Goal: Task Accomplishment & Management: Complete application form

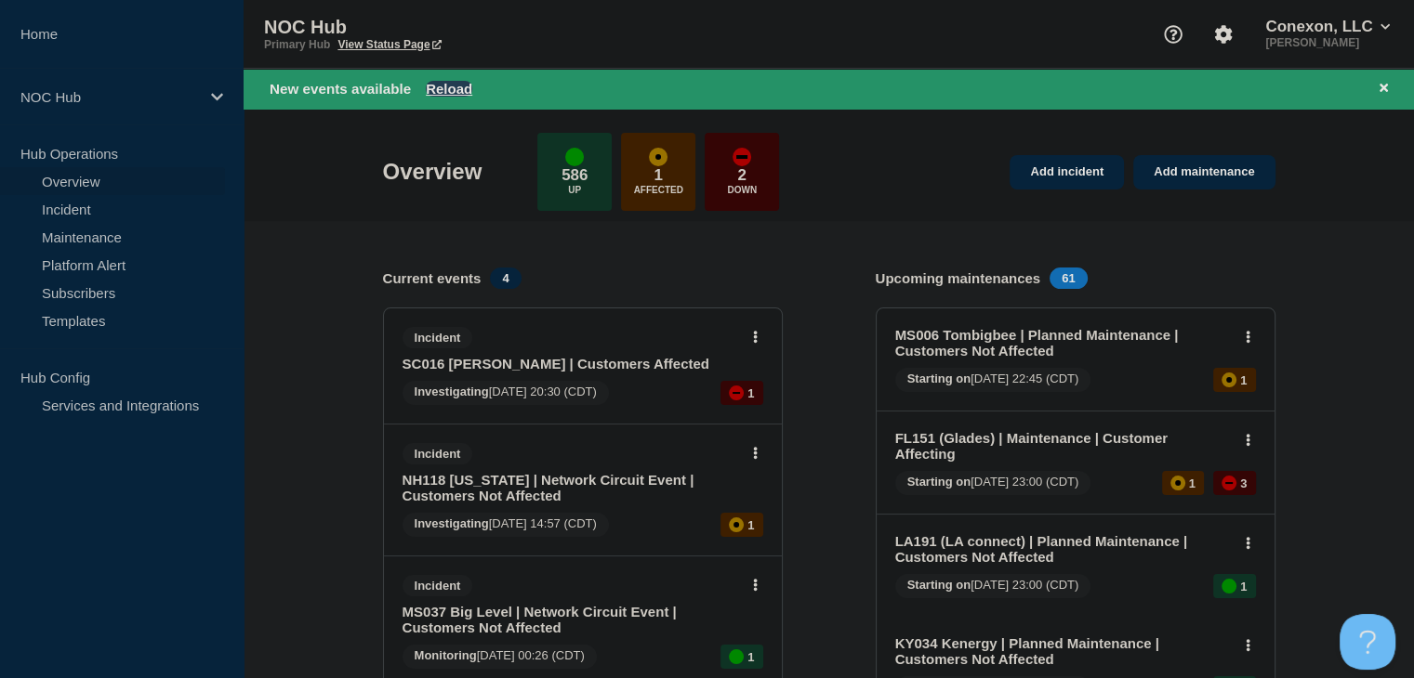
click at [450, 85] on button "Reload" at bounding box center [449, 89] width 46 height 16
click at [1061, 187] on link "Add incident" at bounding box center [1066, 172] width 114 height 34
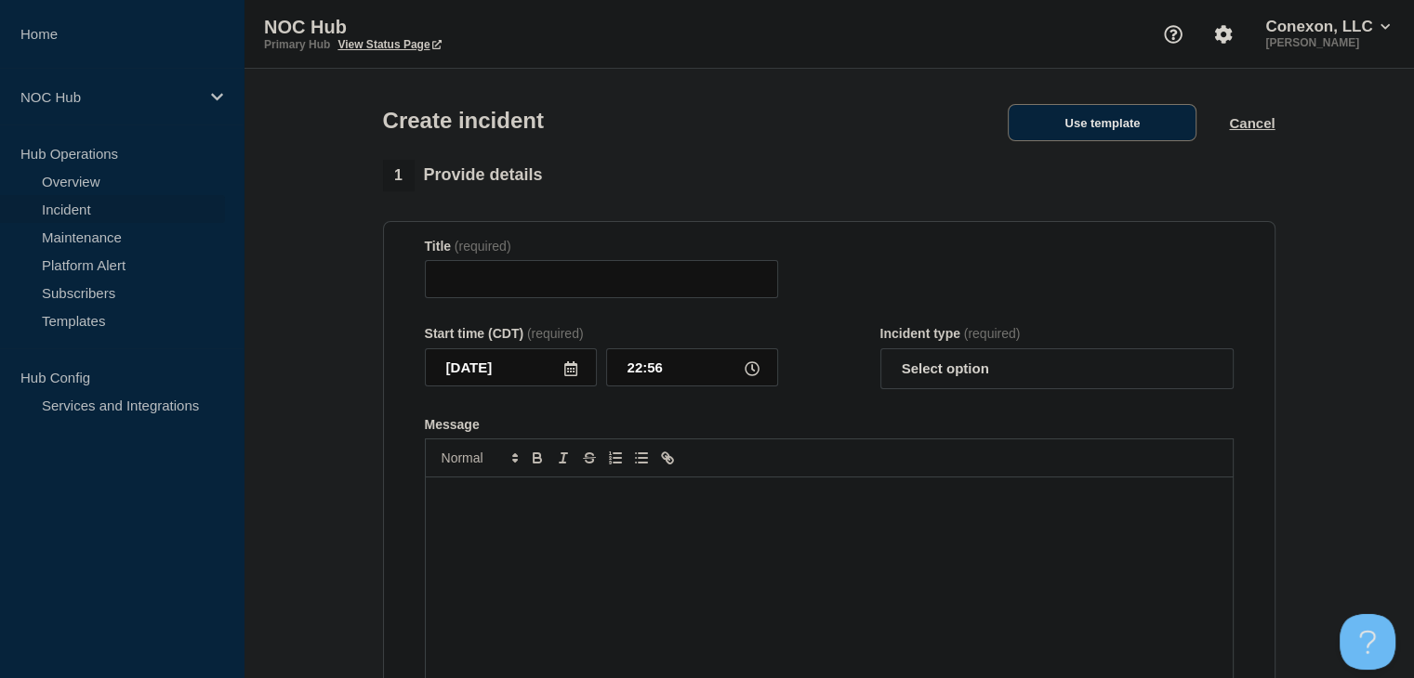
click at [1052, 136] on button "Use template" at bounding box center [1101, 122] width 189 height 37
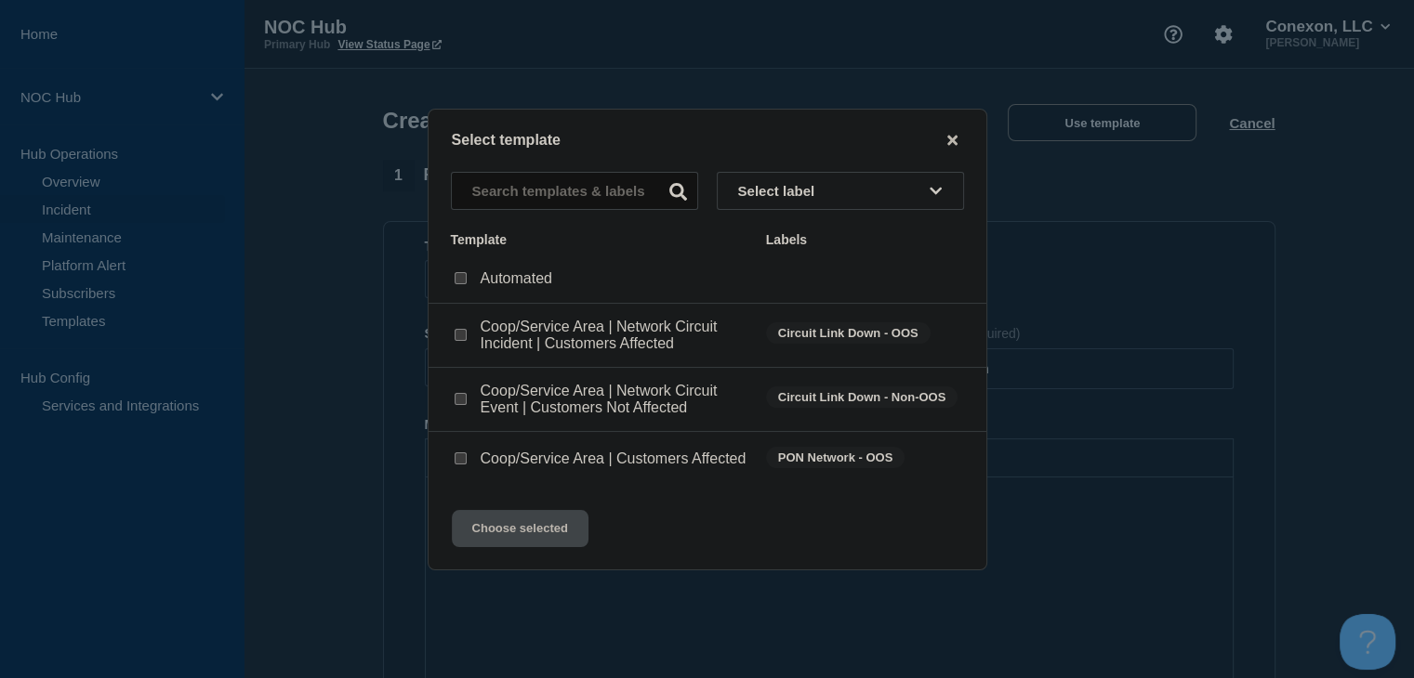
click at [463, 393] on input "Coop/Service Area | Network Circuit Event | Customers Not Affected checkbox" at bounding box center [460, 399] width 12 height 12
checkbox input "true"
click at [535, 537] on button "Choose selected" at bounding box center [520, 528] width 137 height 37
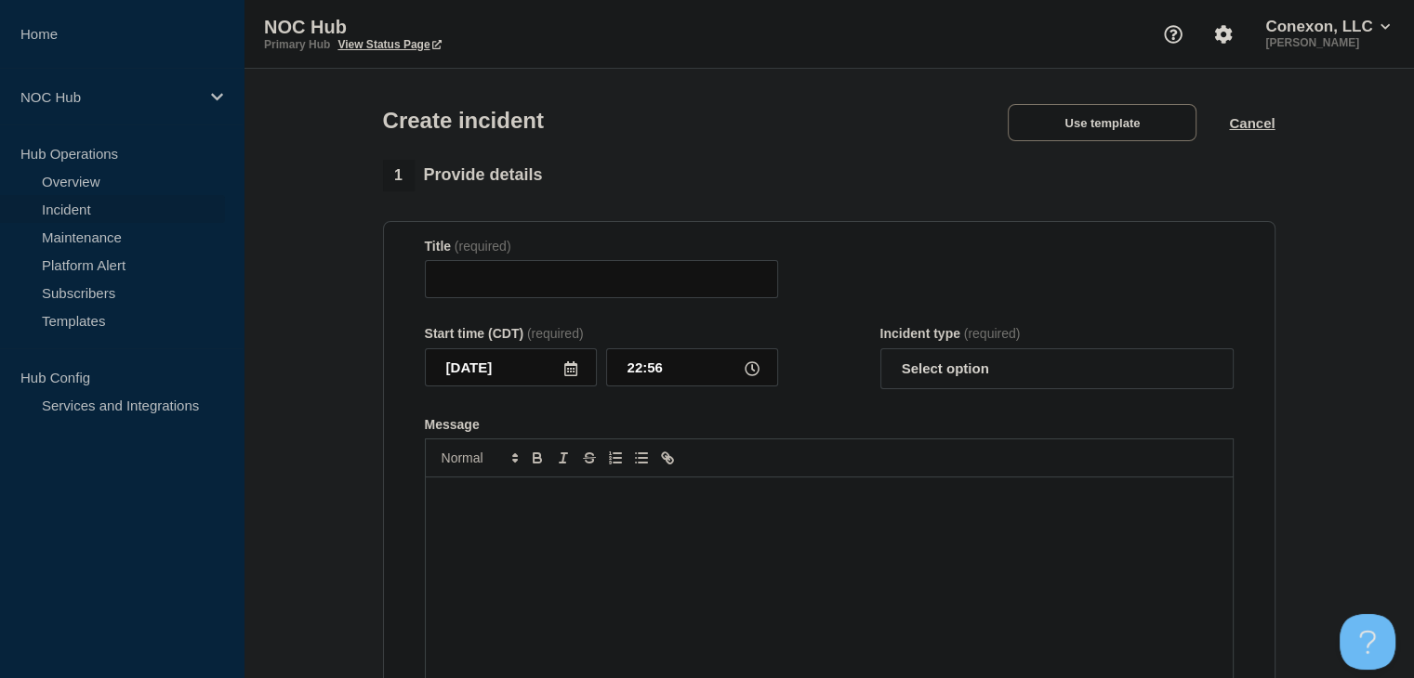
type input "Coop/Service Area | Network Circuit Event | Customers Not Affected"
select select "investigating"
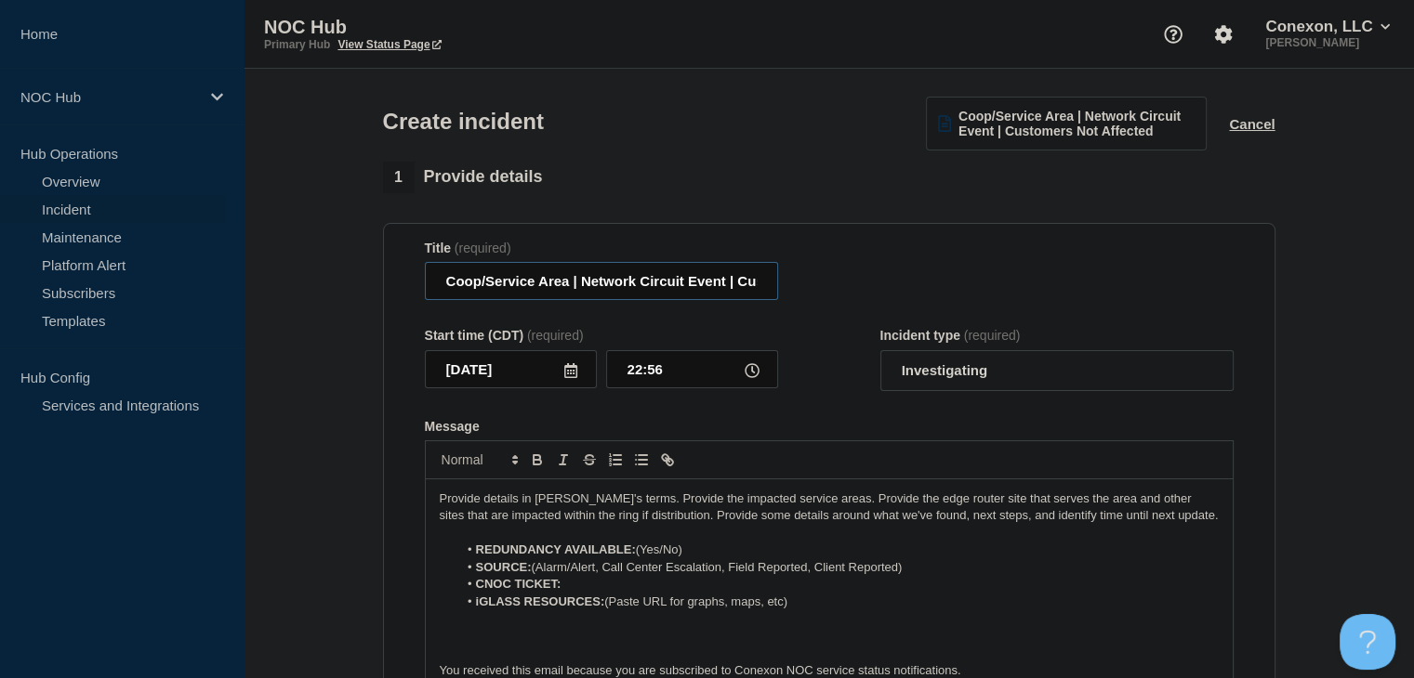
drag, startPoint x: 569, startPoint y: 283, endPoint x: 438, endPoint y: 280, distance: 131.1
click at [438, 280] on input "Coop/Service Area | Network Circuit Event | Customers Not Affected" at bounding box center [601, 281] width 353 height 38
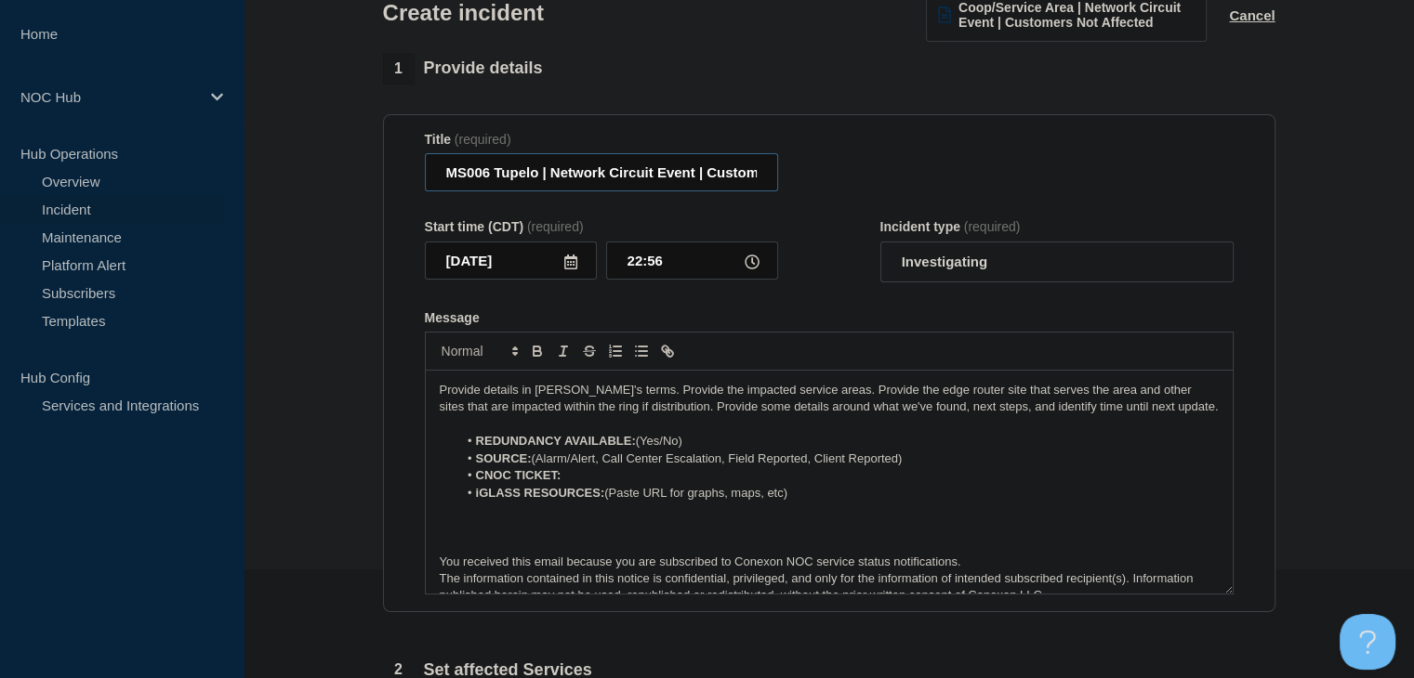
scroll to position [186, 0]
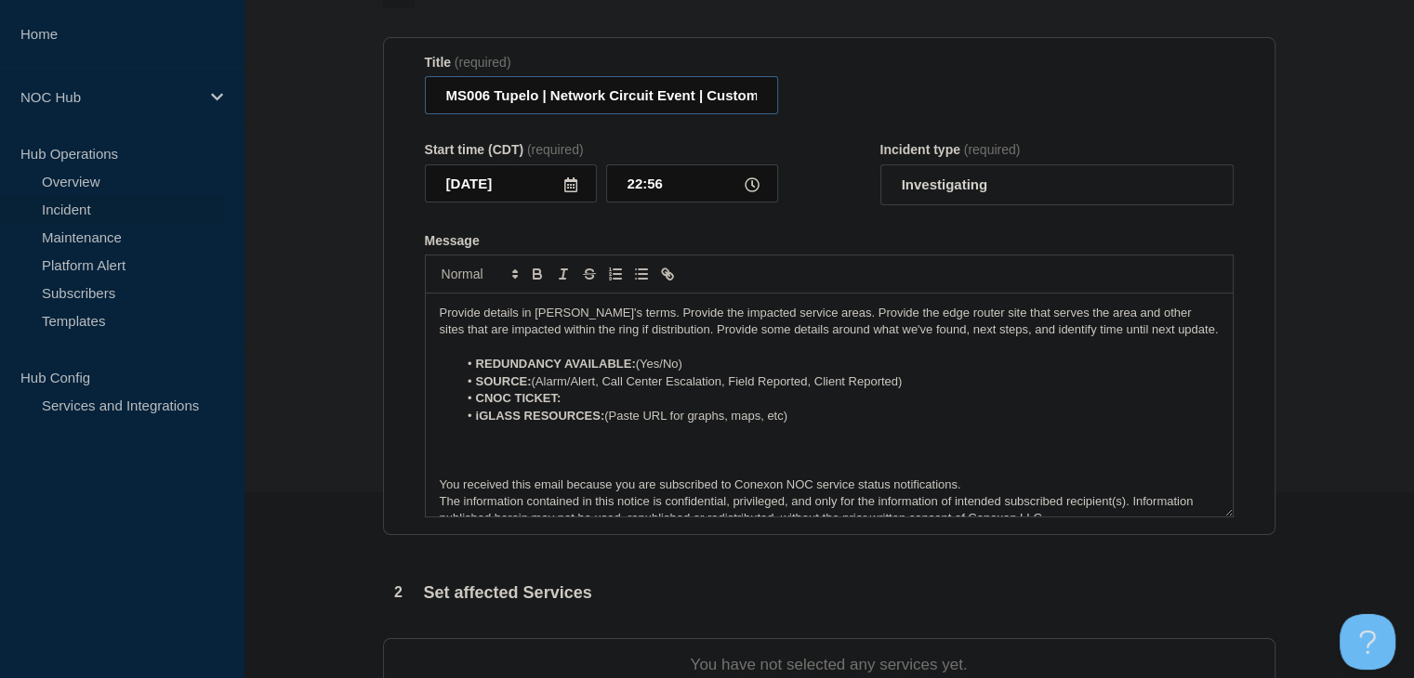
type input "MS006 Tupelo | Network Circuit Event | Customers Not Affected"
click at [702, 369] on li "REDUNDANCY AVAILABLE: (Yes/No)" at bounding box center [837, 364] width 761 height 17
click at [639, 370] on li "REDUNDANCY AVAILABLE: (Yes" at bounding box center [837, 364] width 761 height 17
click at [643, 372] on li "REDUNDANCY AVAILABLE: (Yes" at bounding box center [837, 364] width 761 height 17
drag, startPoint x: 800, startPoint y: 422, endPoint x: 443, endPoint y: 422, distance: 356.9
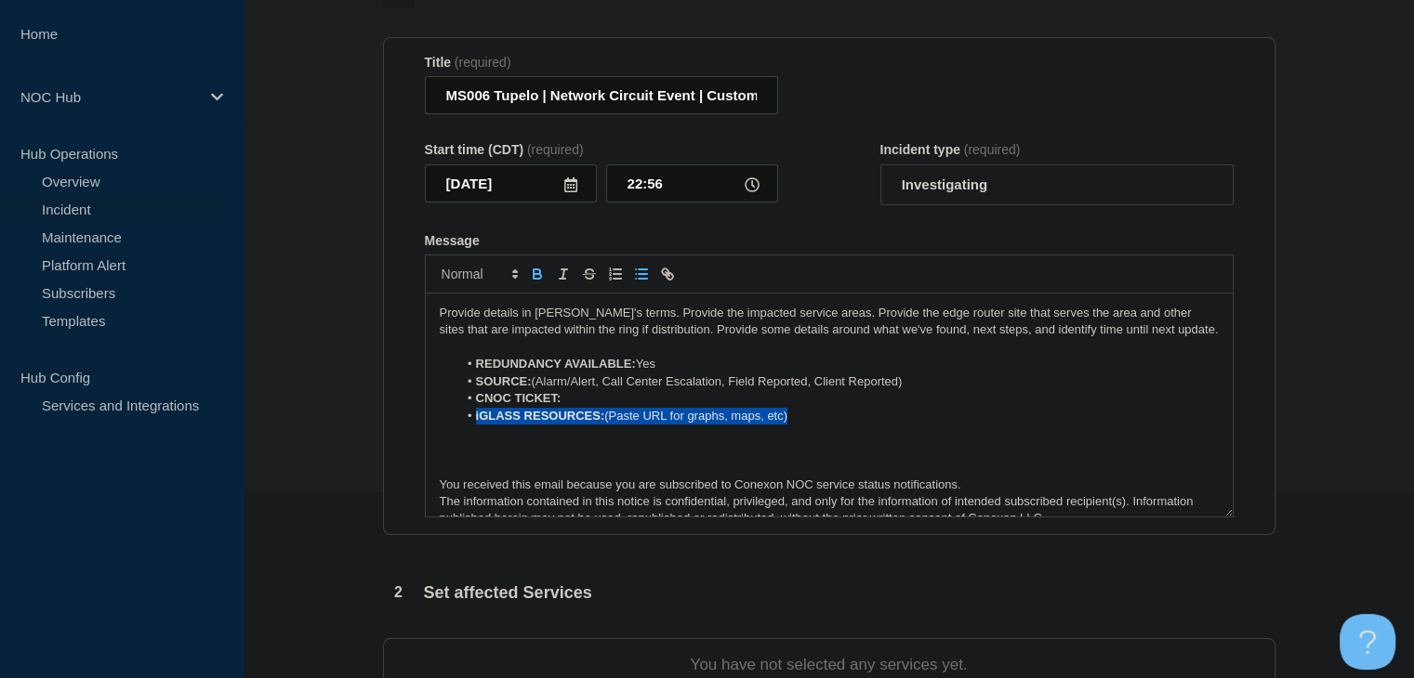
click at [443, 422] on ol "REDUNDANCY AVAILABLE: Yes SOURCE: (Alarm/Alert, Call Center Escalation, Field R…" at bounding box center [829, 390] width 779 height 69
click at [599, 406] on li "CNOC TICKET:" at bounding box center [837, 398] width 761 height 17
drag, startPoint x: 622, startPoint y: 402, endPoint x: 563, endPoint y: 404, distance: 58.6
click at [563, 404] on li "CNOC TICKET: 26439" at bounding box center [837, 398] width 761 height 17
click at [540, 277] on icon "Toggle bold text" at bounding box center [537, 274] width 17 height 17
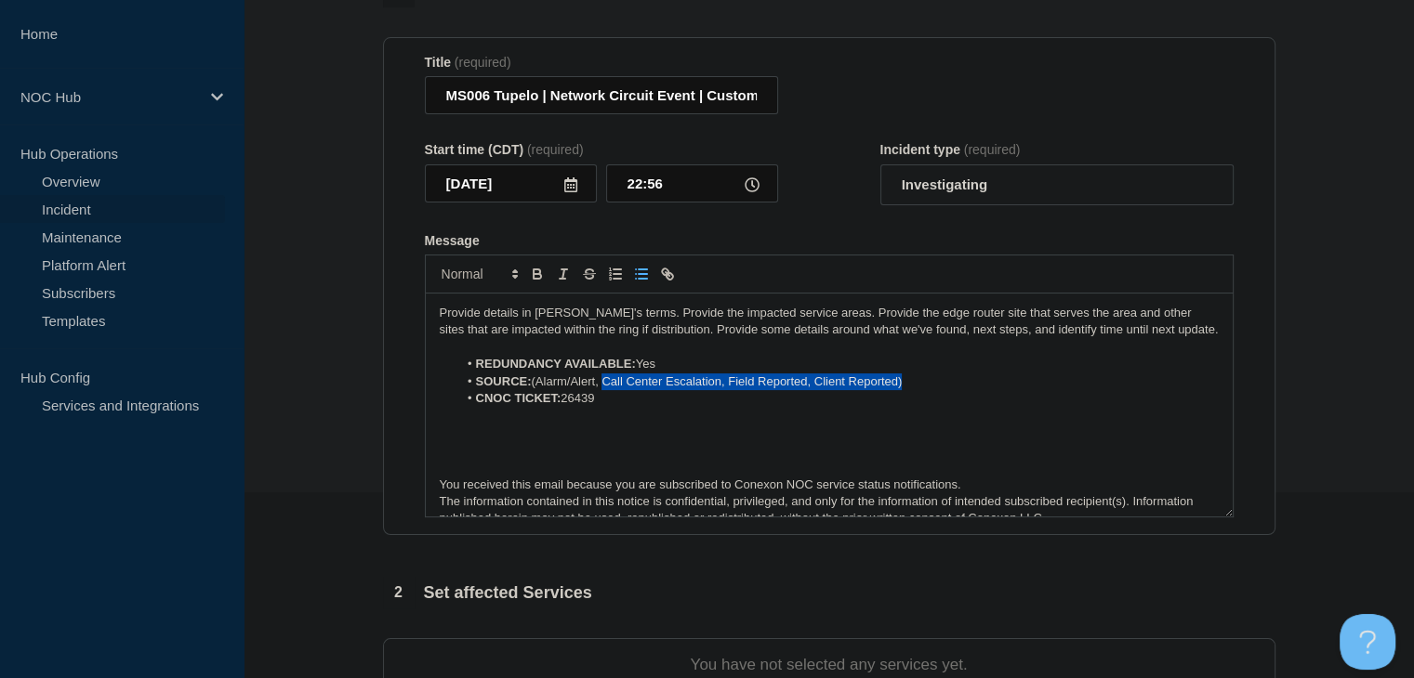
drag, startPoint x: 789, startPoint y: 389, endPoint x: 602, endPoint y: 392, distance: 186.8
click at [602, 390] on li "SOURCE: (Alarm/Alert, Call Center Escalation, Field Reported, Client Reported)" at bounding box center [837, 382] width 761 height 17
click at [539, 386] on li "SOURCE: (Alarm/Alert" at bounding box center [837, 382] width 761 height 17
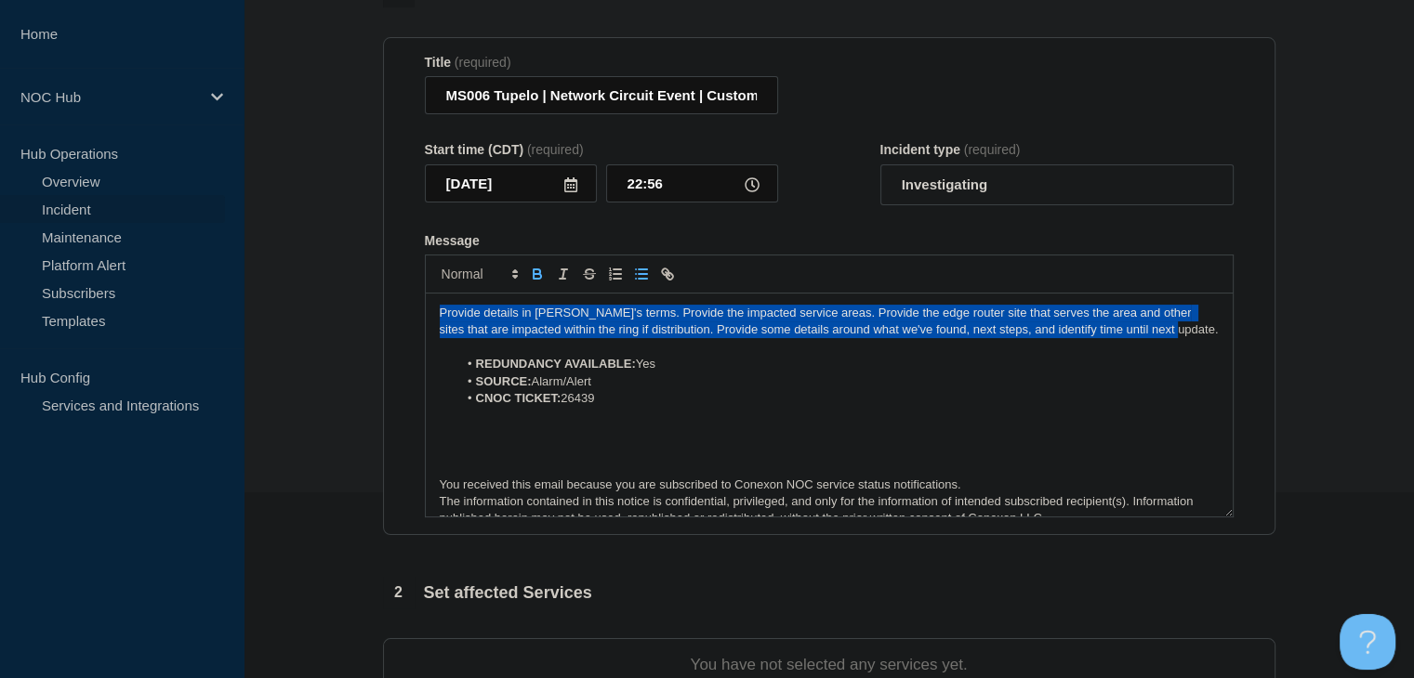
drag, startPoint x: 998, startPoint y: 337, endPoint x: 379, endPoint y: 313, distance: 619.5
click at [379, 313] on div "1 Provide details Title (required) MS006 Tupelo | Network Circuit Event | Custo…" at bounding box center [829, 508] width 914 height 1064
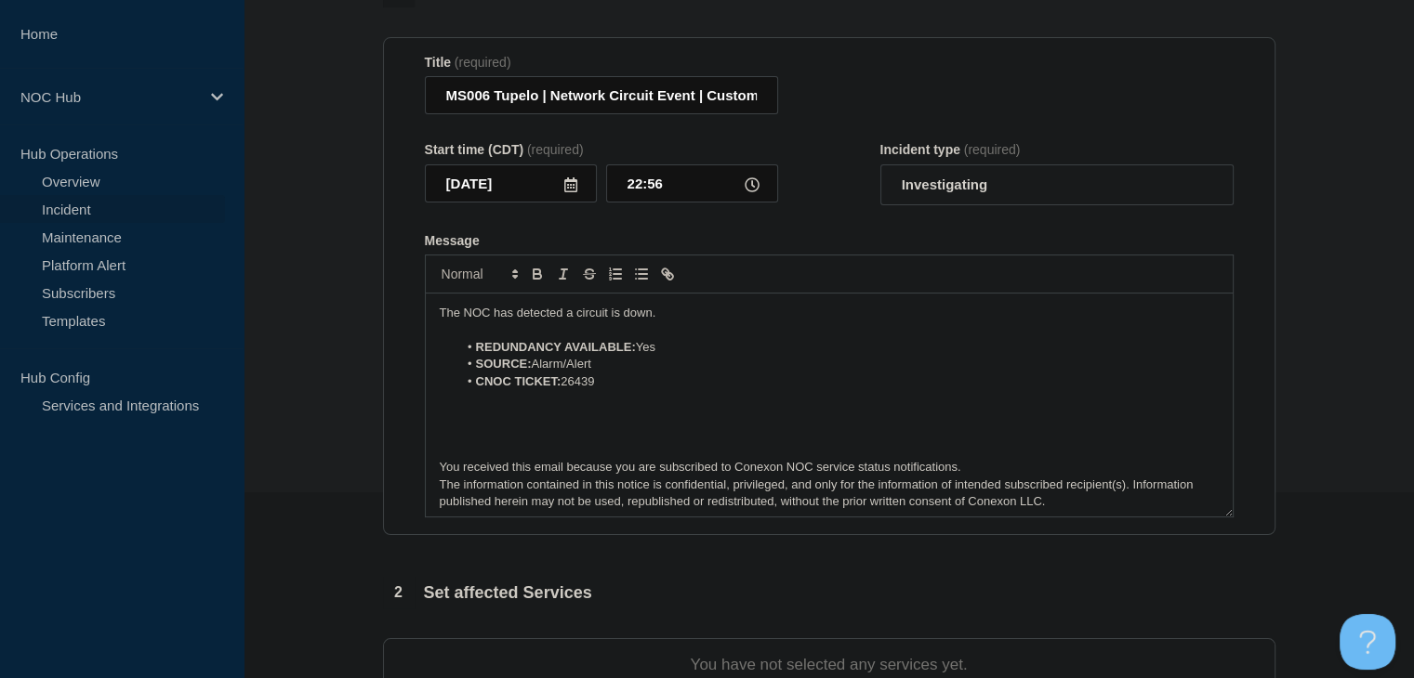
click at [727, 313] on p "The NOC has detected a circuit is down." at bounding box center [829, 313] width 779 height 17
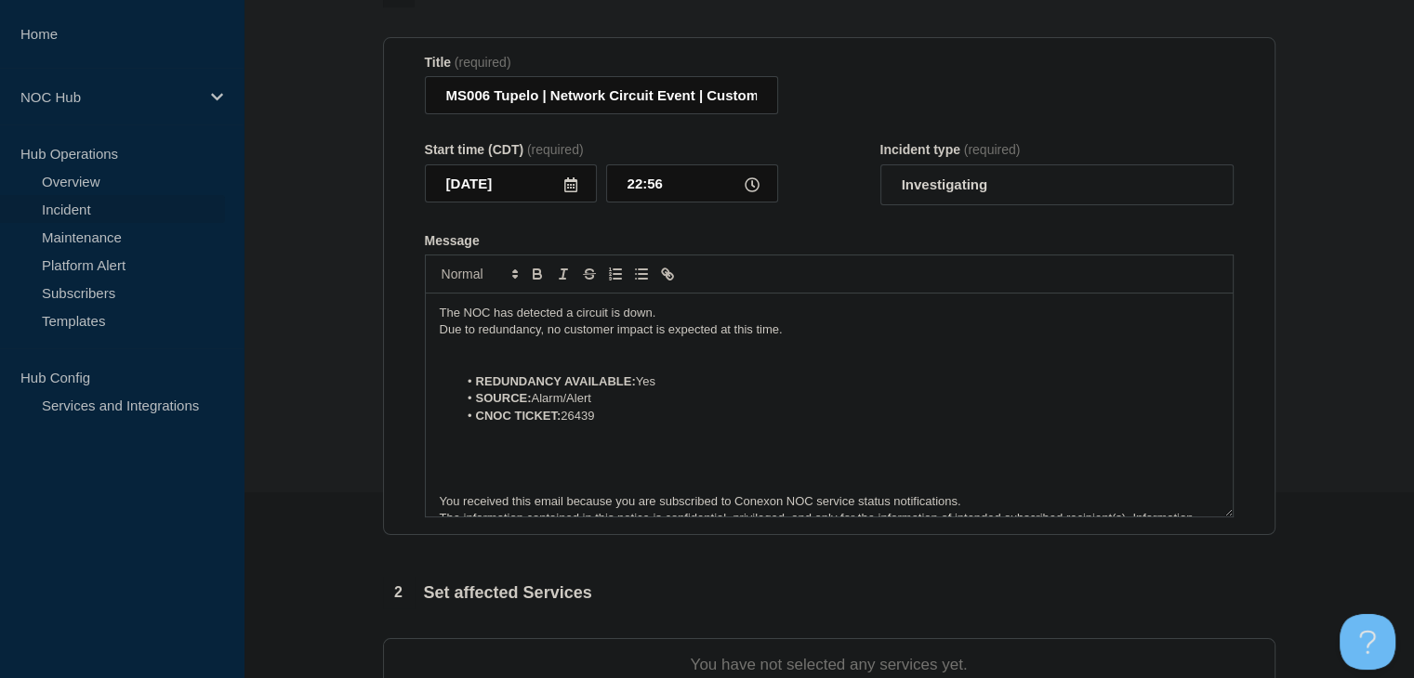
click at [673, 322] on p "The NOC has detected a circuit is down." at bounding box center [829, 313] width 779 height 17
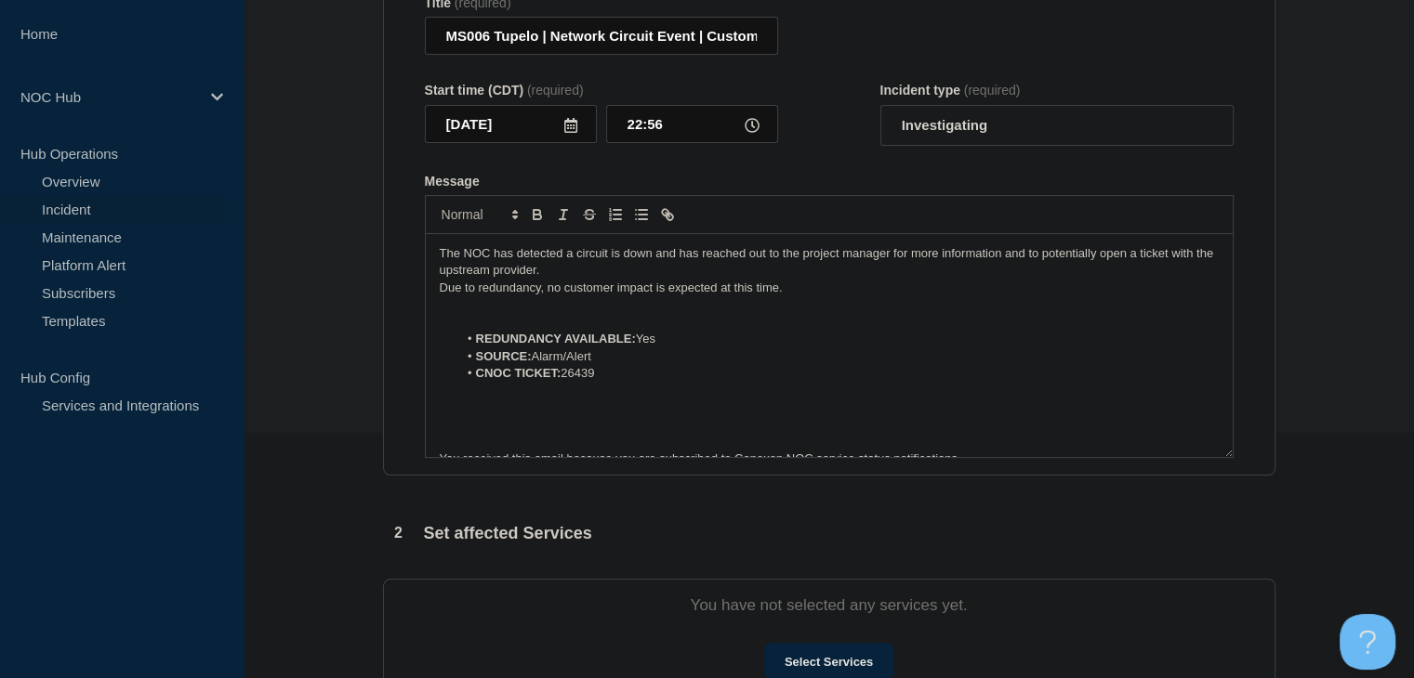
scroll to position [558, 0]
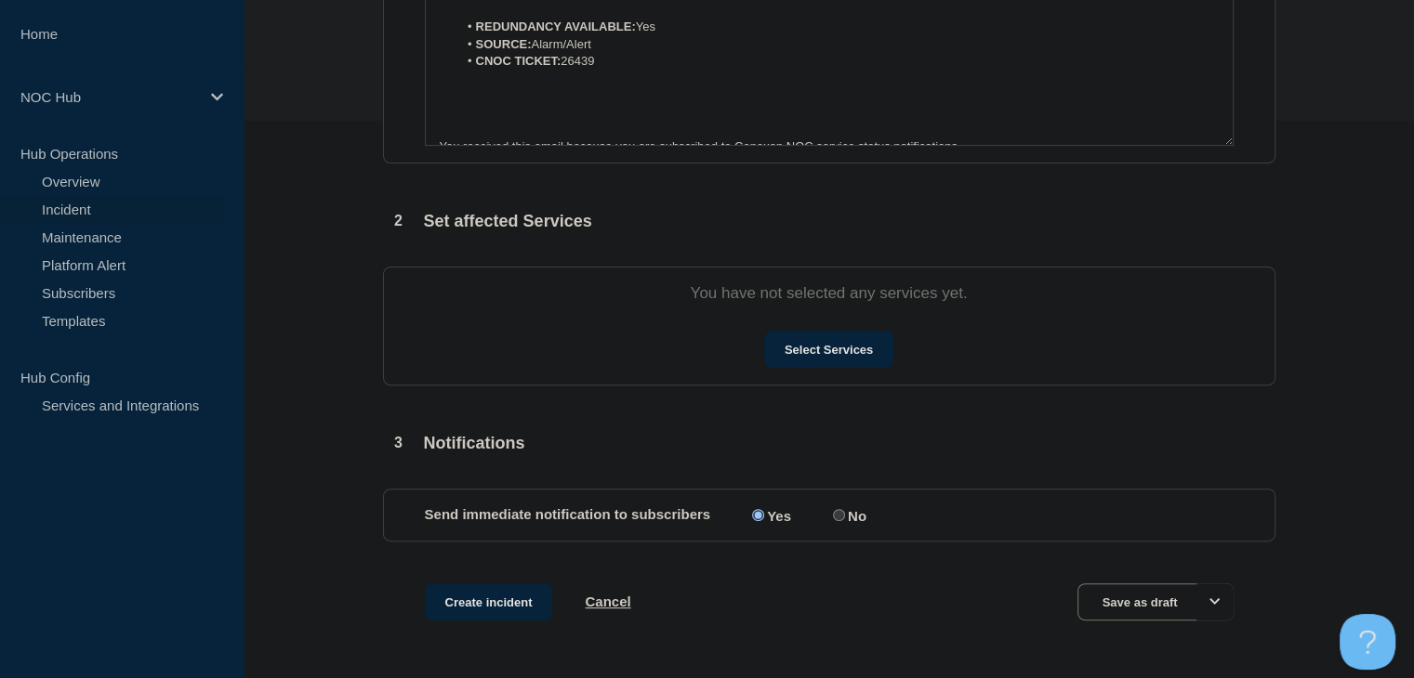
click at [755, 368] on div "Select Services" at bounding box center [829, 349] width 809 height 37
click at [781, 362] on button "Select Services" at bounding box center [828, 349] width 129 height 37
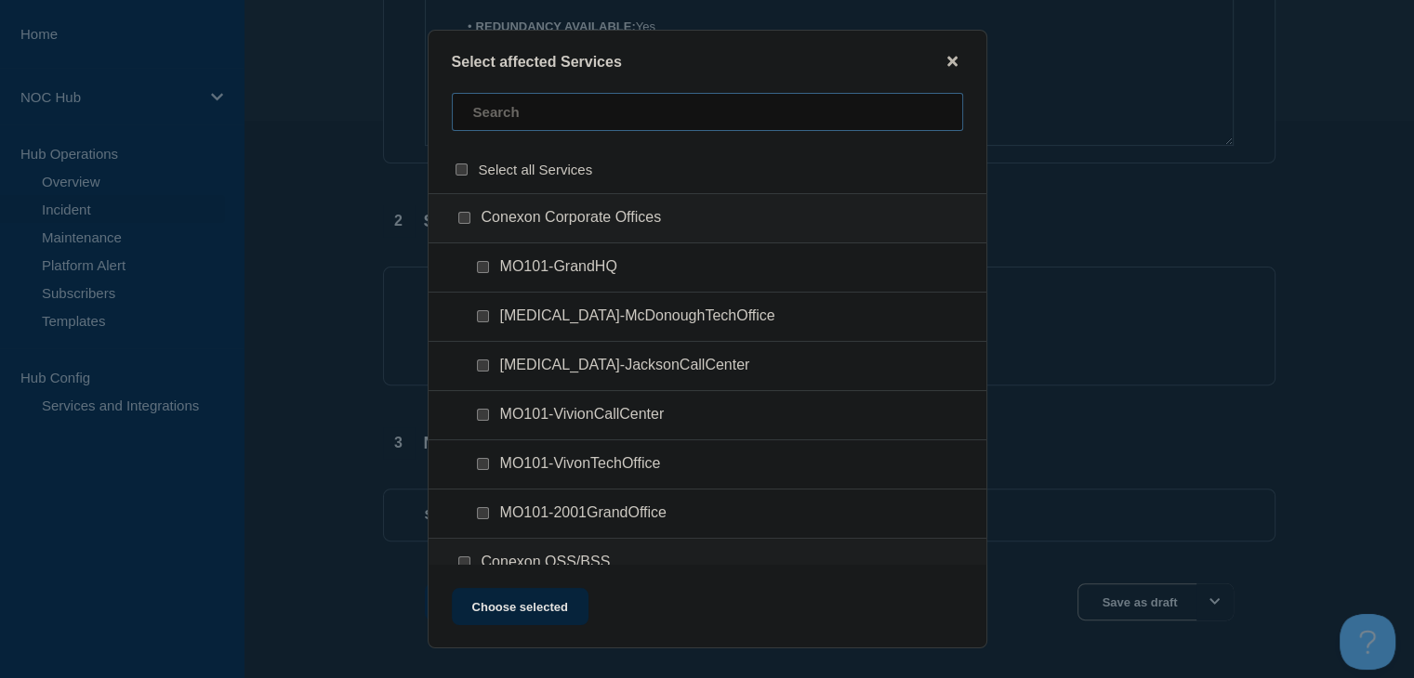
click at [531, 116] on input "text" at bounding box center [707, 112] width 511 height 38
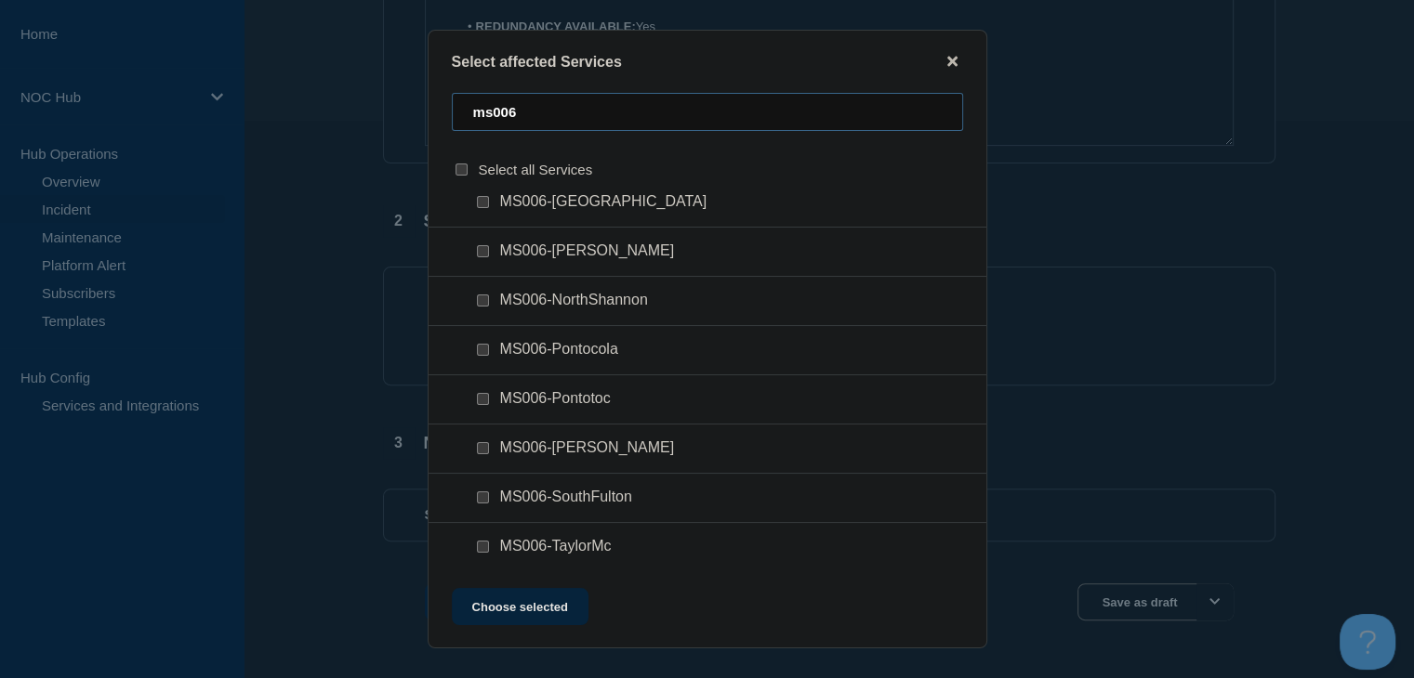
scroll to position [651, 0]
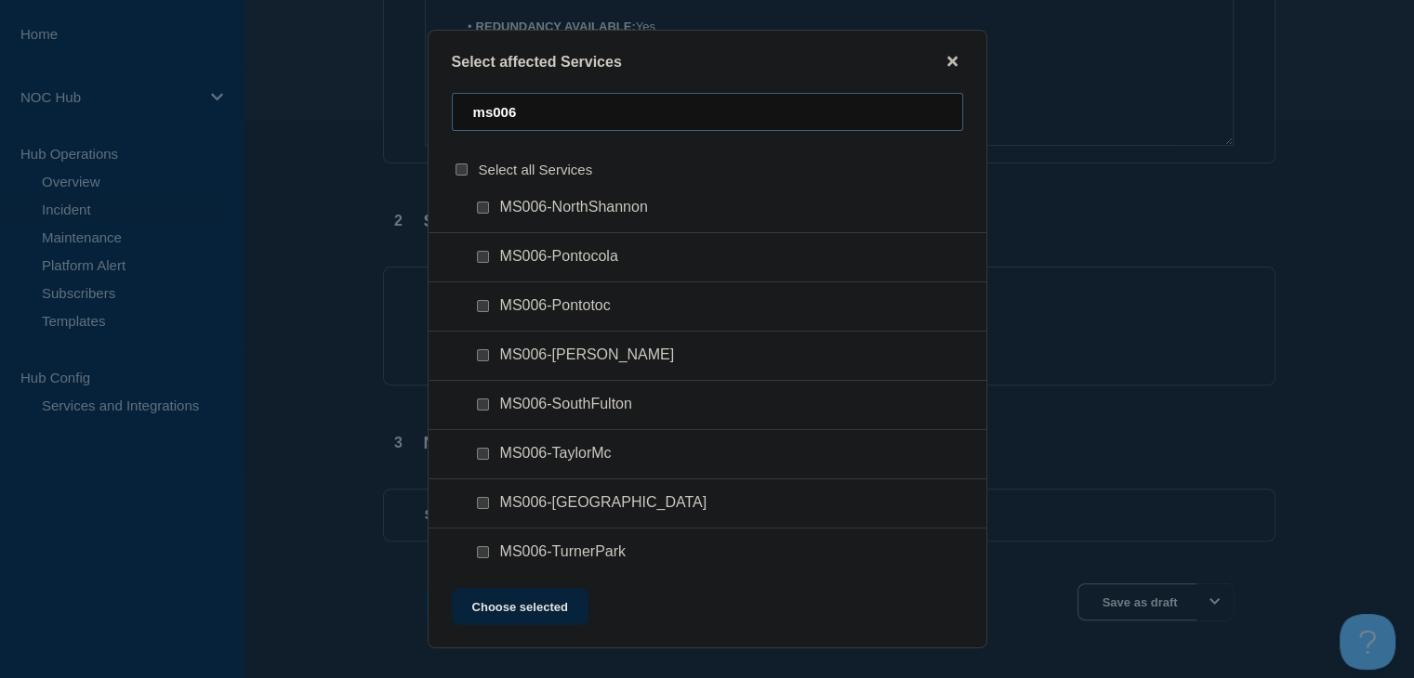
type input "ms006"
click at [480, 500] on input "MS006-Tupelo checkbox" at bounding box center [483, 503] width 12 height 12
checkbox input "true"
click at [506, 622] on button "Choose selected" at bounding box center [520, 606] width 137 height 37
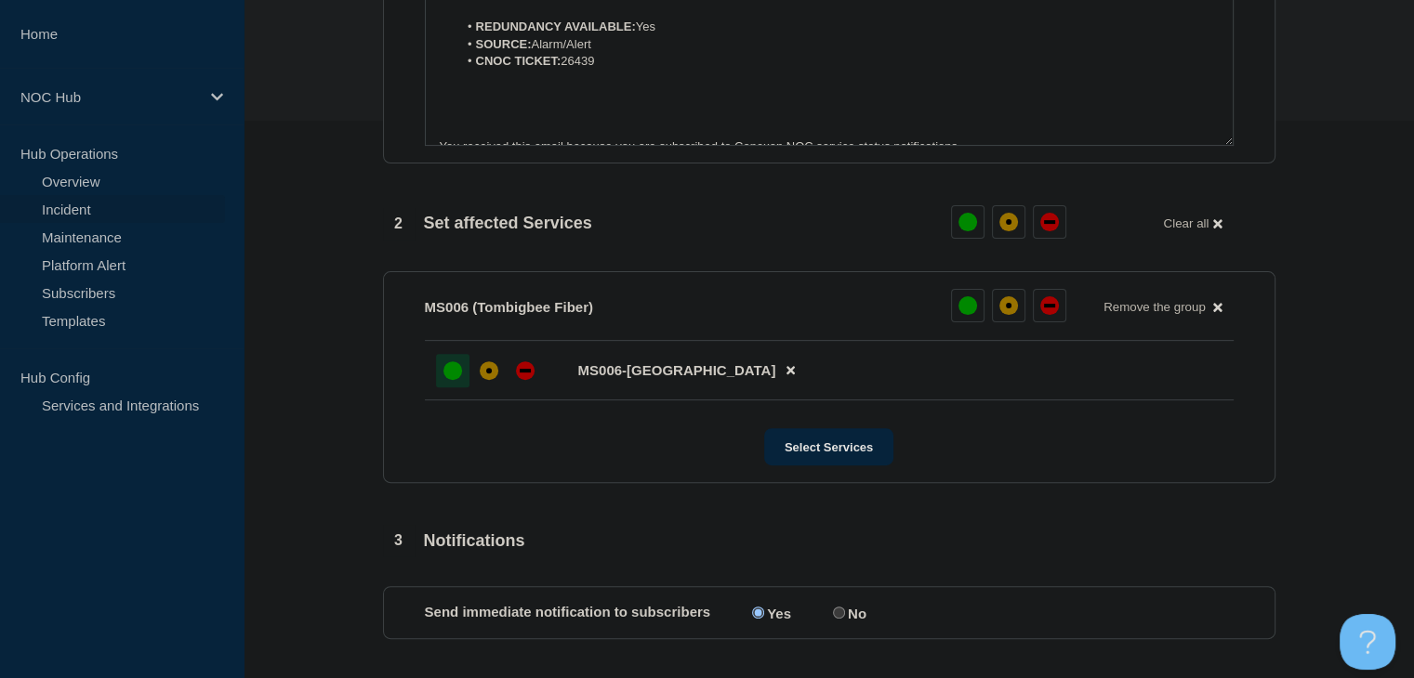
click at [460, 387] on div at bounding box center [452, 370] width 33 height 33
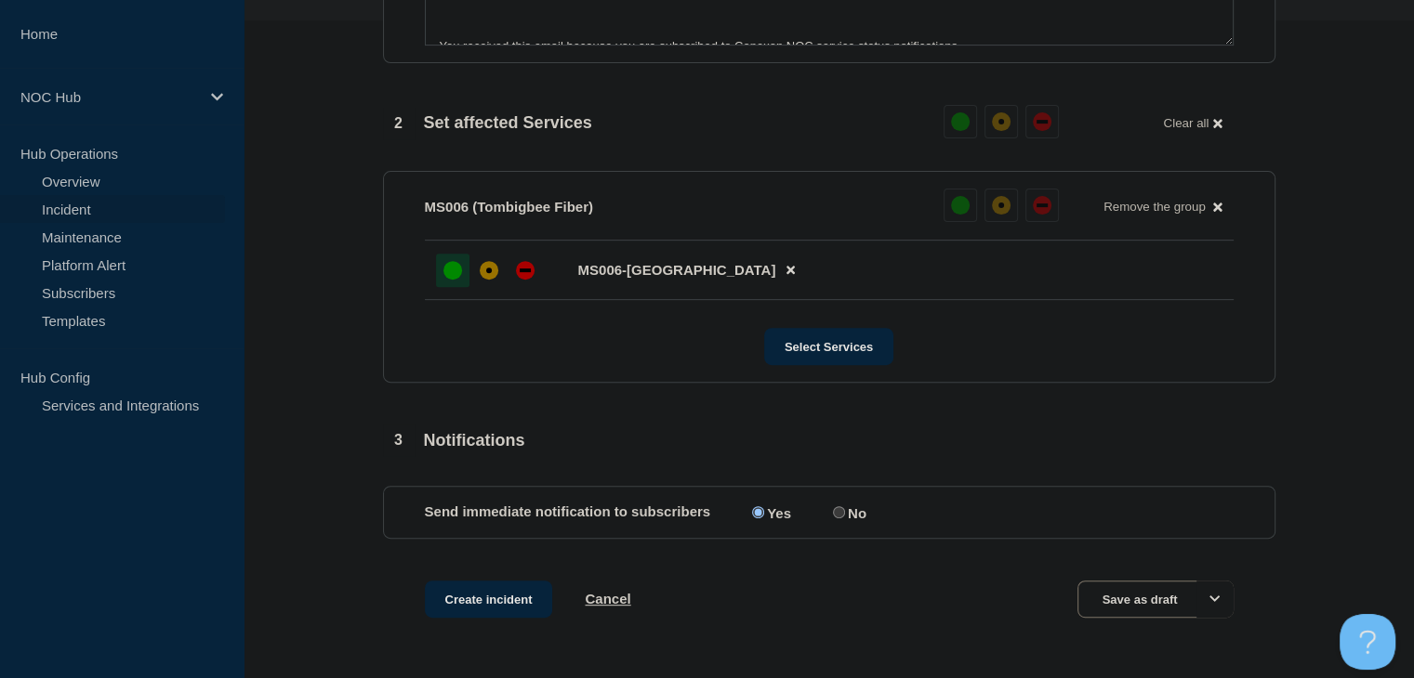
scroll to position [726, 0]
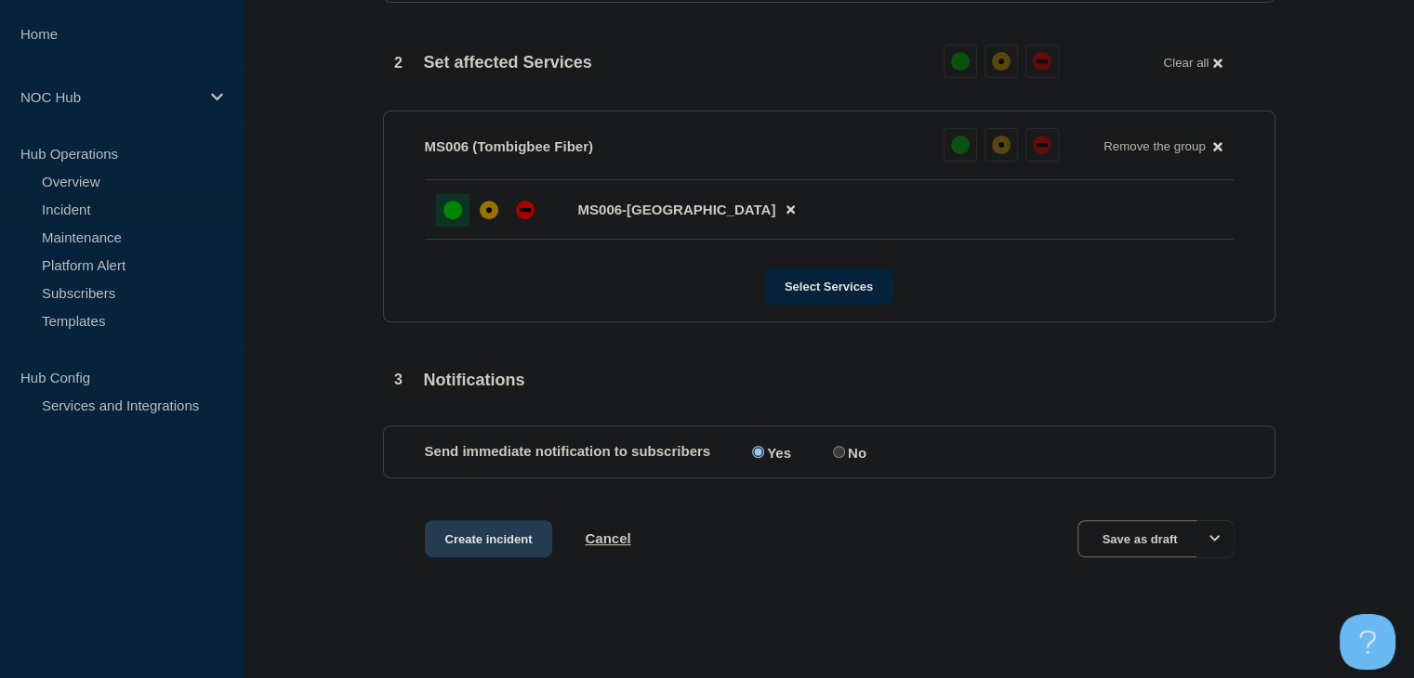
click at [450, 521] on button "Create incident" at bounding box center [489, 538] width 128 height 37
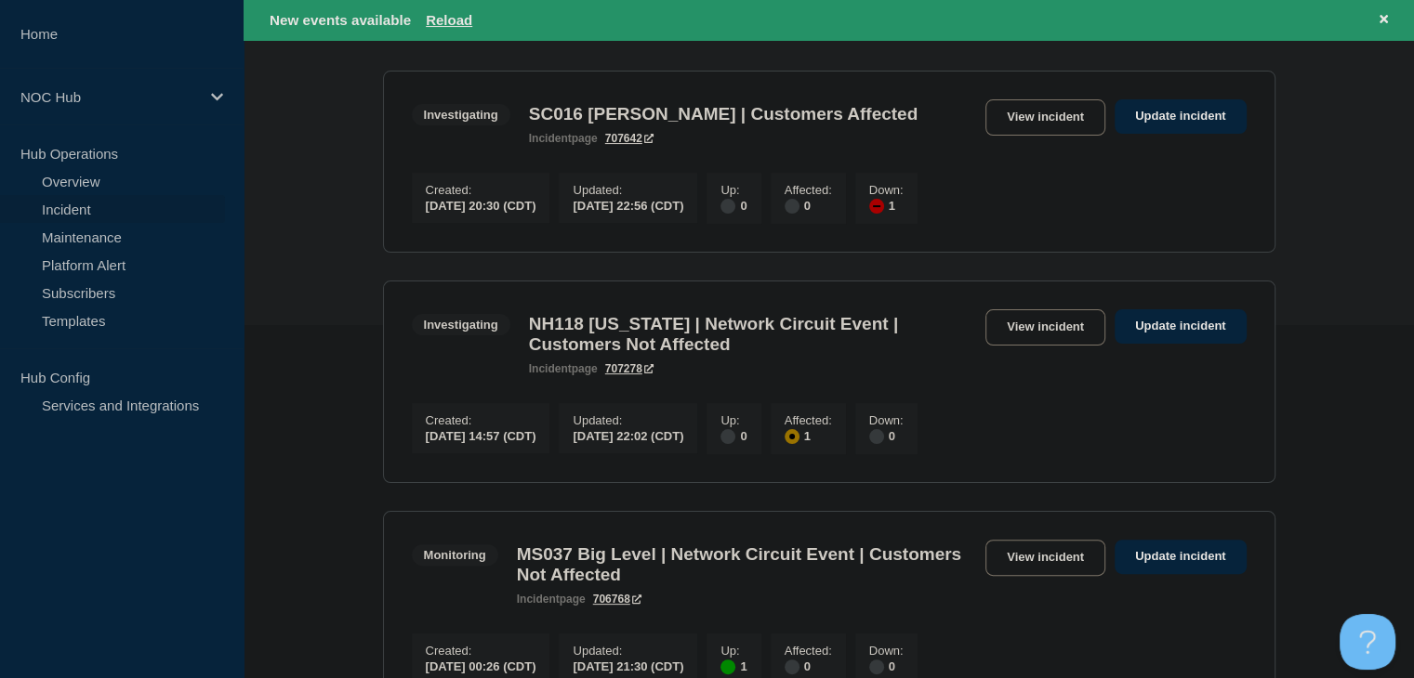
scroll to position [372, 0]
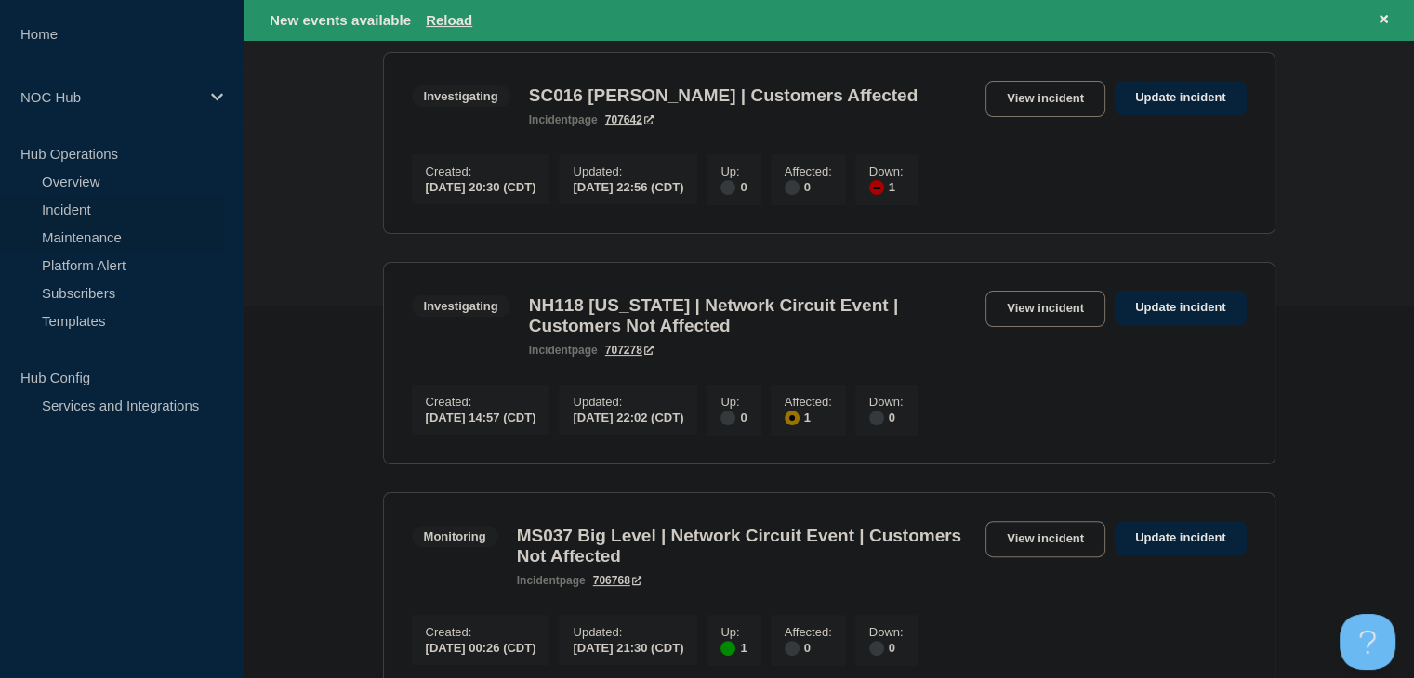
click at [87, 241] on link "Maintenance" at bounding box center [112, 237] width 225 height 28
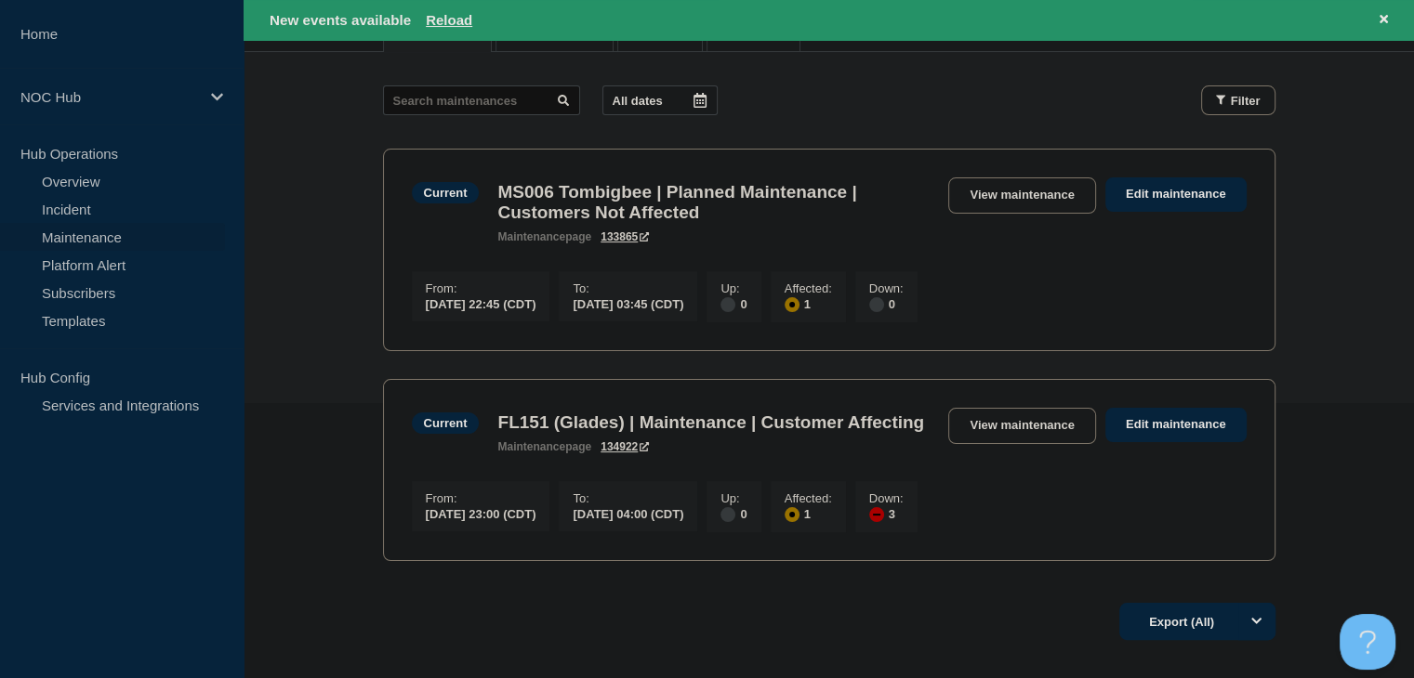
scroll to position [279, 0]
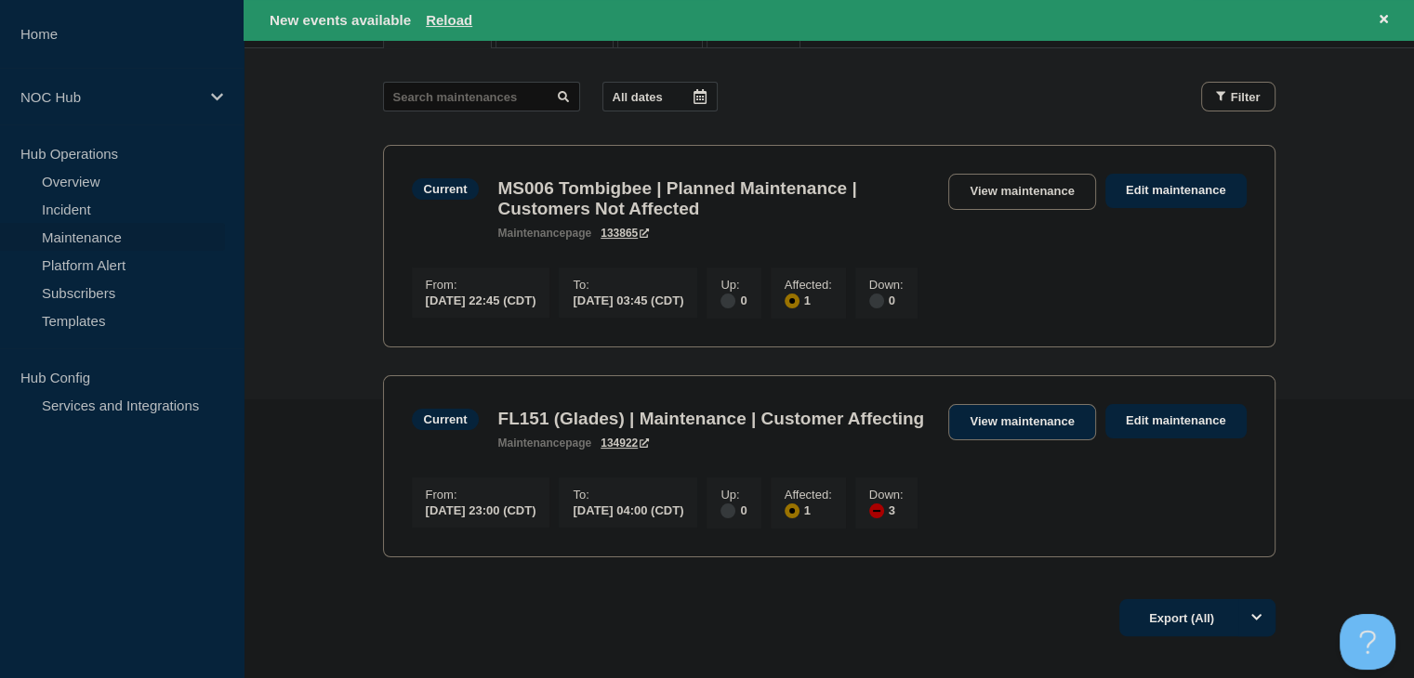
click at [1015, 441] on link "View maintenance" at bounding box center [1021, 422] width 147 height 36
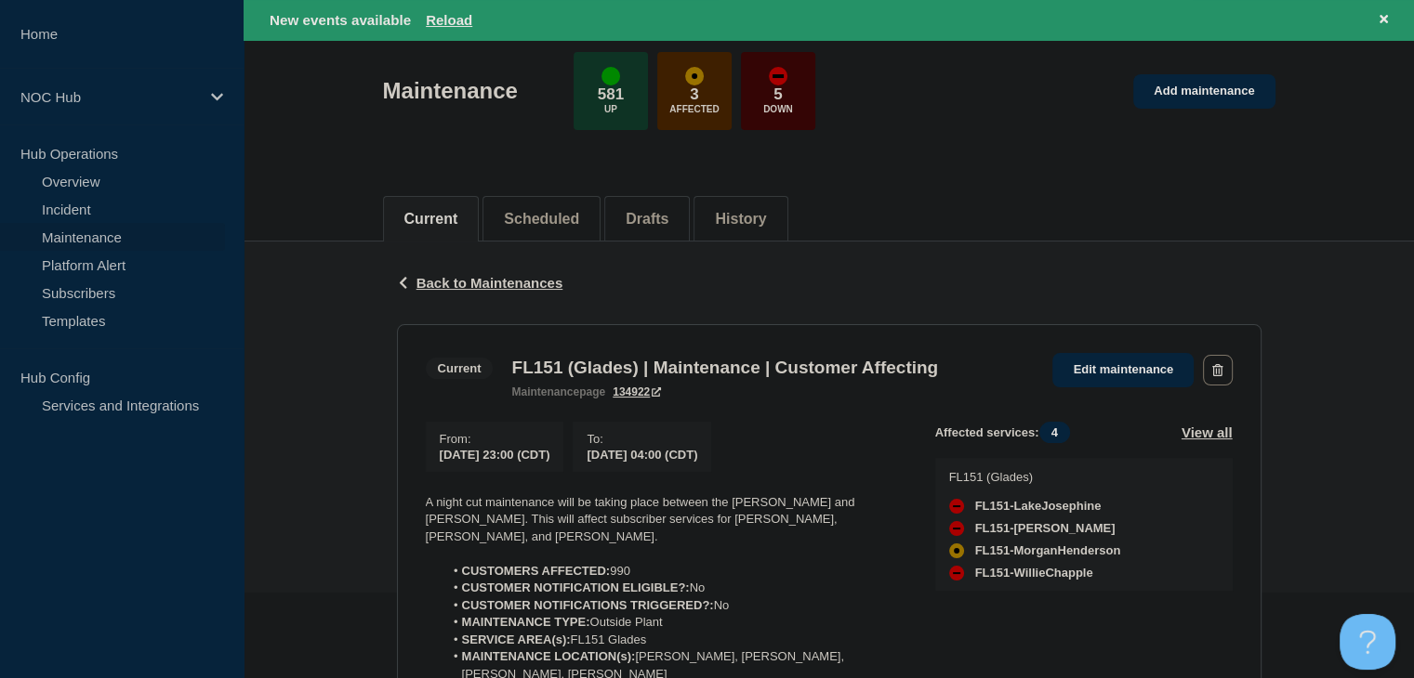
scroll to position [186, 0]
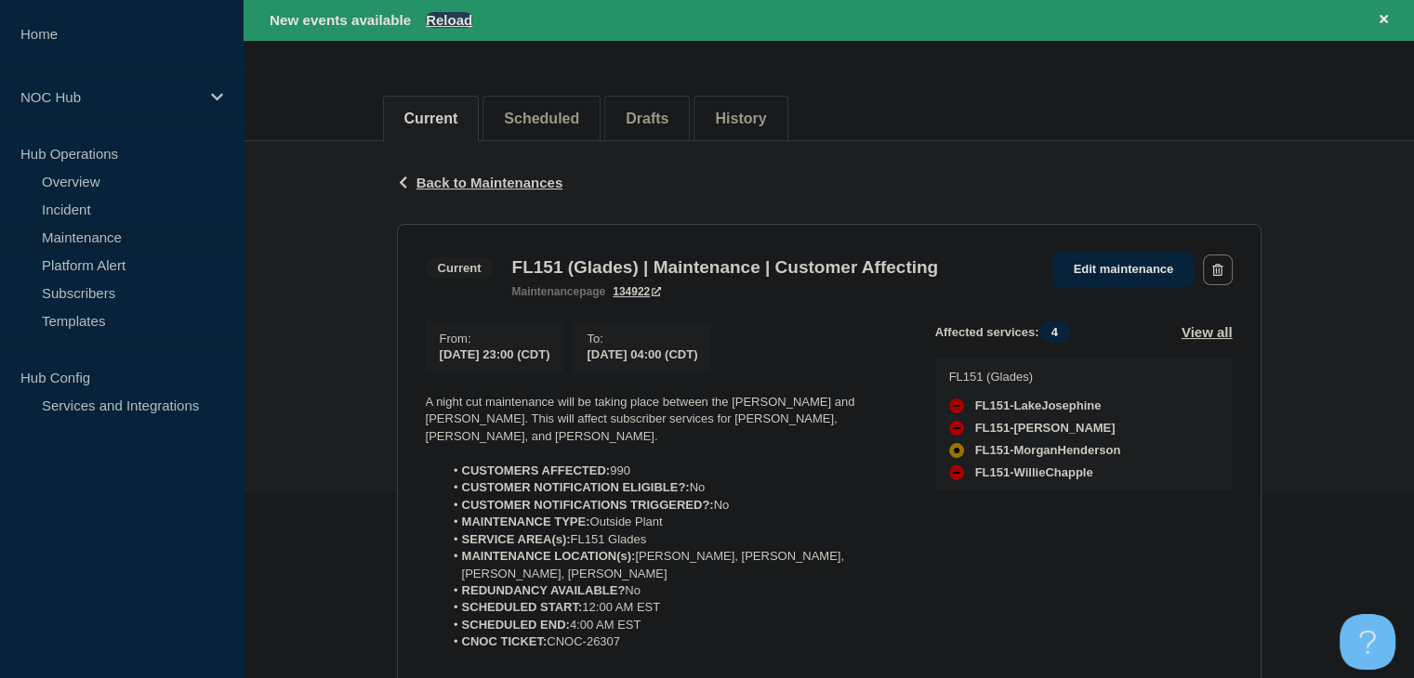
click at [463, 20] on button "Reload" at bounding box center [449, 20] width 46 height 16
click at [440, 24] on button "Reload" at bounding box center [449, 20] width 46 height 16
click at [1390, 23] on button at bounding box center [1383, 19] width 23 height 21
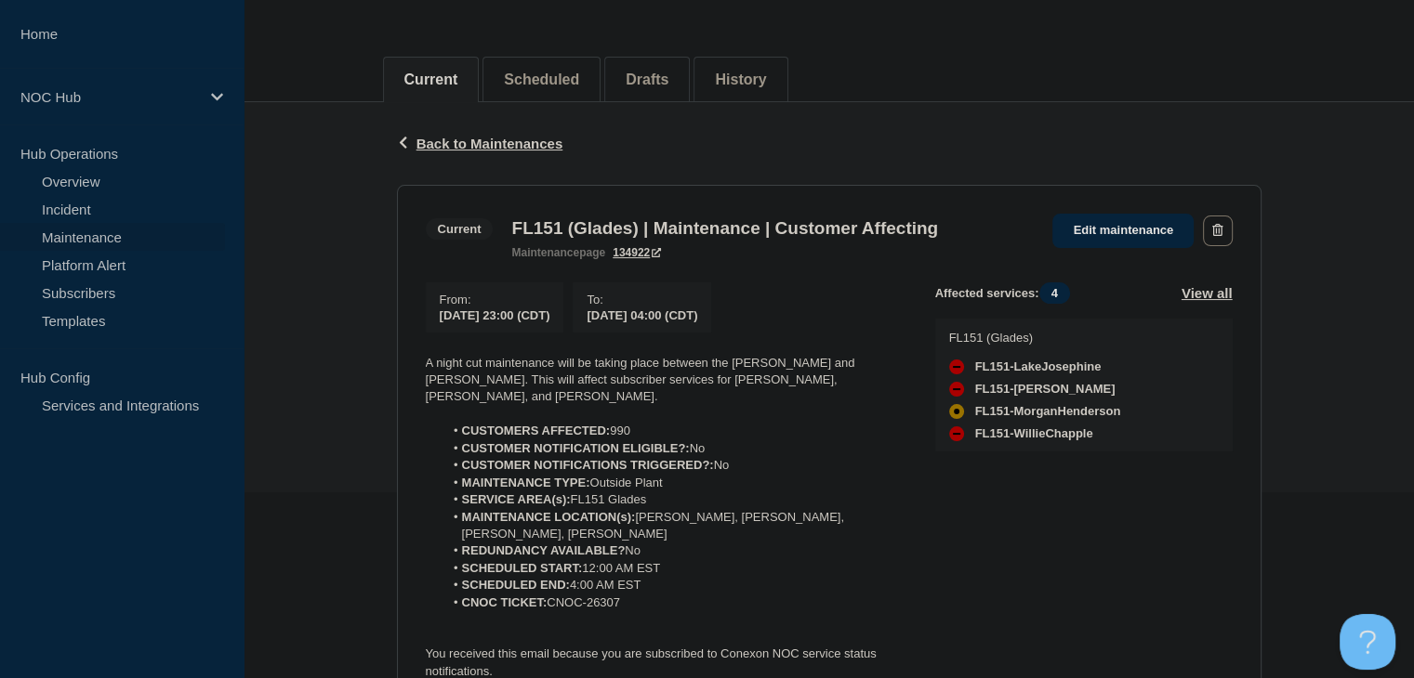
scroll to position [146, 0]
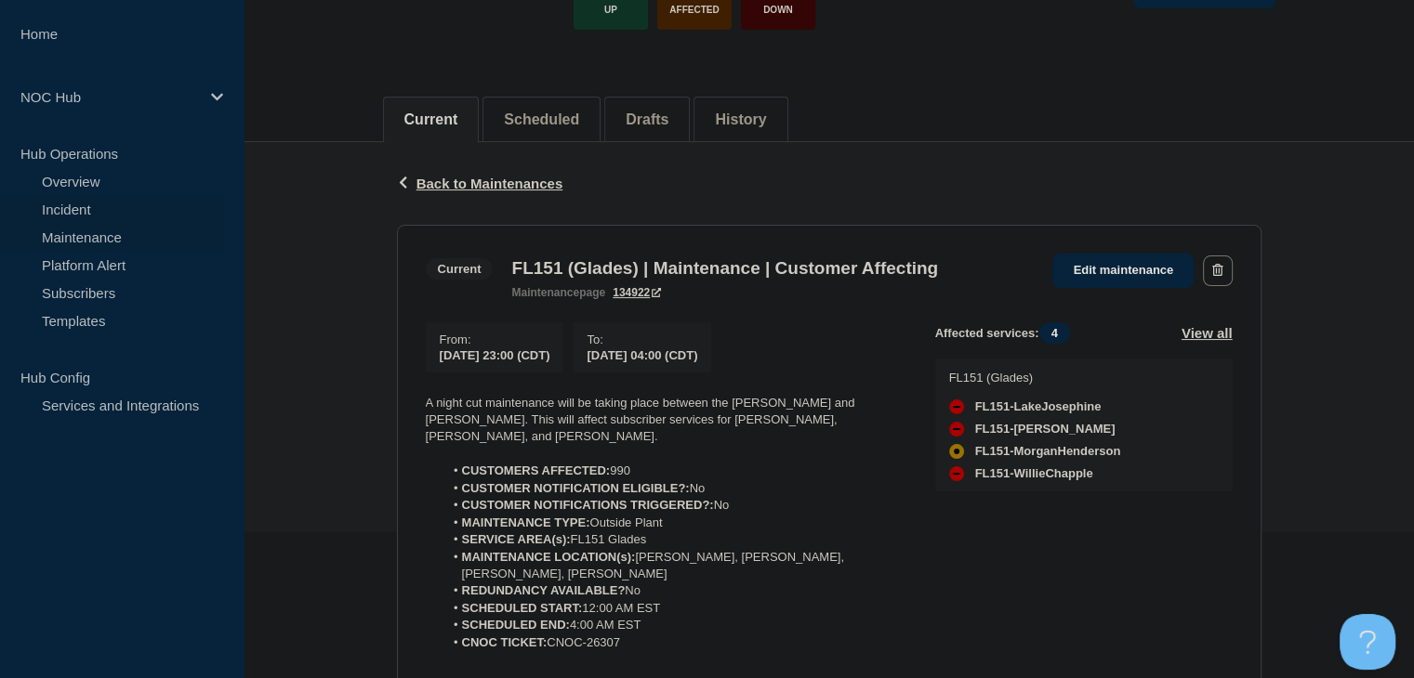
click at [96, 206] on link "Incident" at bounding box center [112, 209] width 225 height 28
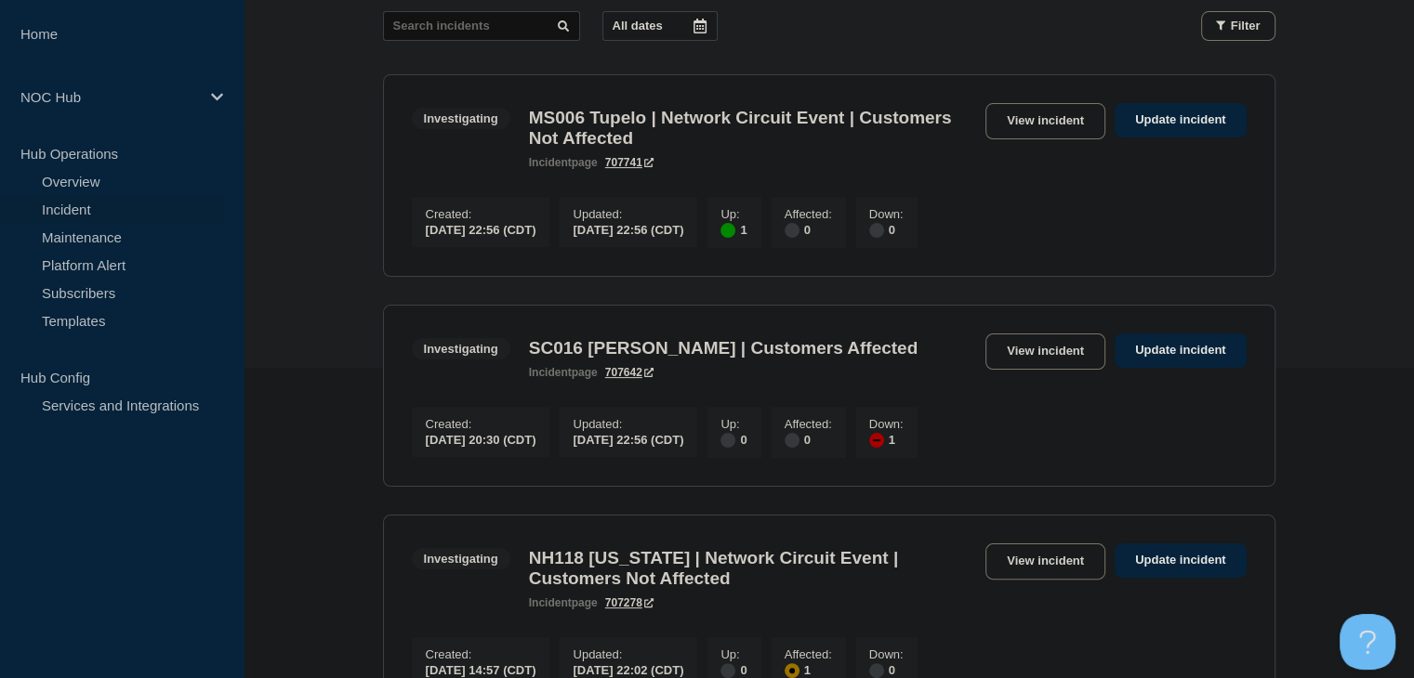
scroll to position [279, 0]
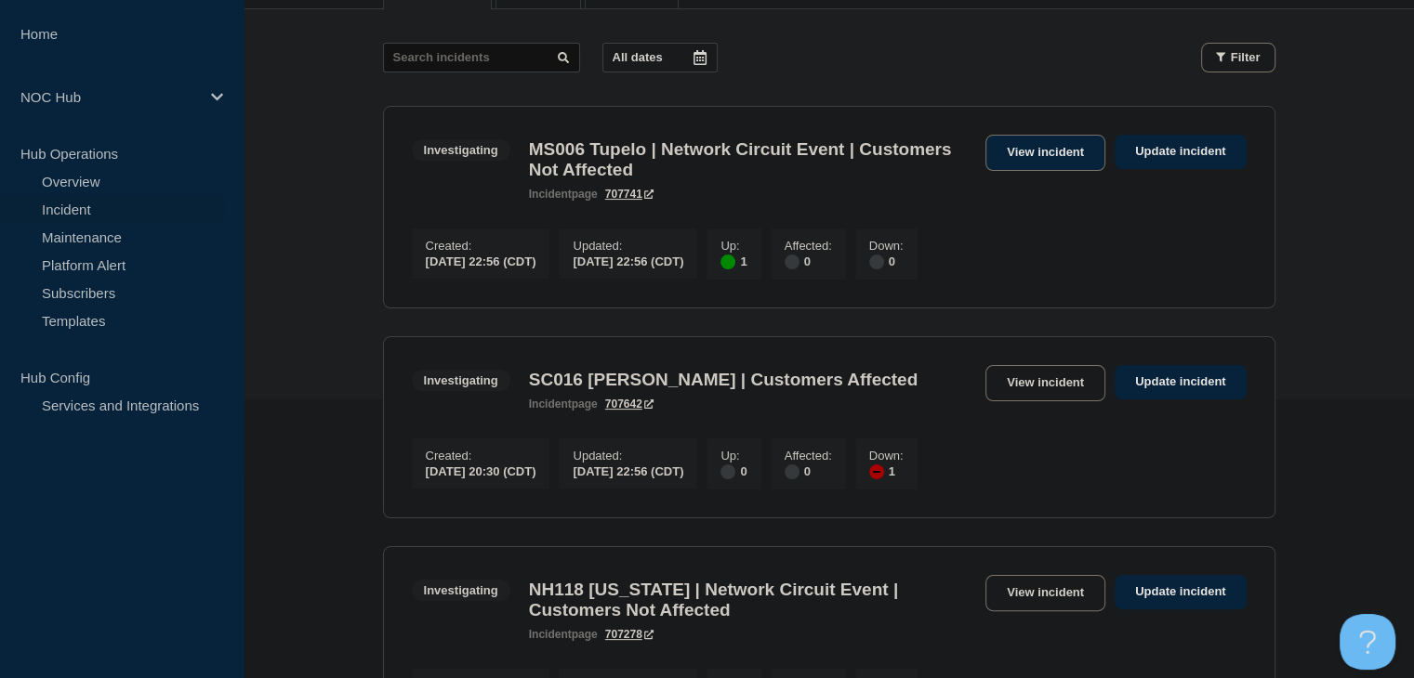
click at [1057, 165] on link "View incident" at bounding box center [1045, 153] width 120 height 36
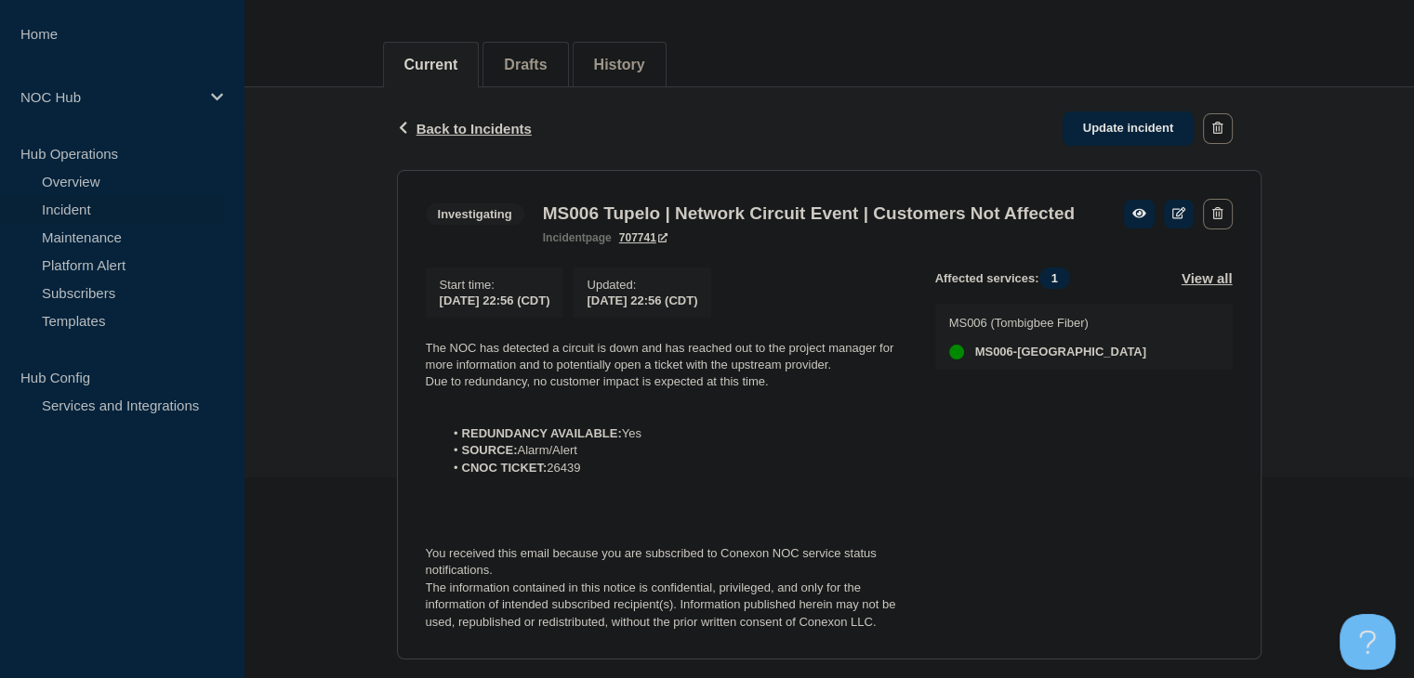
scroll to position [270, 0]
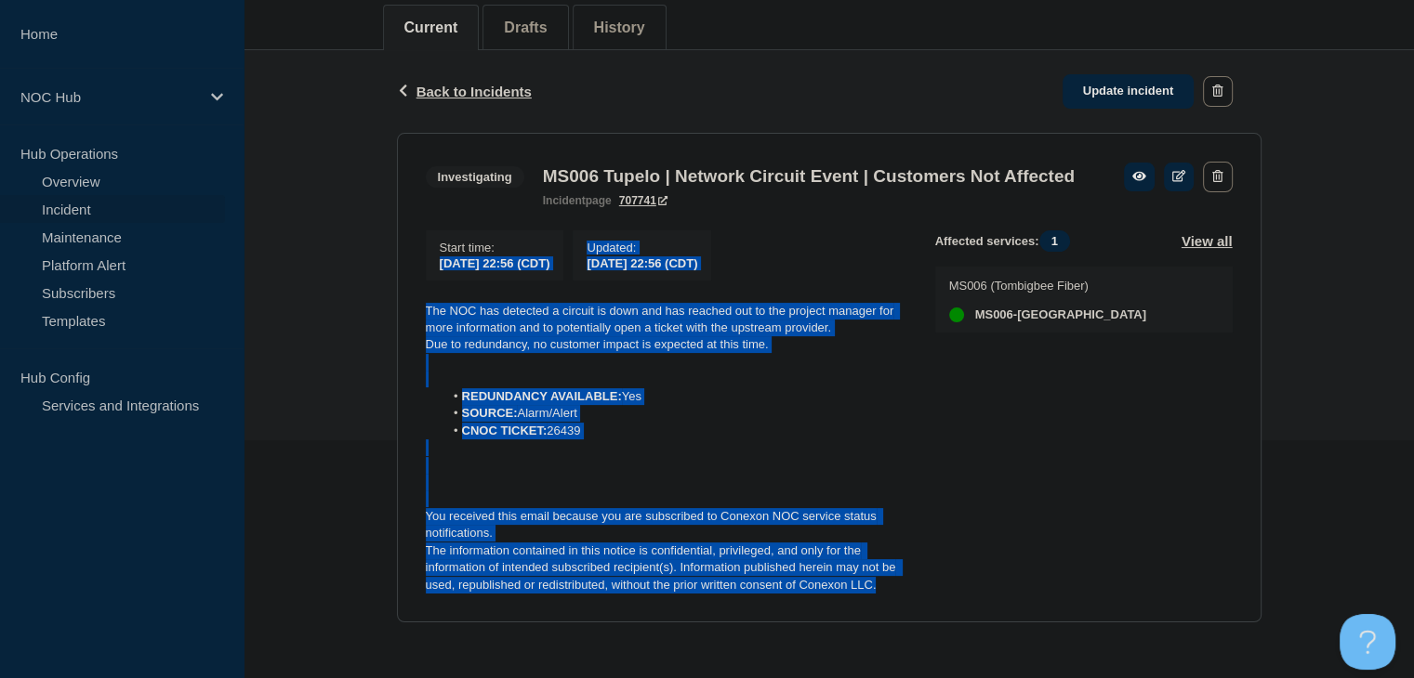
drag, startPoint x: 898, startPoint y: 587, endPoint x: 370, endPoint y: 269, distance: 616.7
click at [357, 267] on div "Back Back to Incidents Update incident Investigating MS006 Tupelo | Network Cir…" at bounding box center [829, 350] width 1170 height 601
copy div "[DATE] 22:56 (CDT) Updated : [DATE] 22:56 (CDT) The NOC has detected a circuit …"
drag, startPoint x: 51, startPoint y: 207, endPoint x: 112, endPoint y: 183, distance: 65.9
click at [52, 207] on link "Incident" at bounding box center [112, 209] width 225 height 28
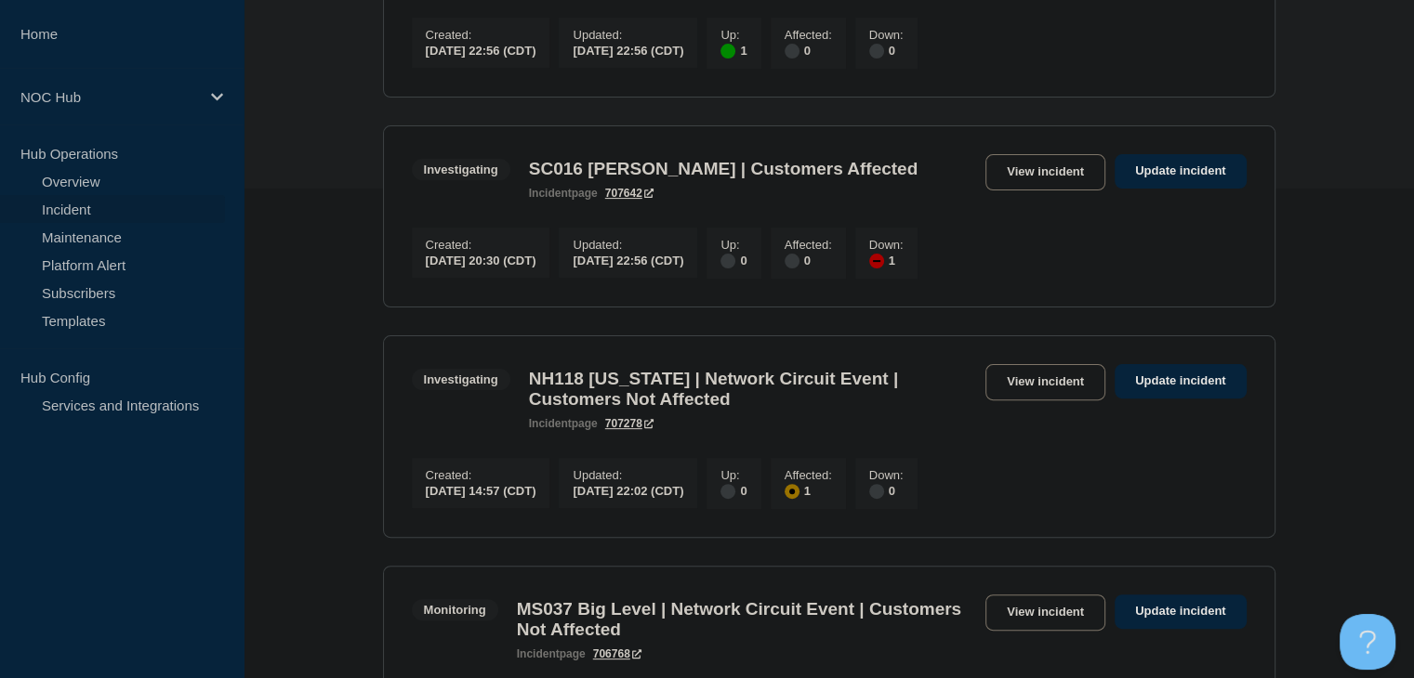
scroll to position [93, 0]
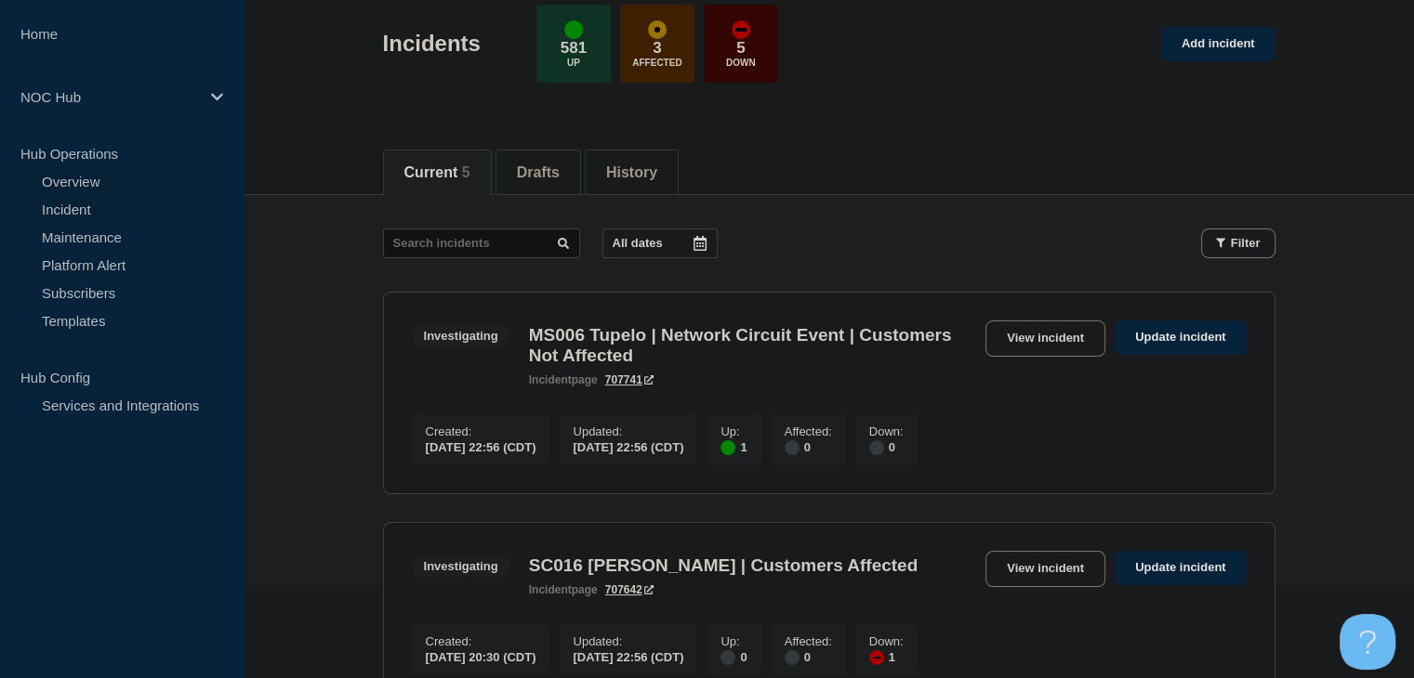
click at [90, 189] on link "Overview" at bounding box center [112, 181] width 225 height 28
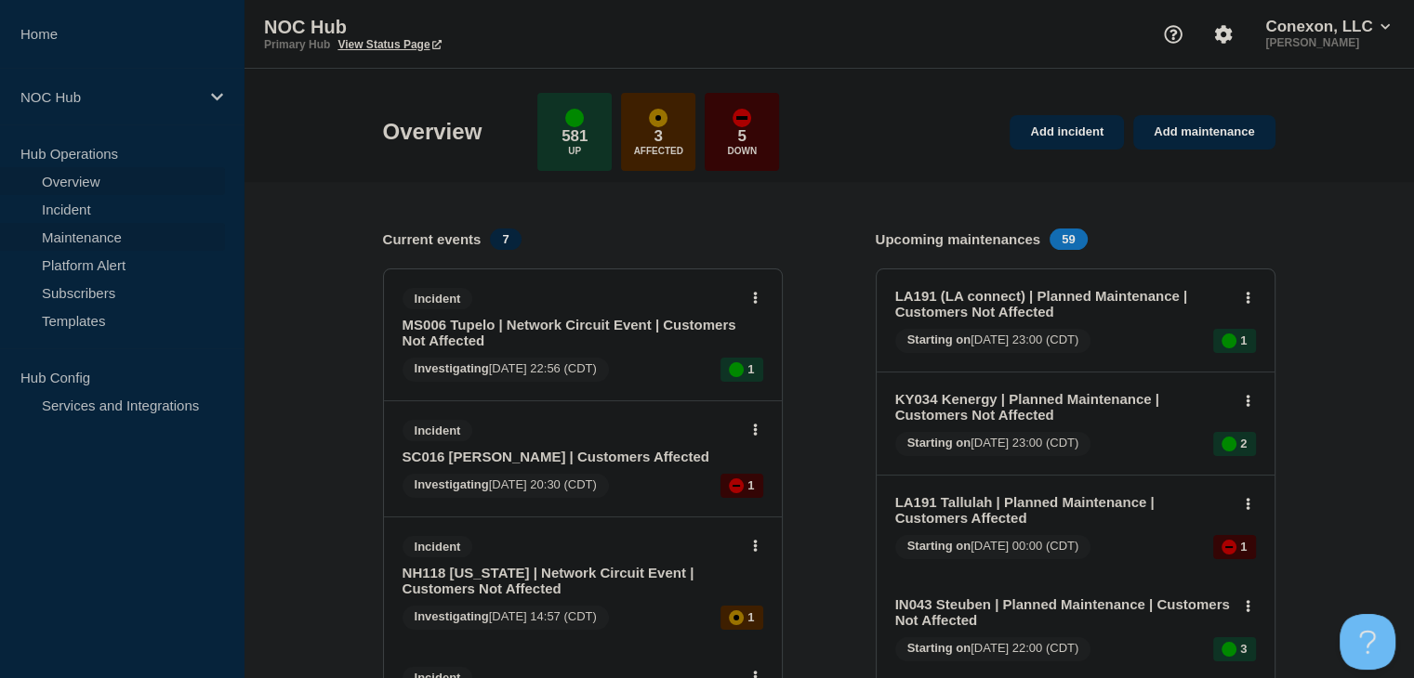
click at [75, 242] on link "Maintenance" at bounding box center [112, 237] width 225 height 28
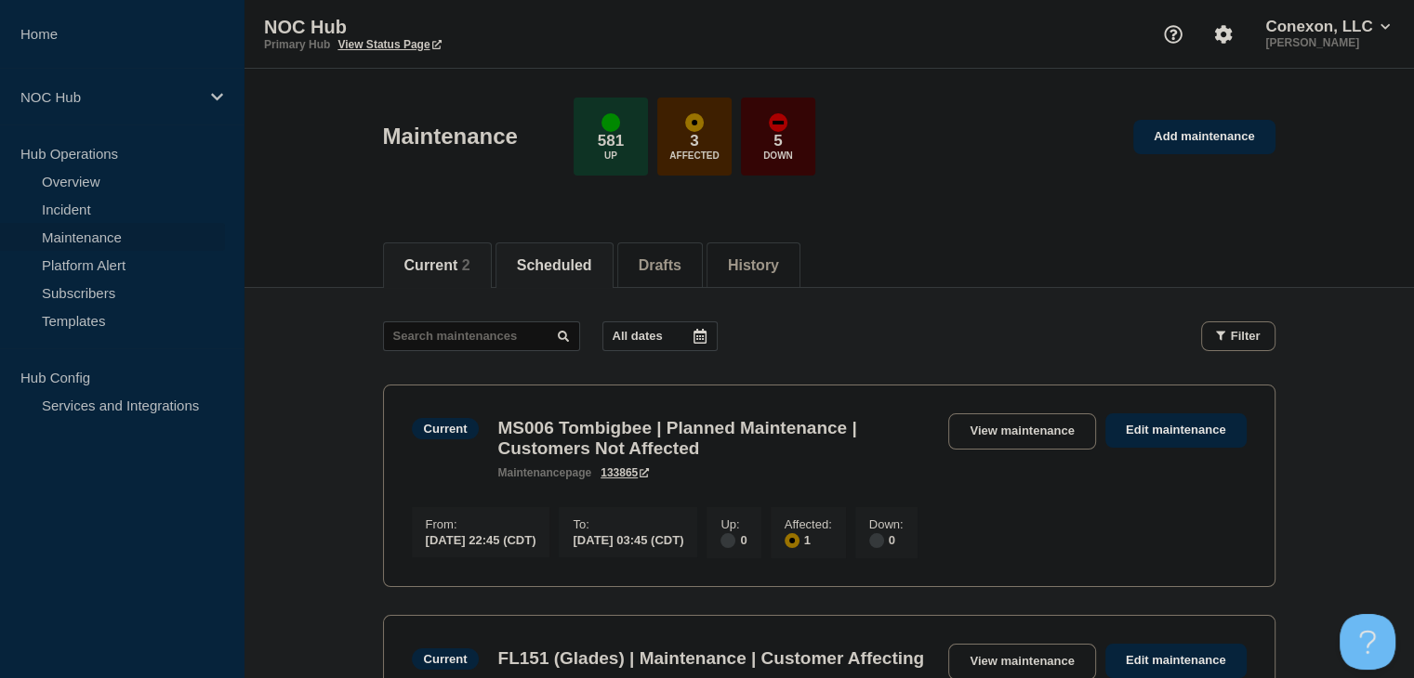
click at [592, 257] on button "Scheduled" at bounding box center [554, 265] width 75 height 17
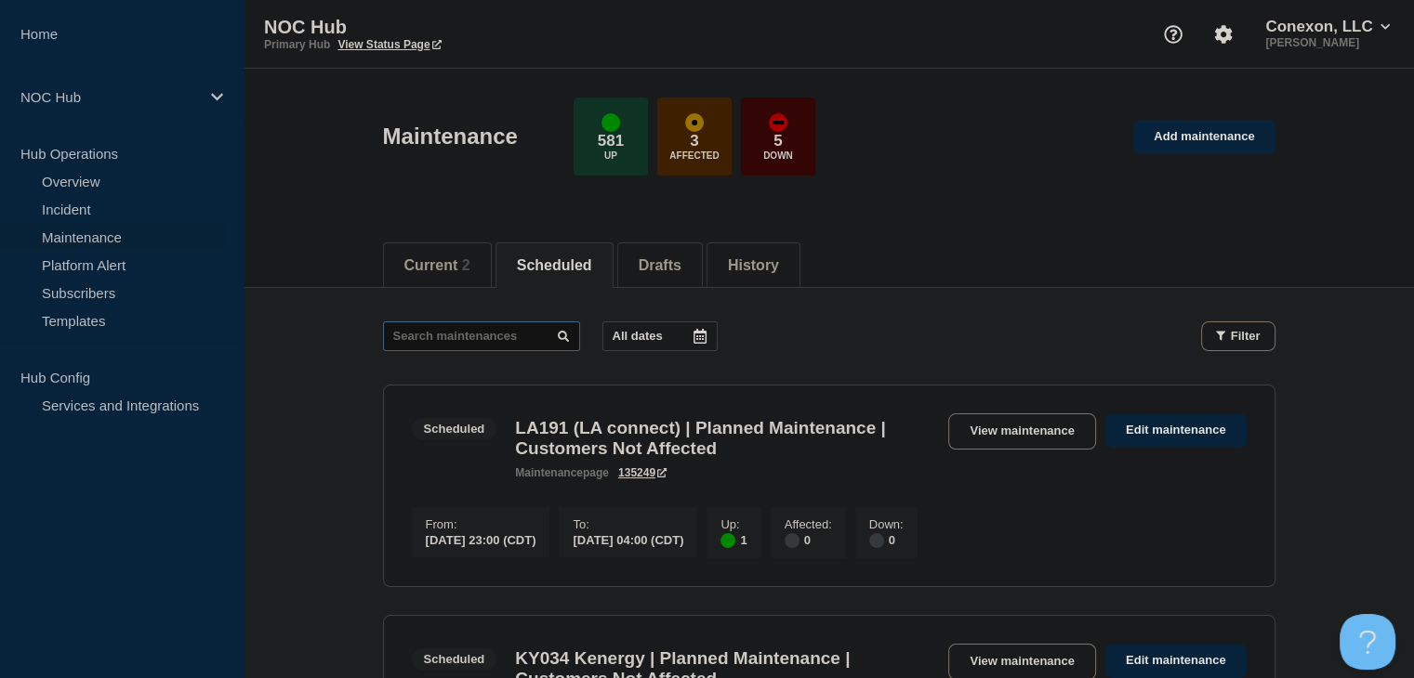
click at [472, 339] on input "text" at bounding box center [481, 337] width 197 height 30
type input "24338"
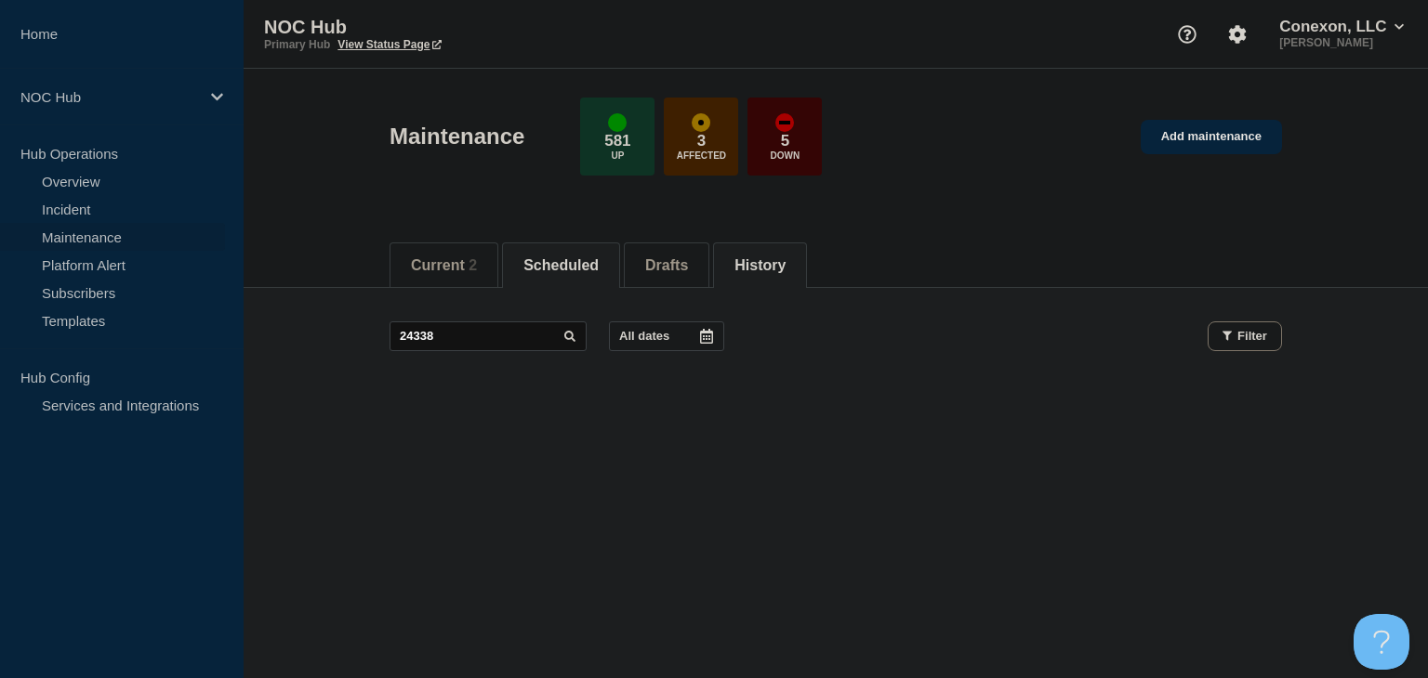
drag, startPoint x: 811, startPoint y: 270, endPoint x: 796, endPoint y: 282, distance: 19.9
click at [785, 270] on button "History" at bounding box center [759, 265] width 51 height 17
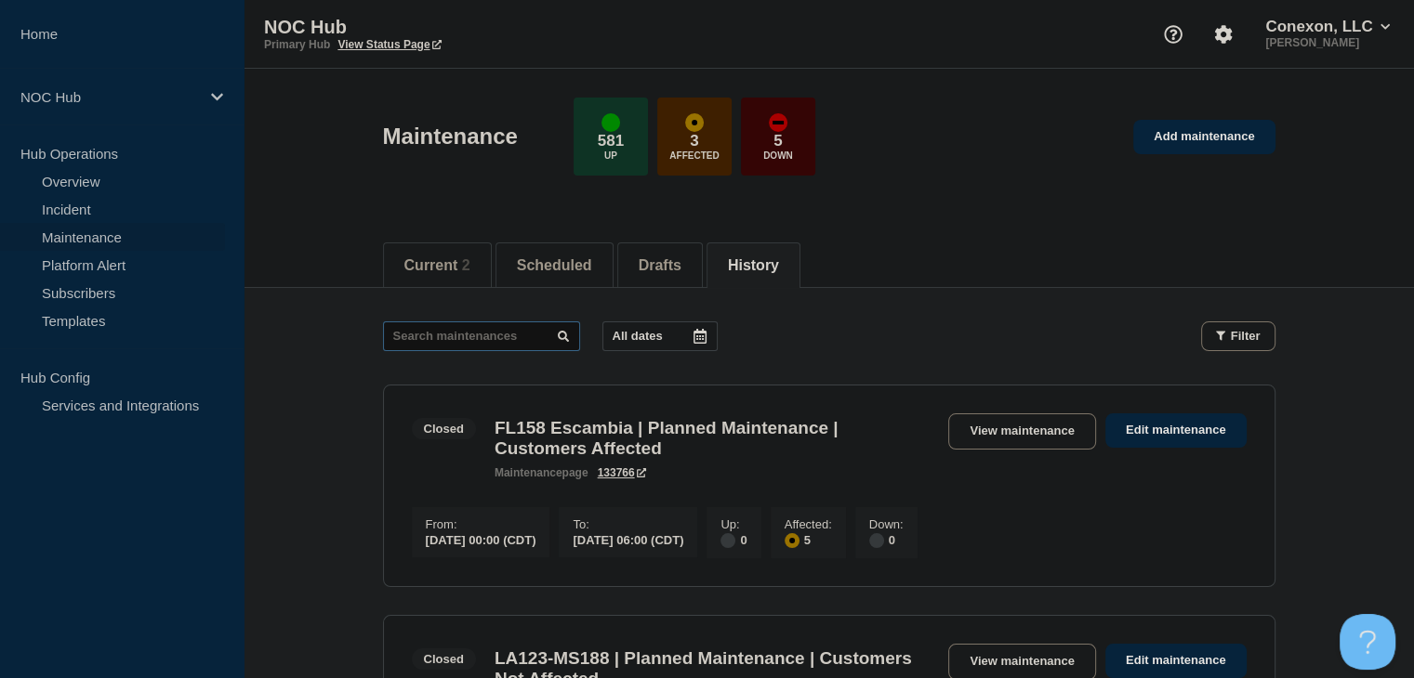
click at [457, 337] on input "text" at bounding box center [481, 337] width 197 height 30
type input "24338"
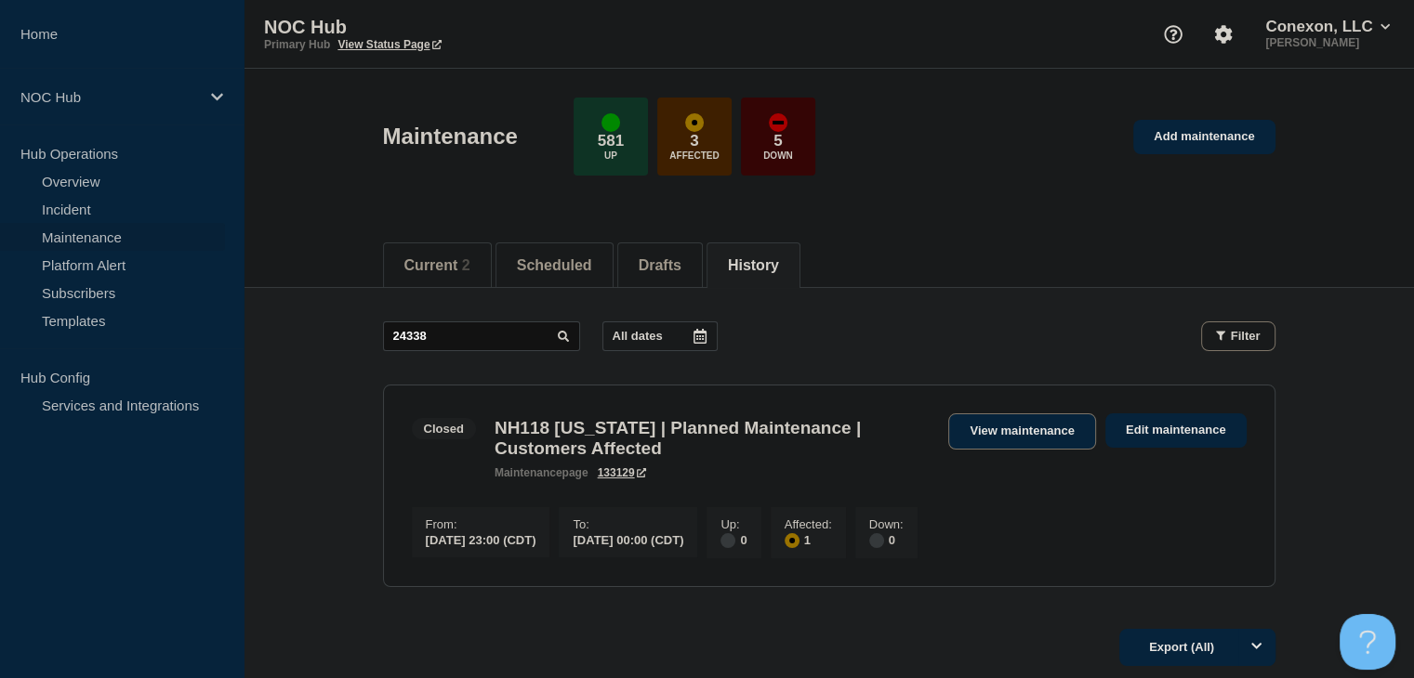
click at [1008, 445] on link "View maintenance" at bounding box center [1021, 432] width 147 height 36
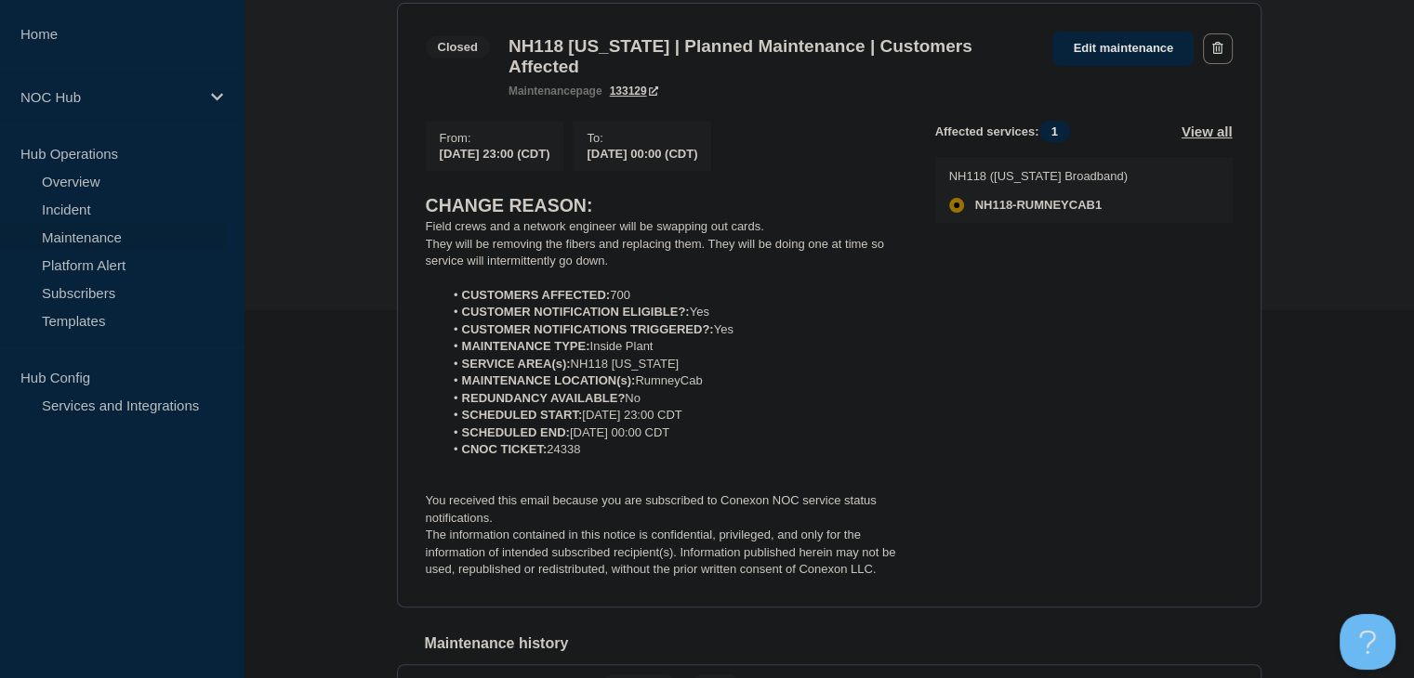
scroll to position [465, 0]
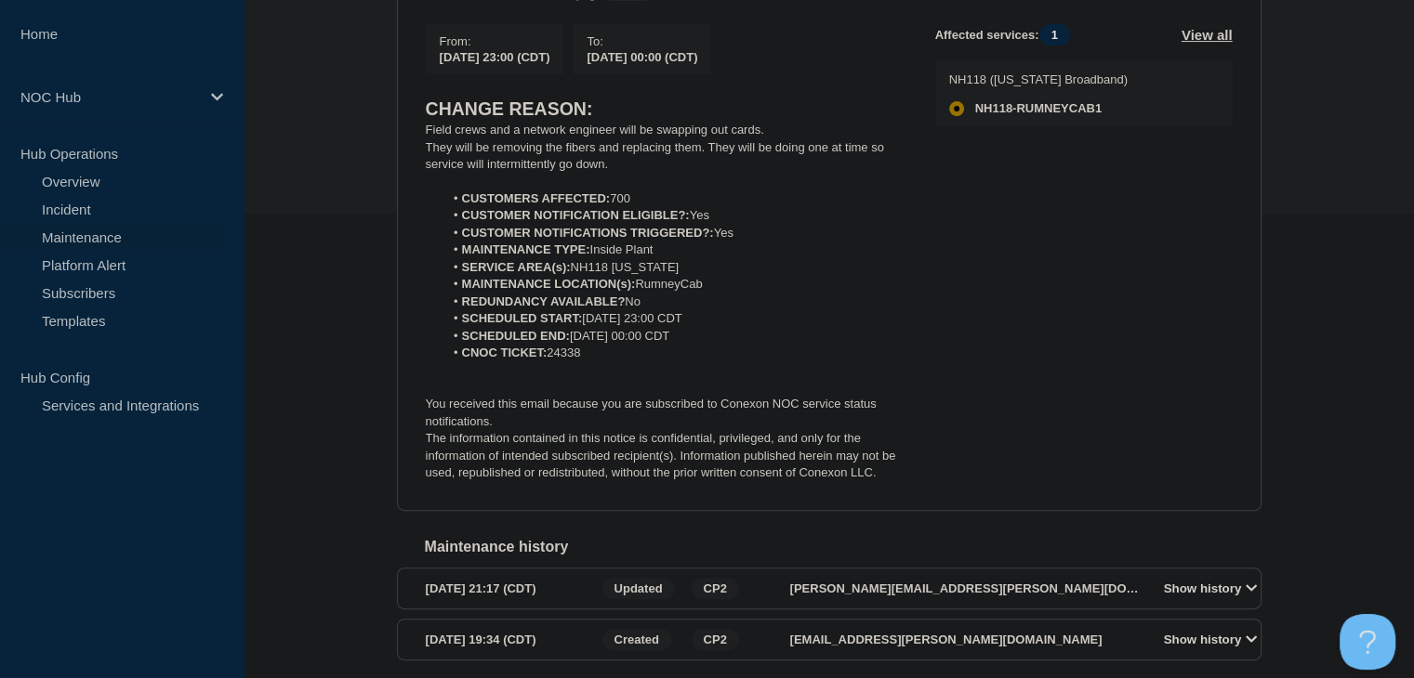
click at [695, 379] on p at bounding box center [666, 370] width 480 height 17
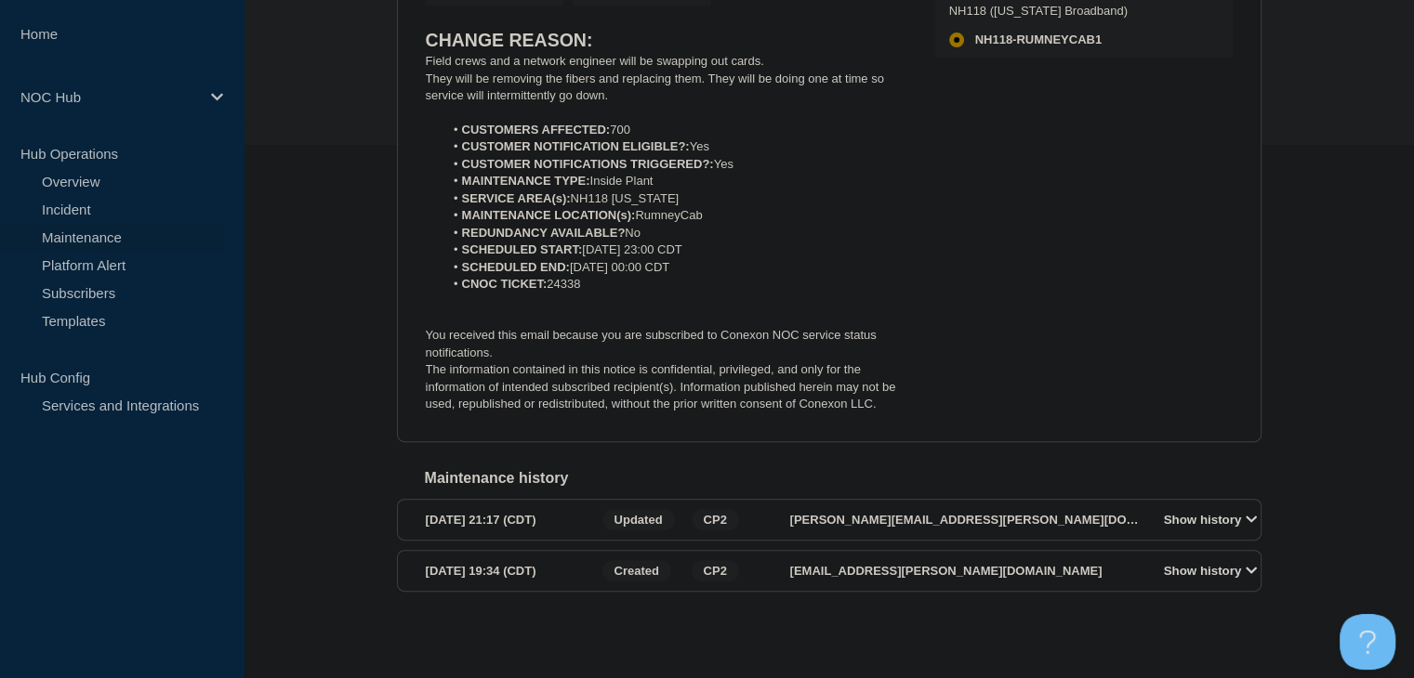
scroll to position [270, 0]
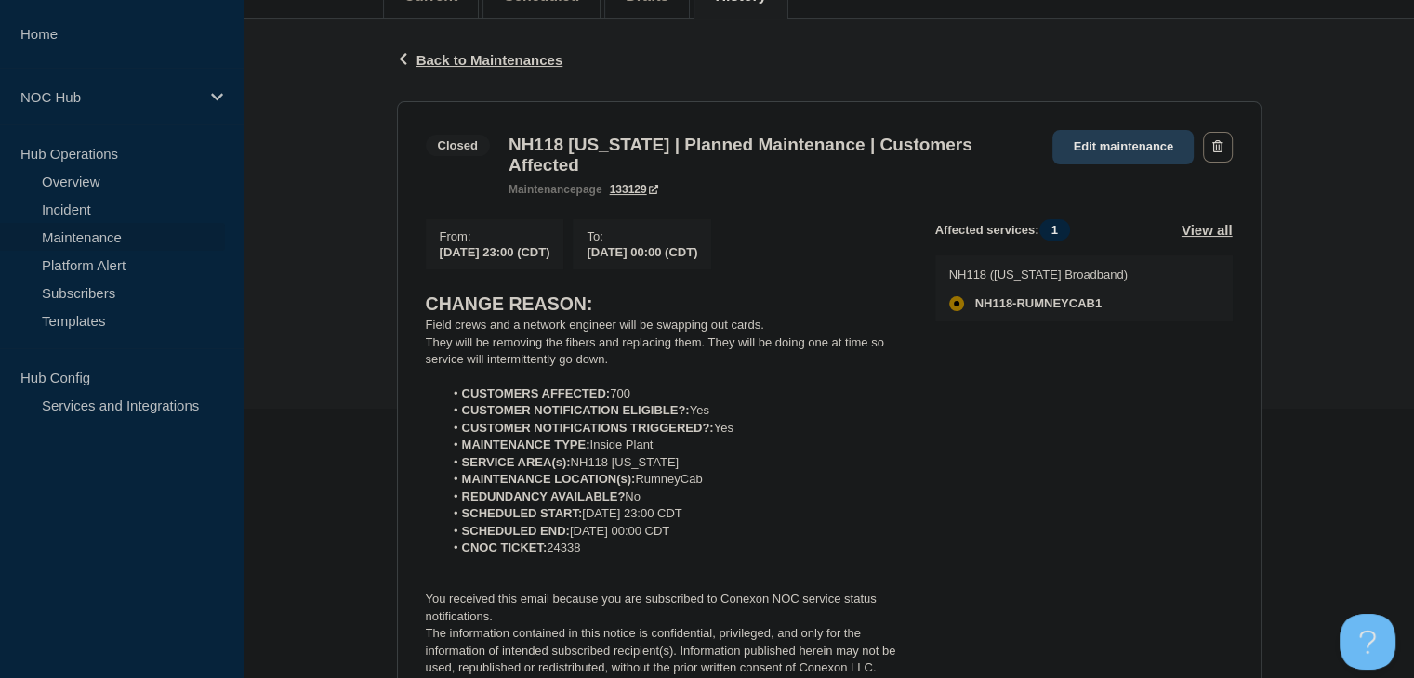
click at [1091, 142] on link "Edit maintenance" at bounding box center [1122, 147] width 141 height 34
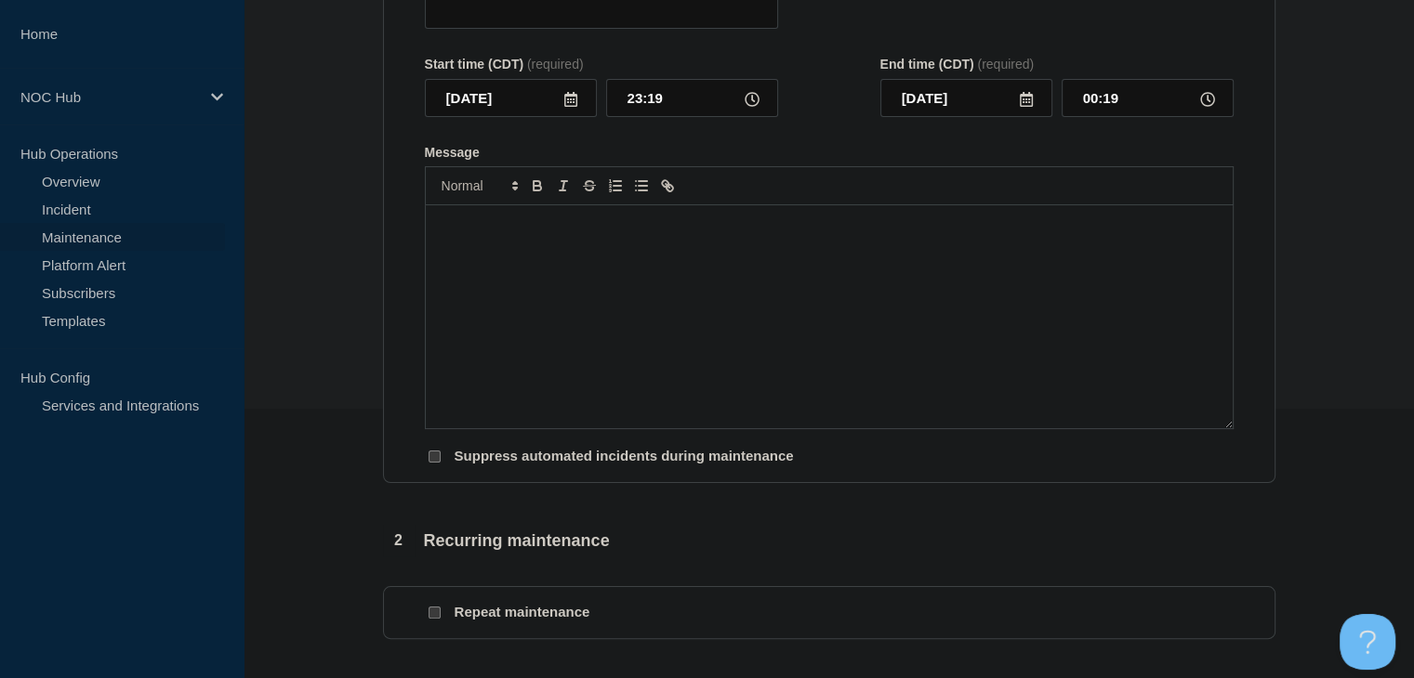
type input "NH118 [US_STATE] | Planned Maintenance | Customers Affected"
type input "[DATE]"
type input "23:00"
type input "[DATE]"
type input "00:00"
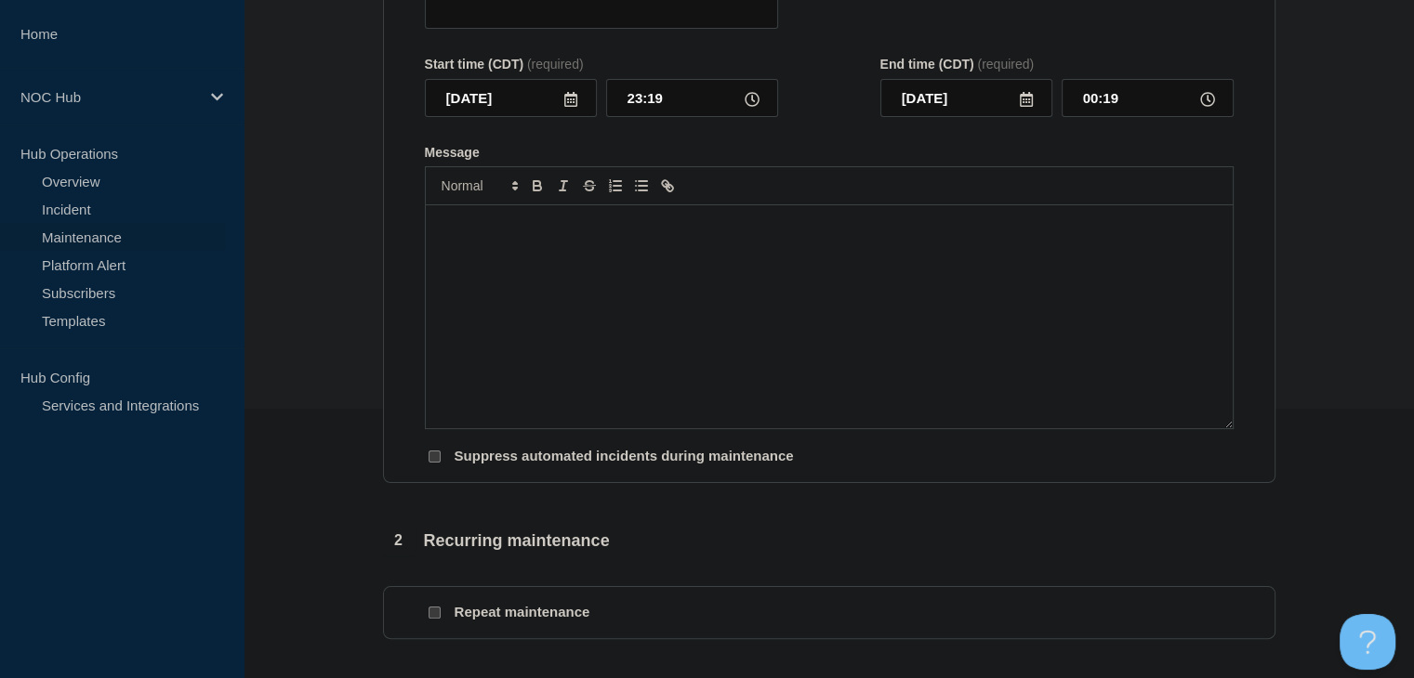
checkbox input "false"
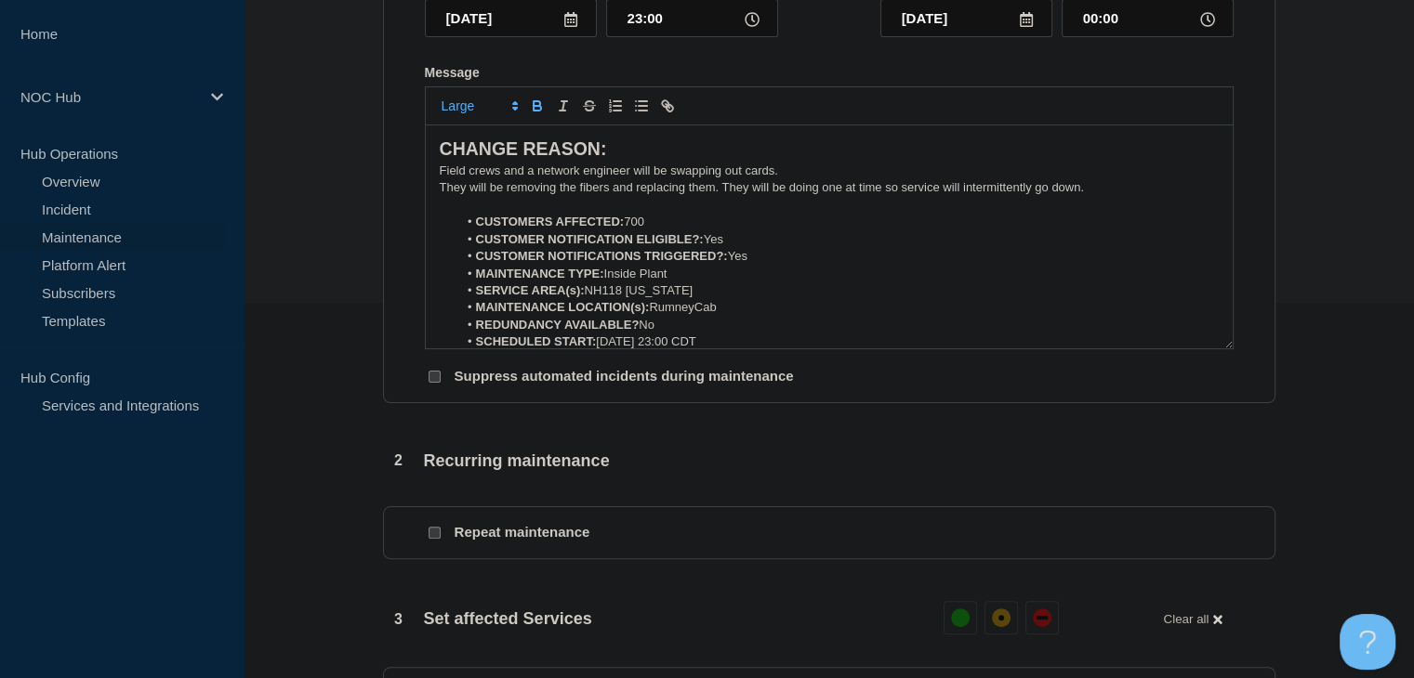
scroll to position [734, 0]
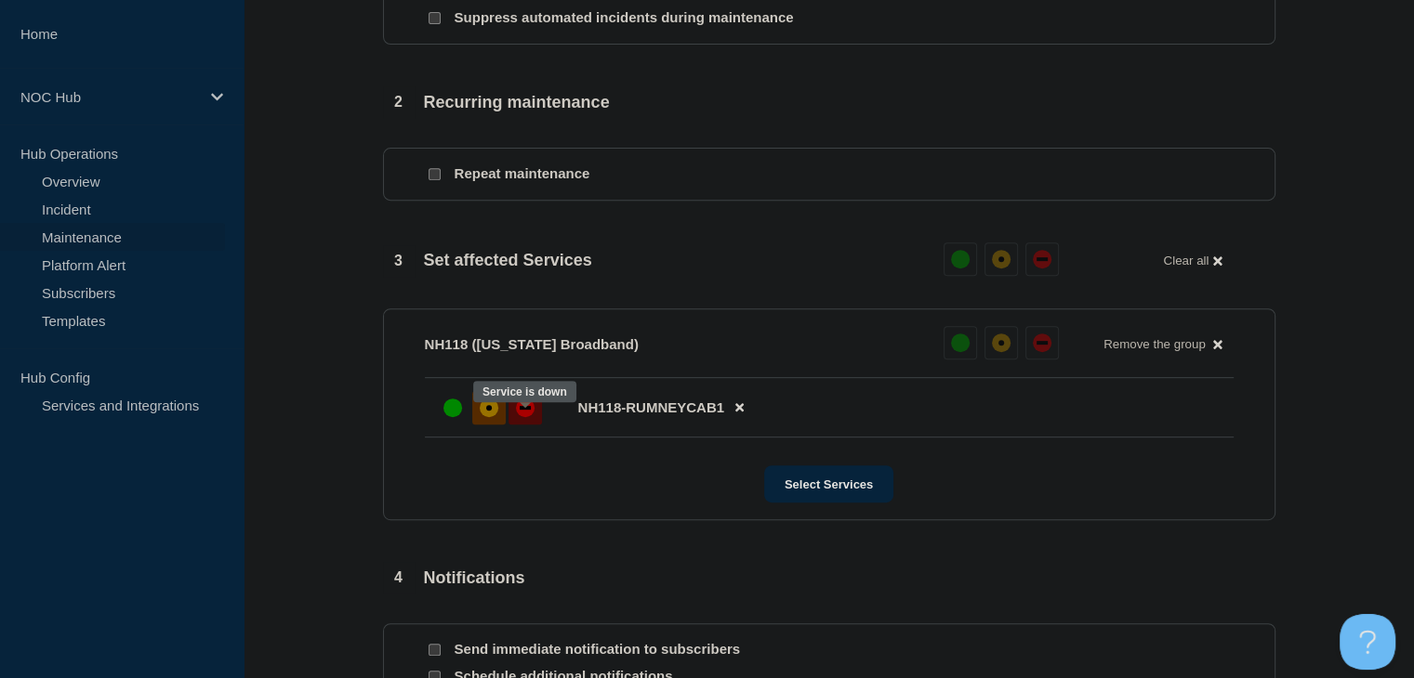
click at [517, 425] on div at bounding box center [524, 407] width 33 height 33
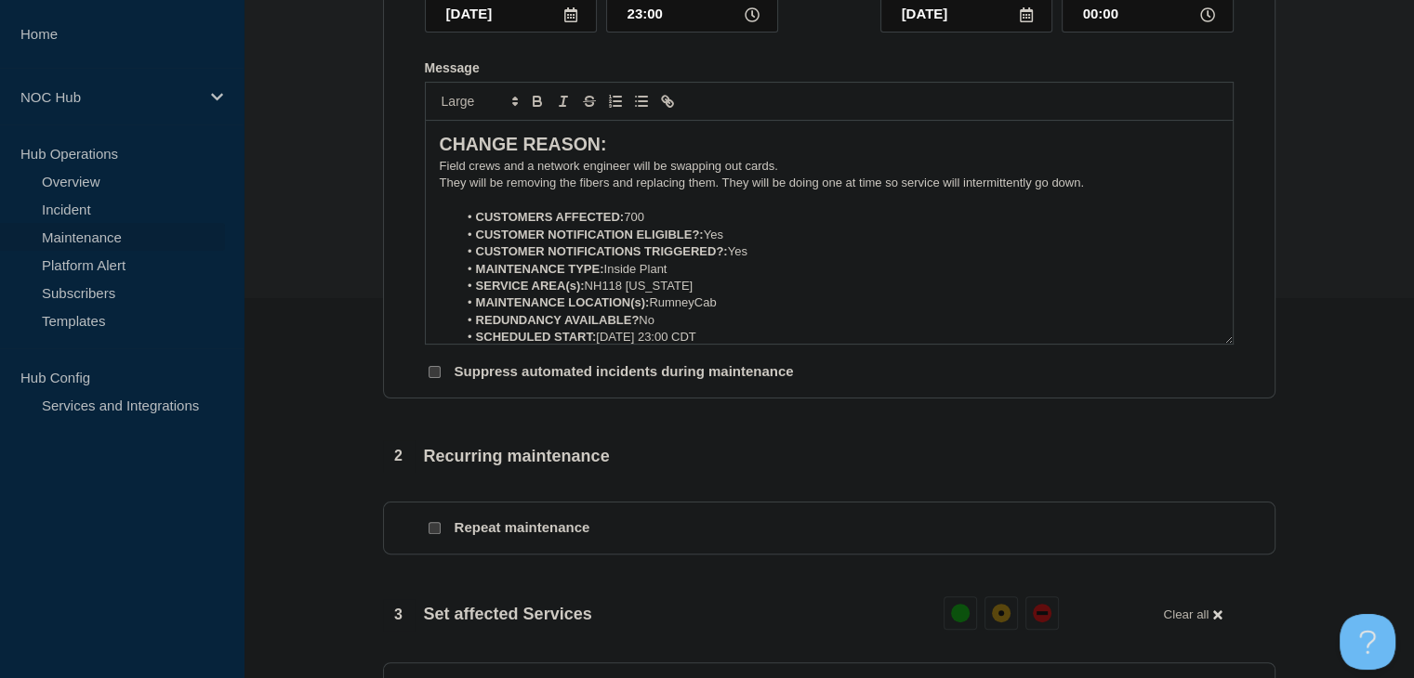
scroll to position [270, 0]
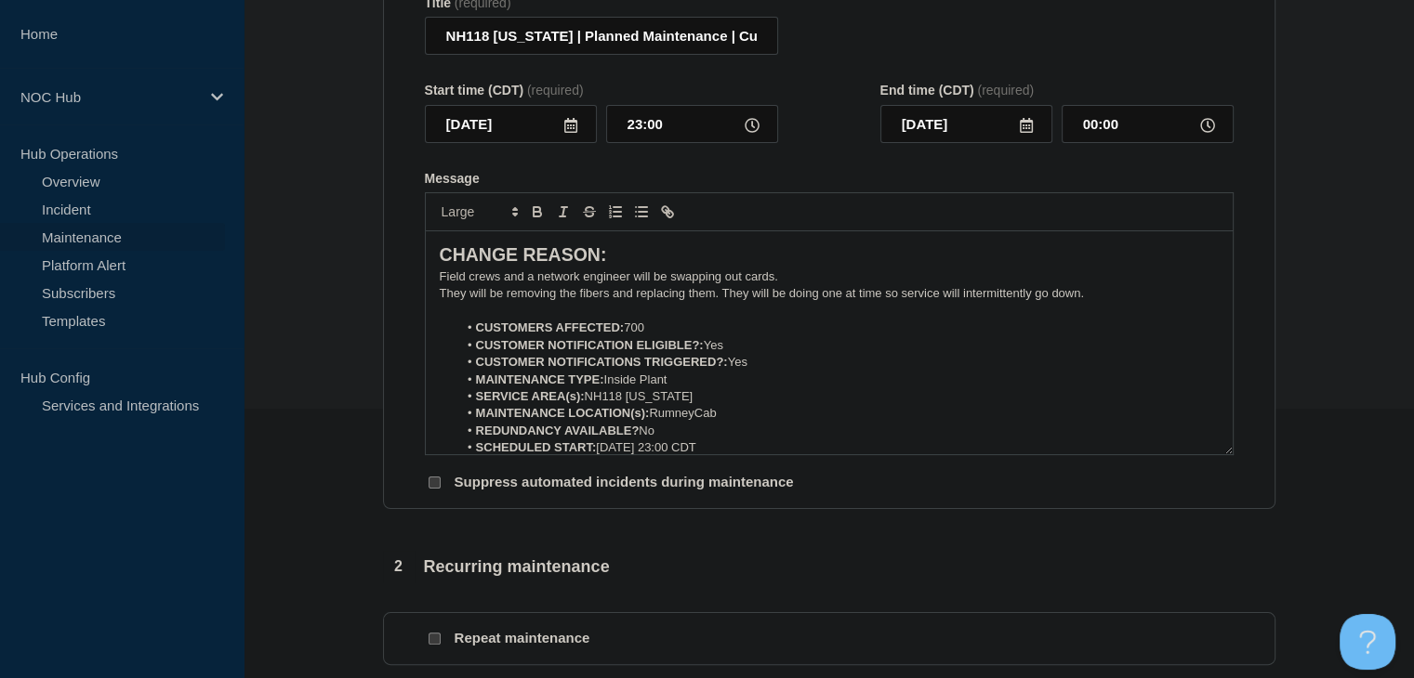
click at [569, 133] on icon at bounding box center [570, 125] width 15 height 15
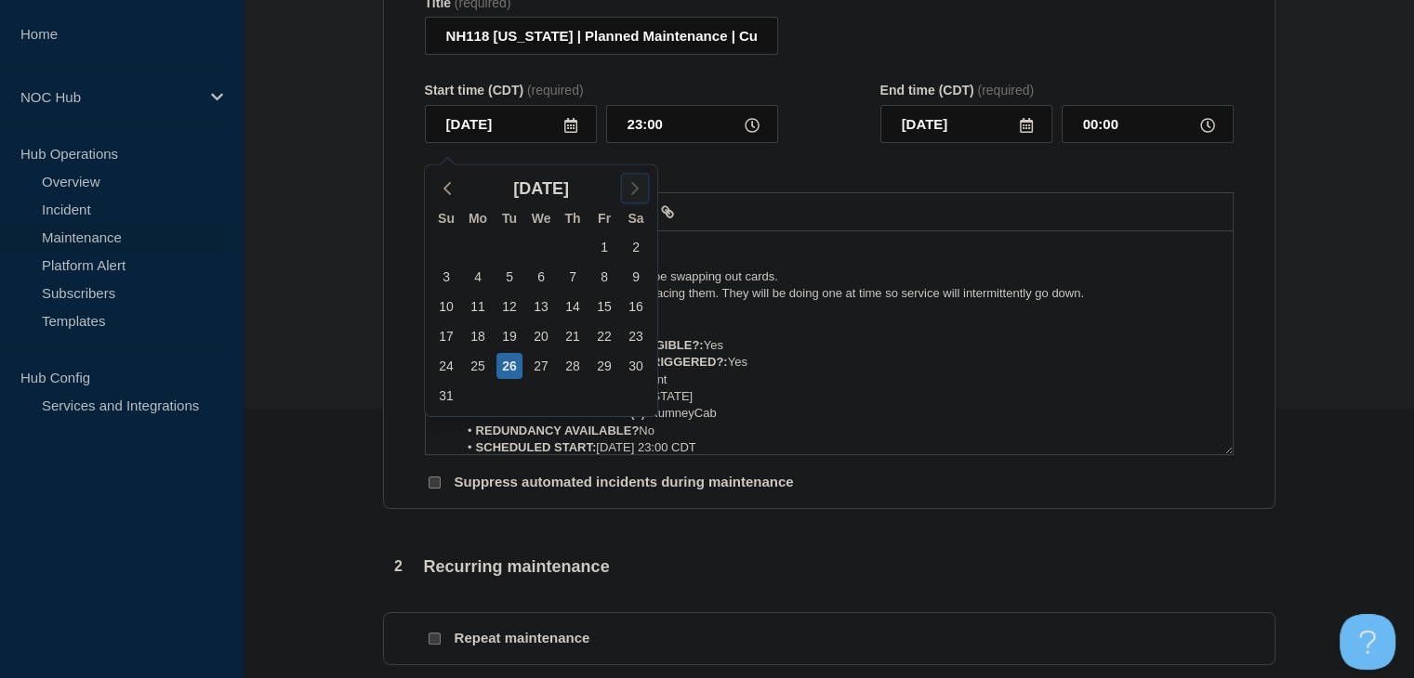
click at [627, 188] on icon "button" at bounding box center [635, 189] width 22 height 22
click at [532, 248] on div "3" at bounding box center [541, 247] width 26 height 26
type input "[DATE]"
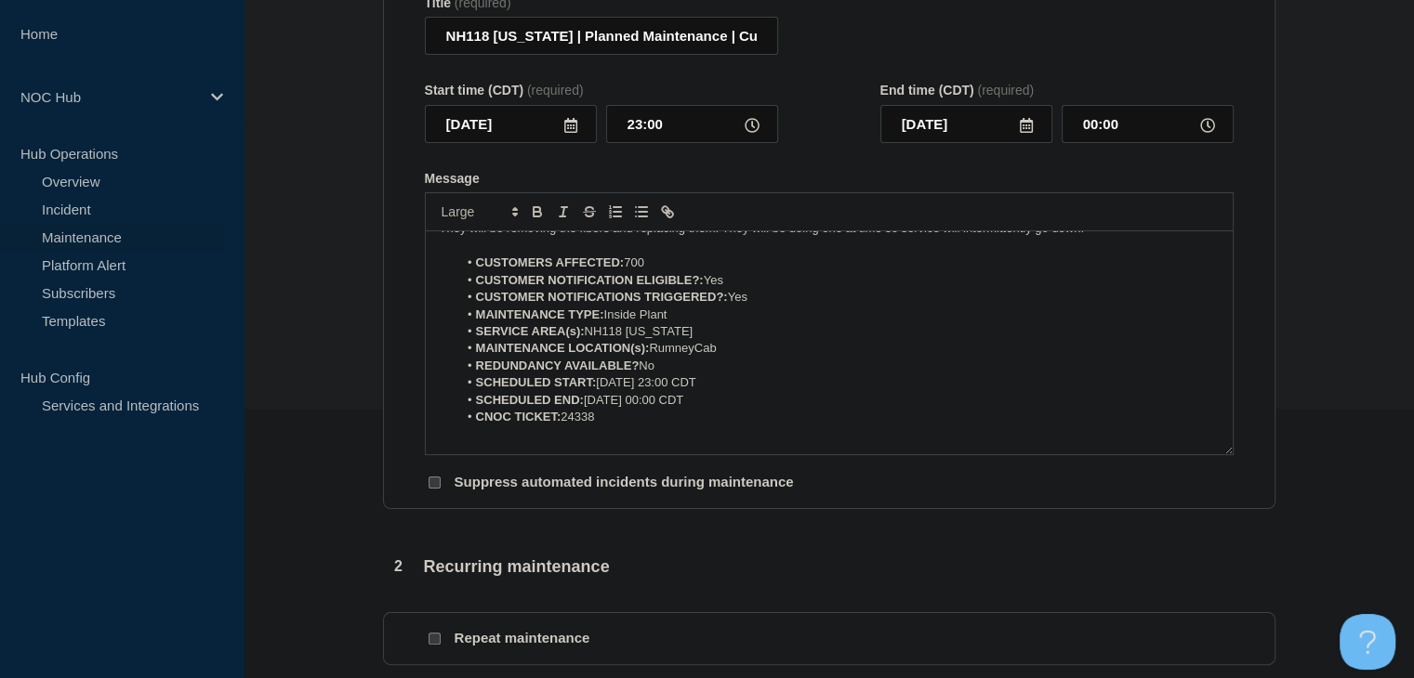
scroll to position [93, 0]
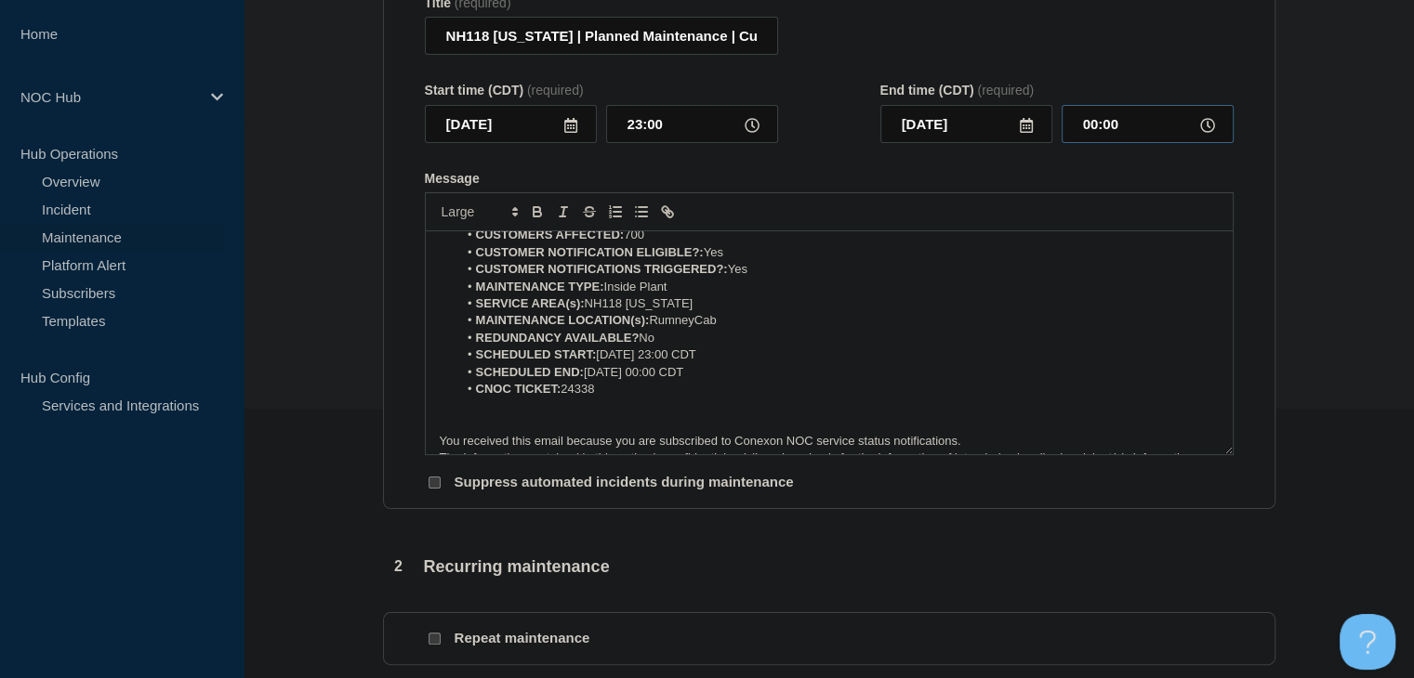
click at [1078, 143] on input "00:00" at bounding box center [1147, 124] width 172 height 38
type input "05:00"
click at [665, 381] on li "SCHEDULED END: [DATE] 00:00 CDT" at bounding box center [837, 372] width 761 height 17
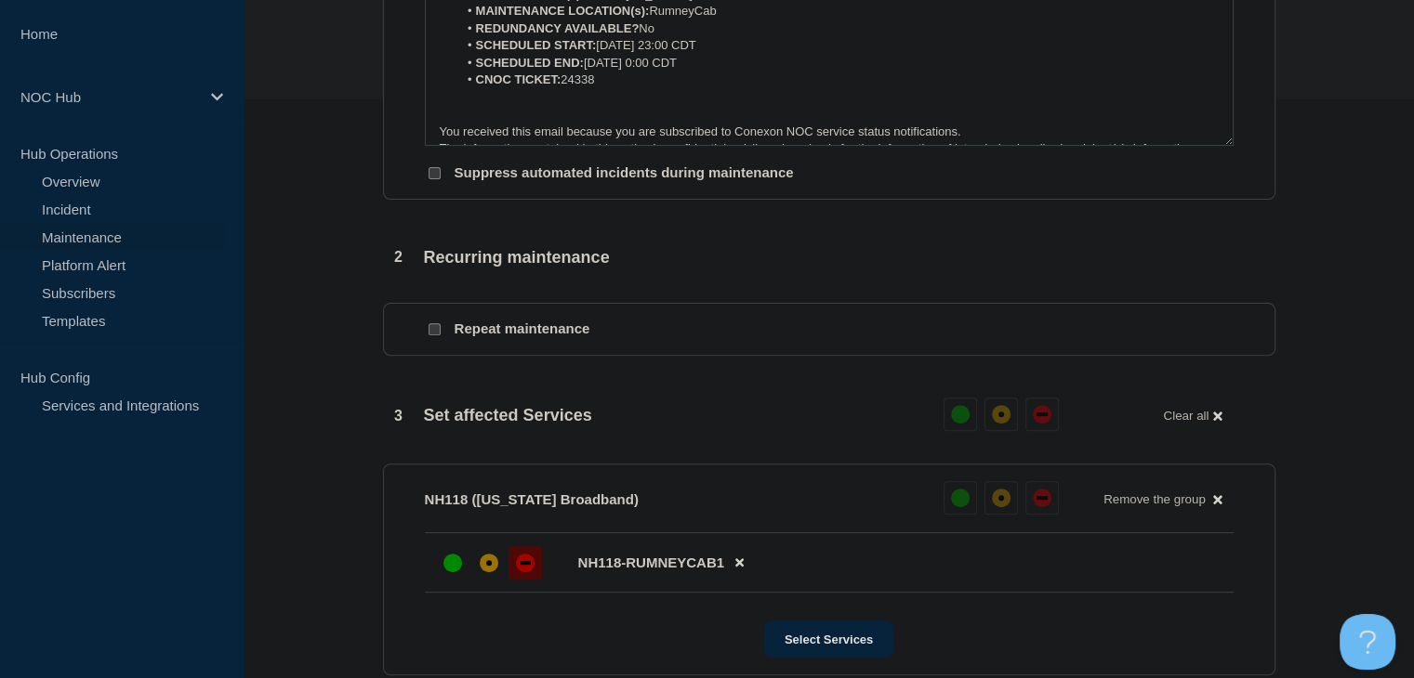
scroll to position [920, 0]
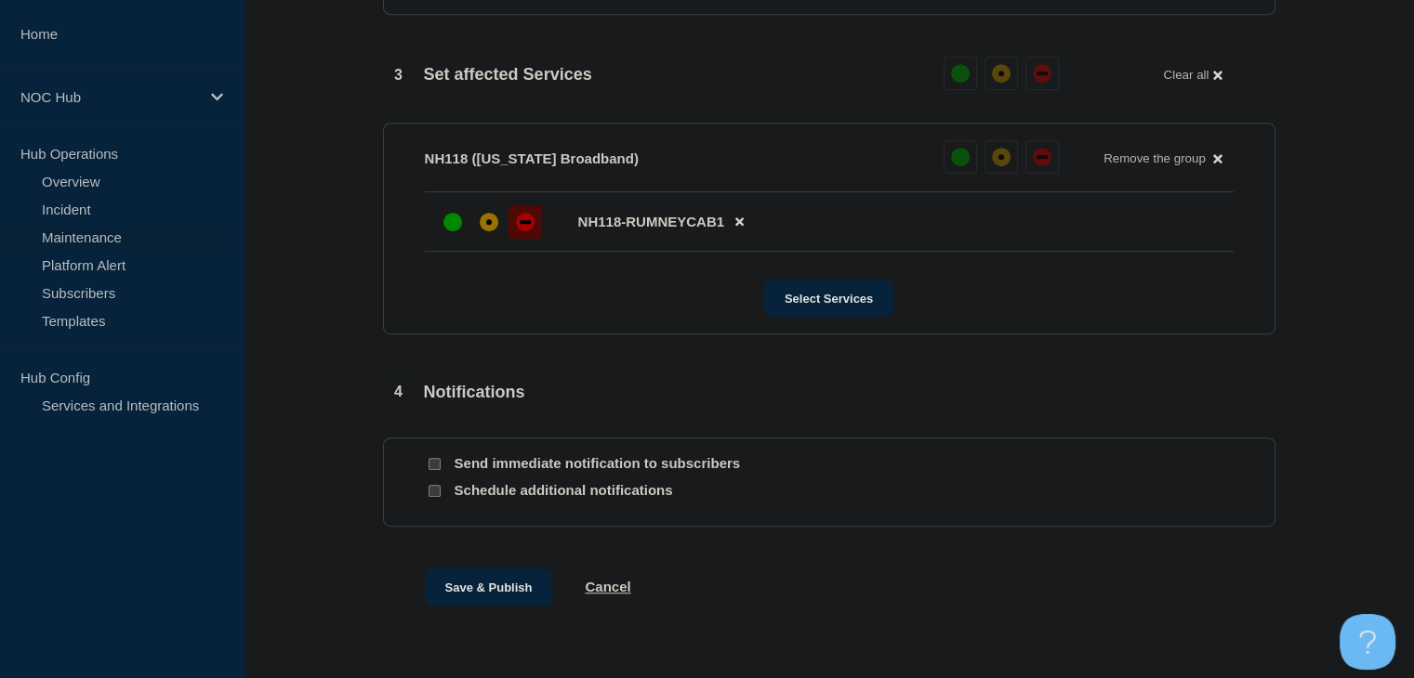
click at [431, 470] on input "Send immediate notification to subscribers" at bounding box center [434, 464] width 12 height 12
checkbox input "true"
click at [481, 606] on button "Save & Publish" at bounding box center [489, 587] width 128 height 37
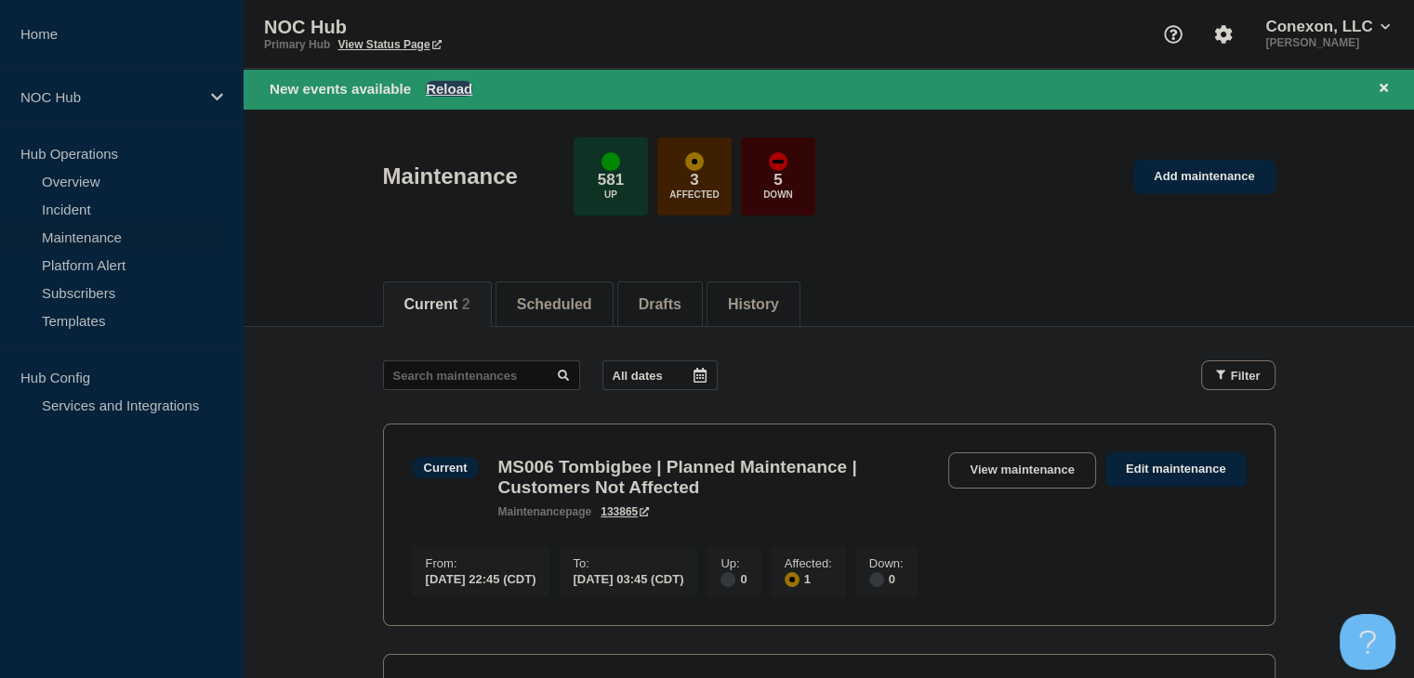
click at [450, 87] on button "Reload" at bounding box center [449, 89] width 46 height 16
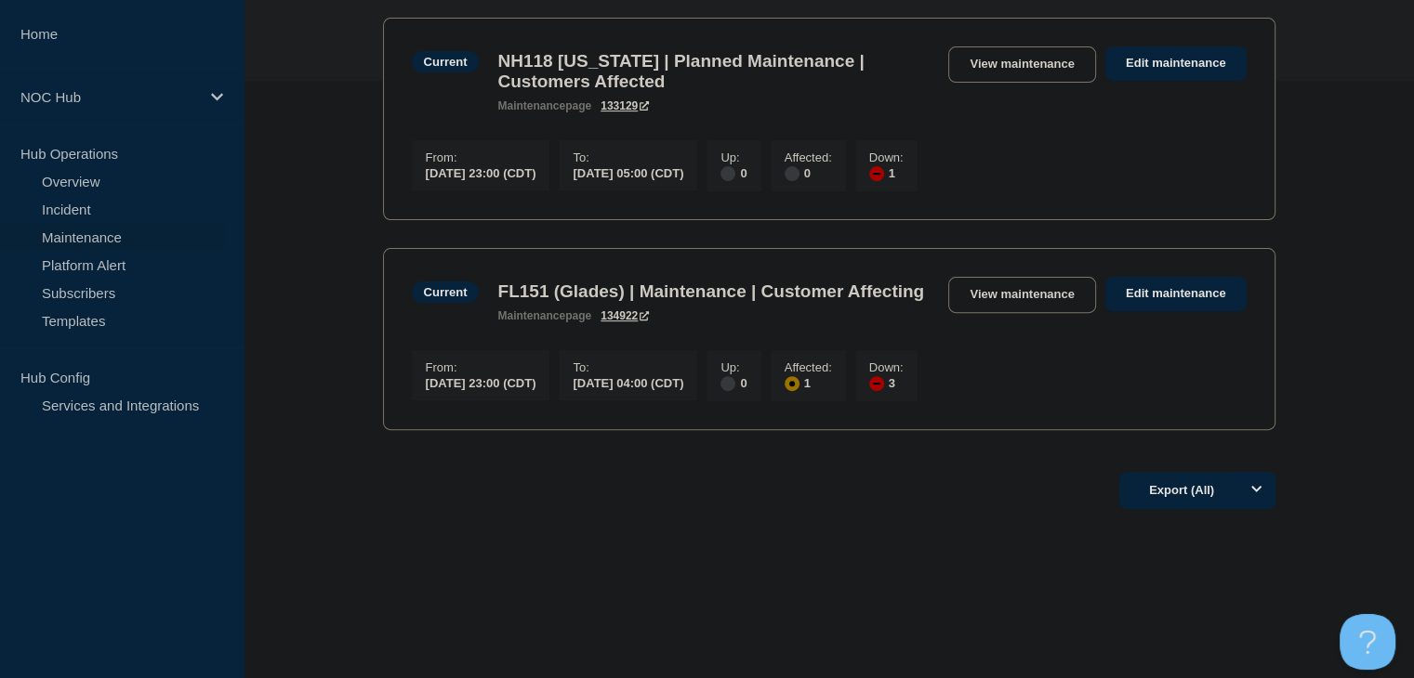
scroll to position [647, 0]
click at [95, 188] on link "Overview" at bounding box center [112, 181] width 225 height 28
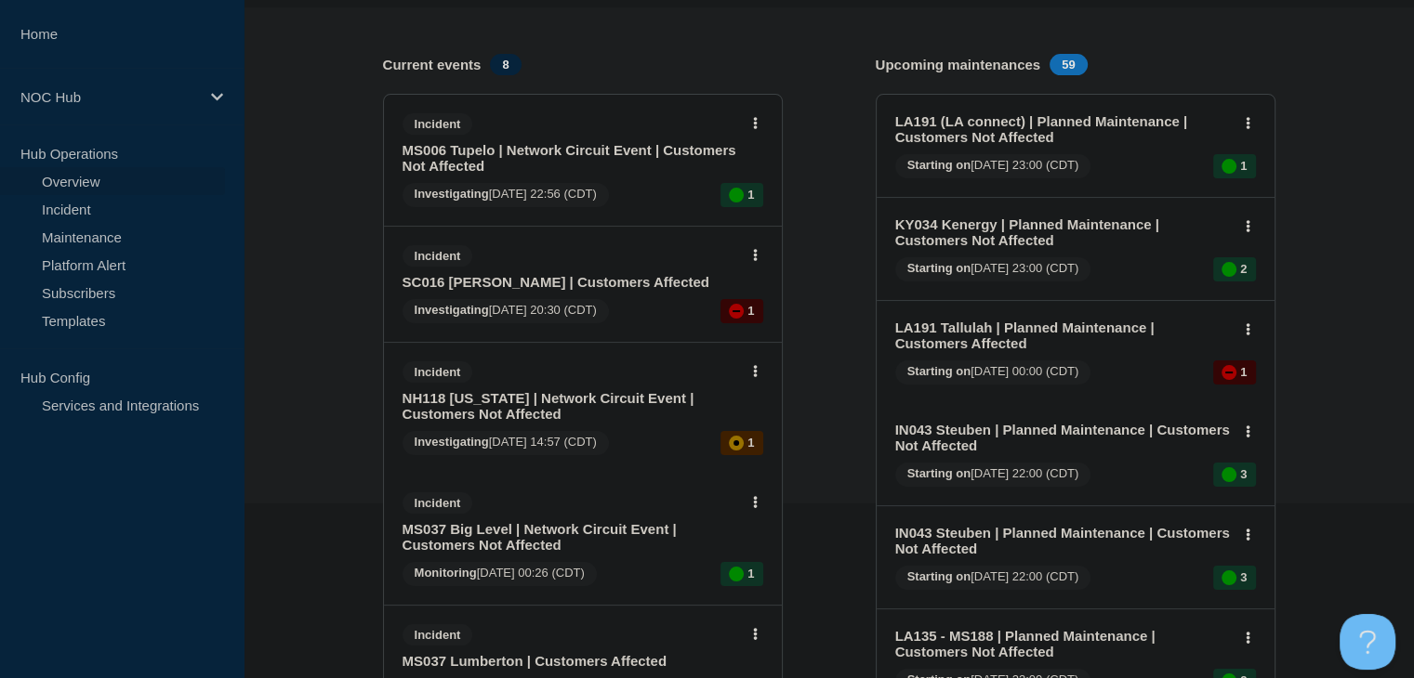
scroll to position [186, 0]
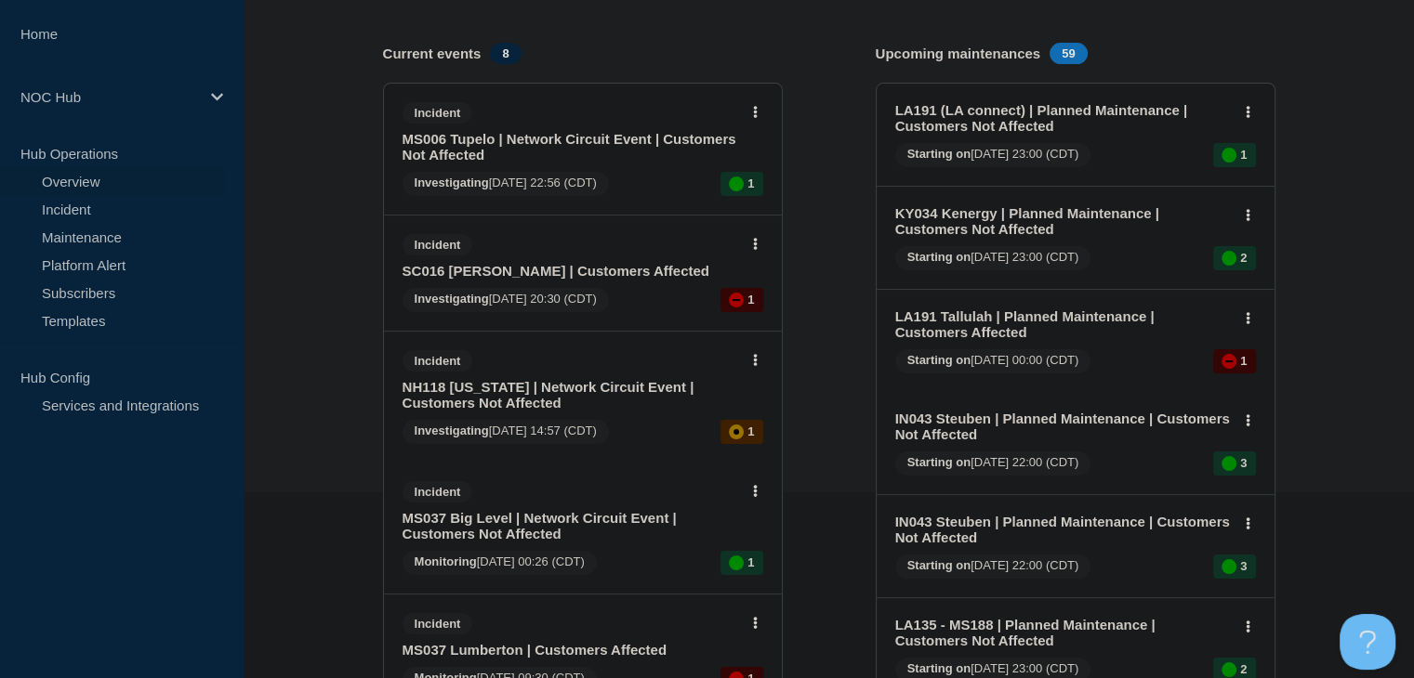
click at [470, 270] on link "SC016 [PERSON_NAME] | Customers Affected" at bounding box center [570, 271] width 336 height 16
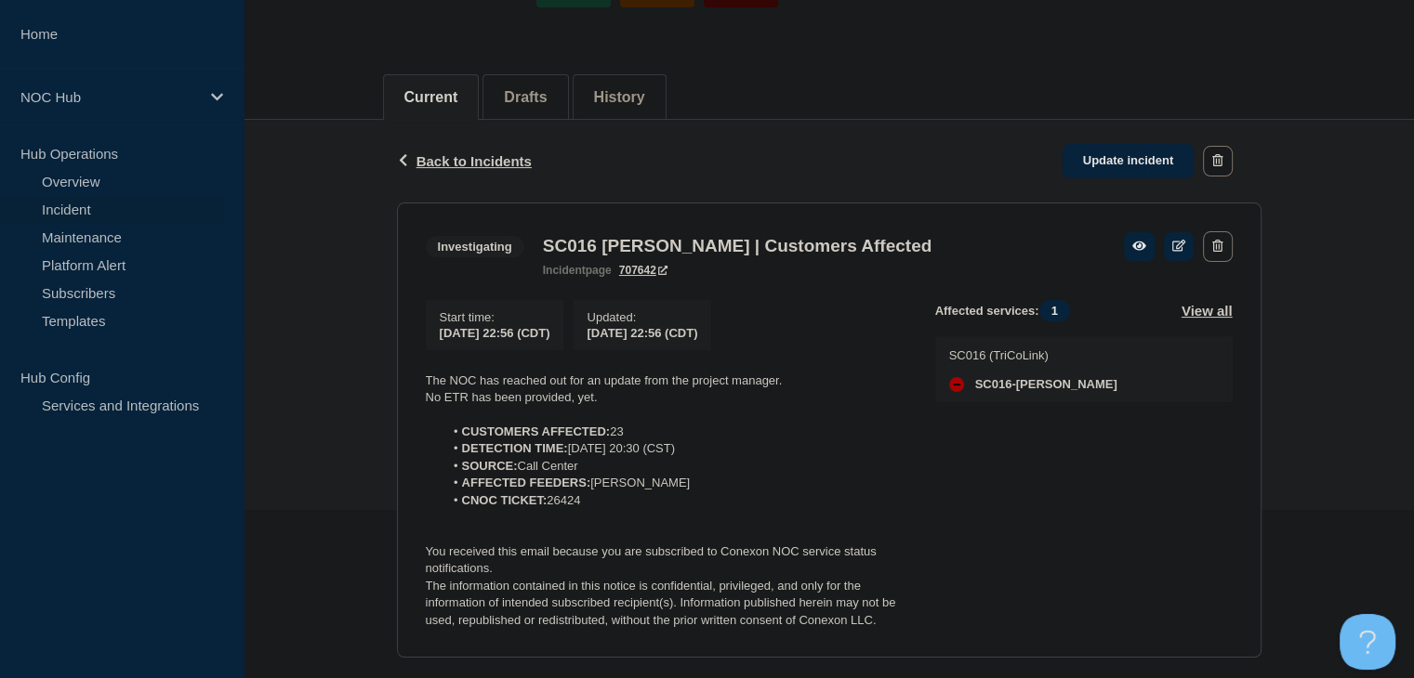
scroll to position [372, 0]
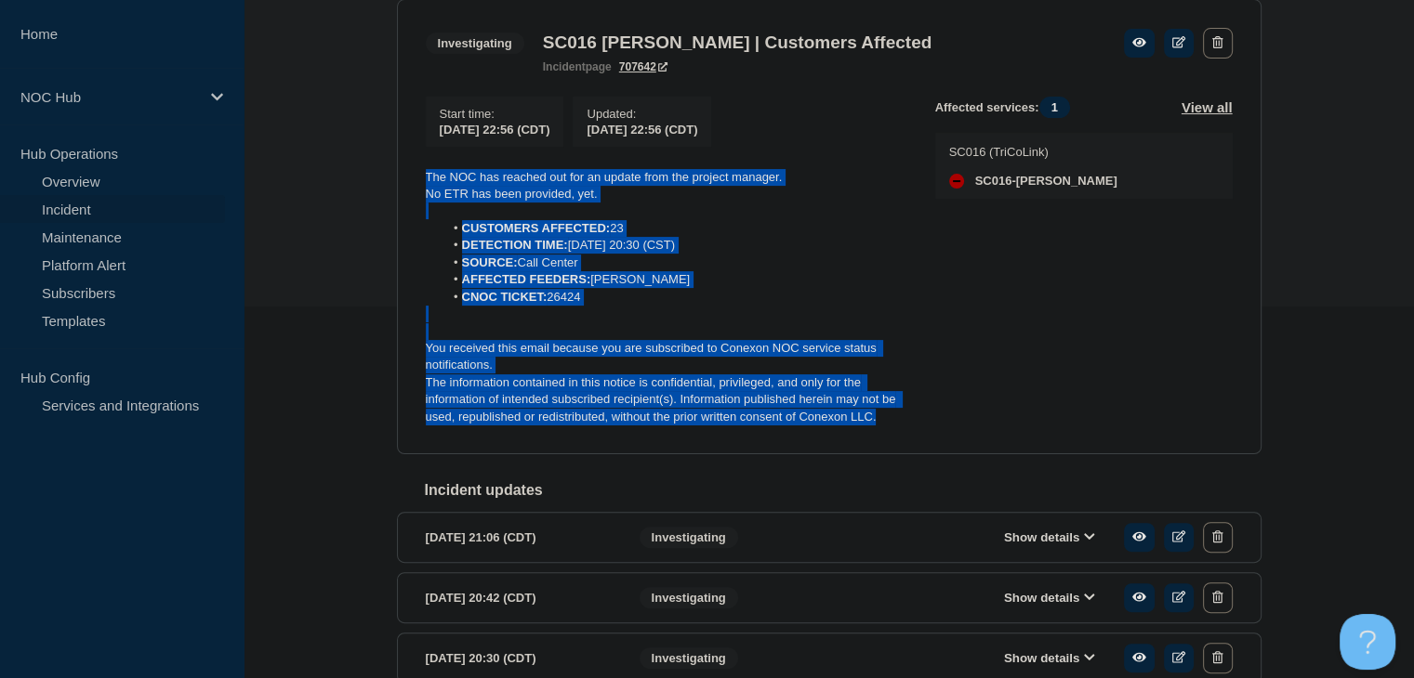
drag, startPoint x: 586, startPoint y: 342, endPoint x: 420, endPoint y: 164, distance: 244.0
click at [420, 164] on section "Investigating SC016 [PERSON_NAME] | Customers Affected incident page 707642 Sta…" at bounding box center [829, 227] width 864 height 456
copy div "The NOC has reached out for an update from the project manager. No ETR has been…"
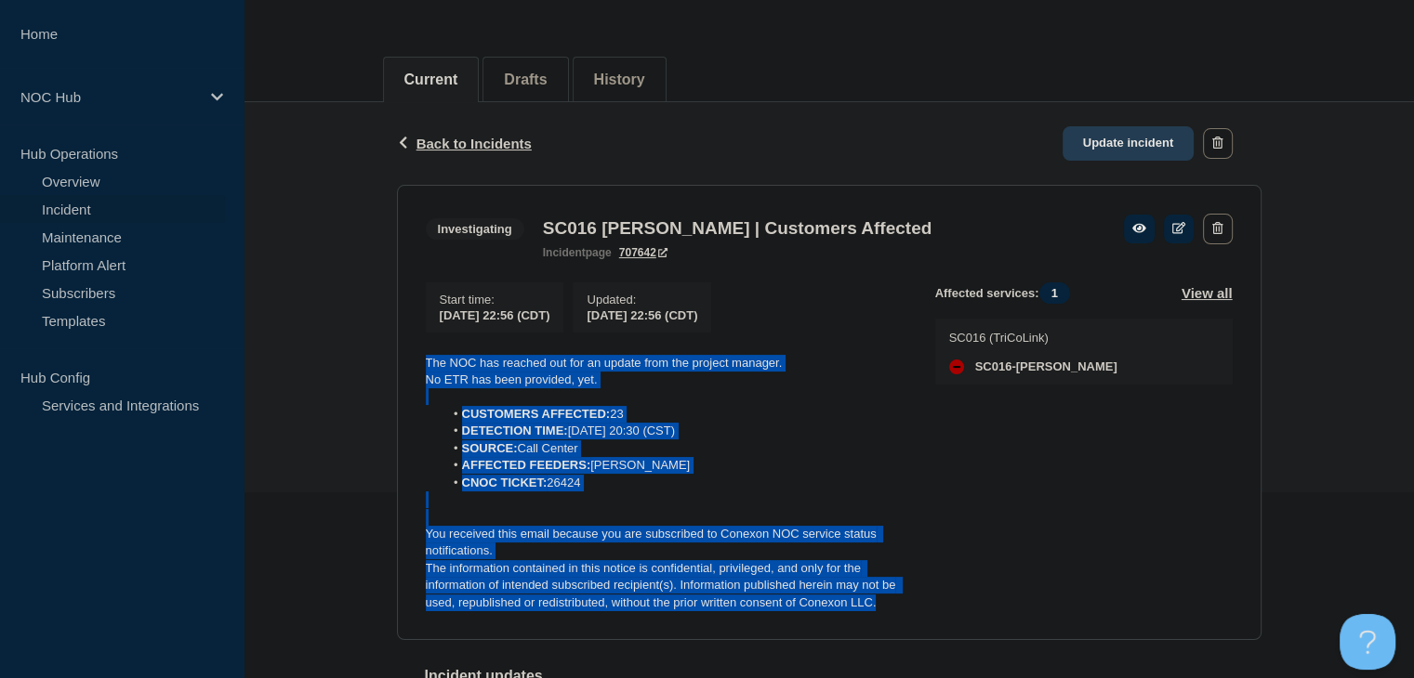
click at [1092, 144] on link "Update incident" at bounding box center [1128, 143] width 132 height 34
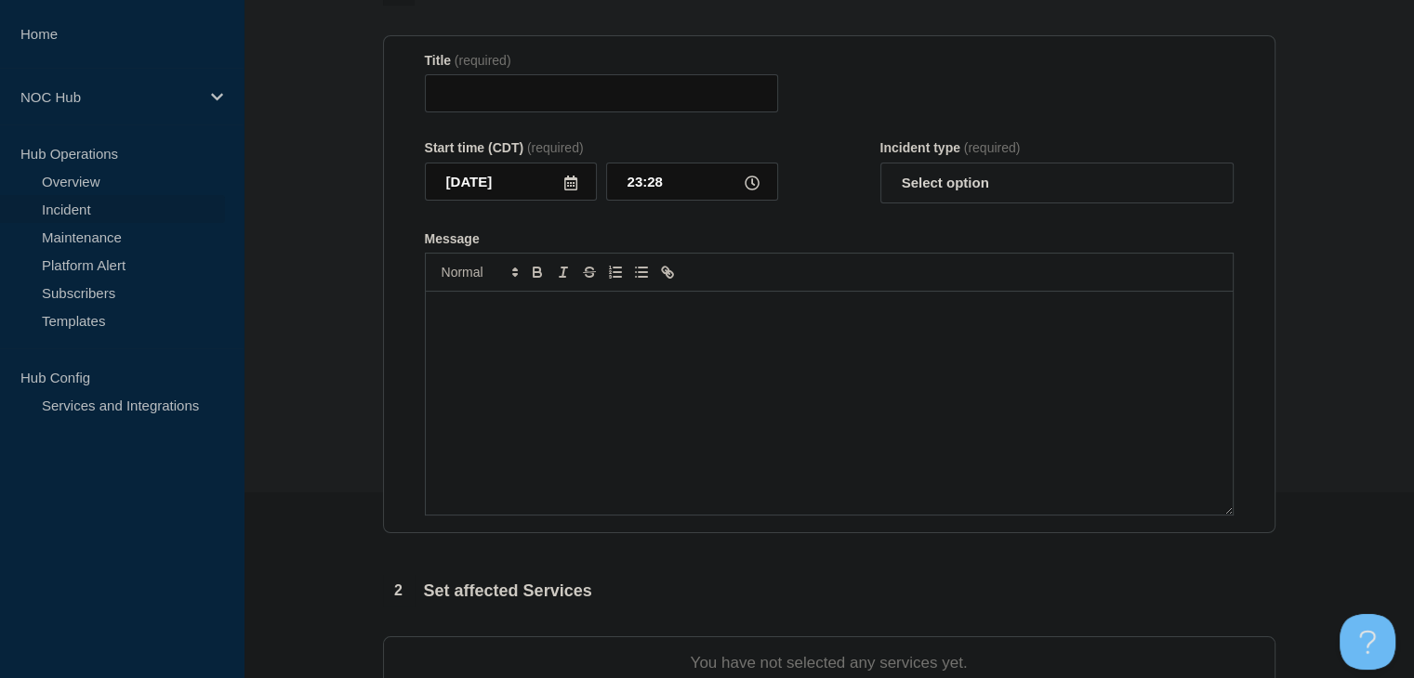
type input "SC016 [PERSON_NAME] | Customers Affected"
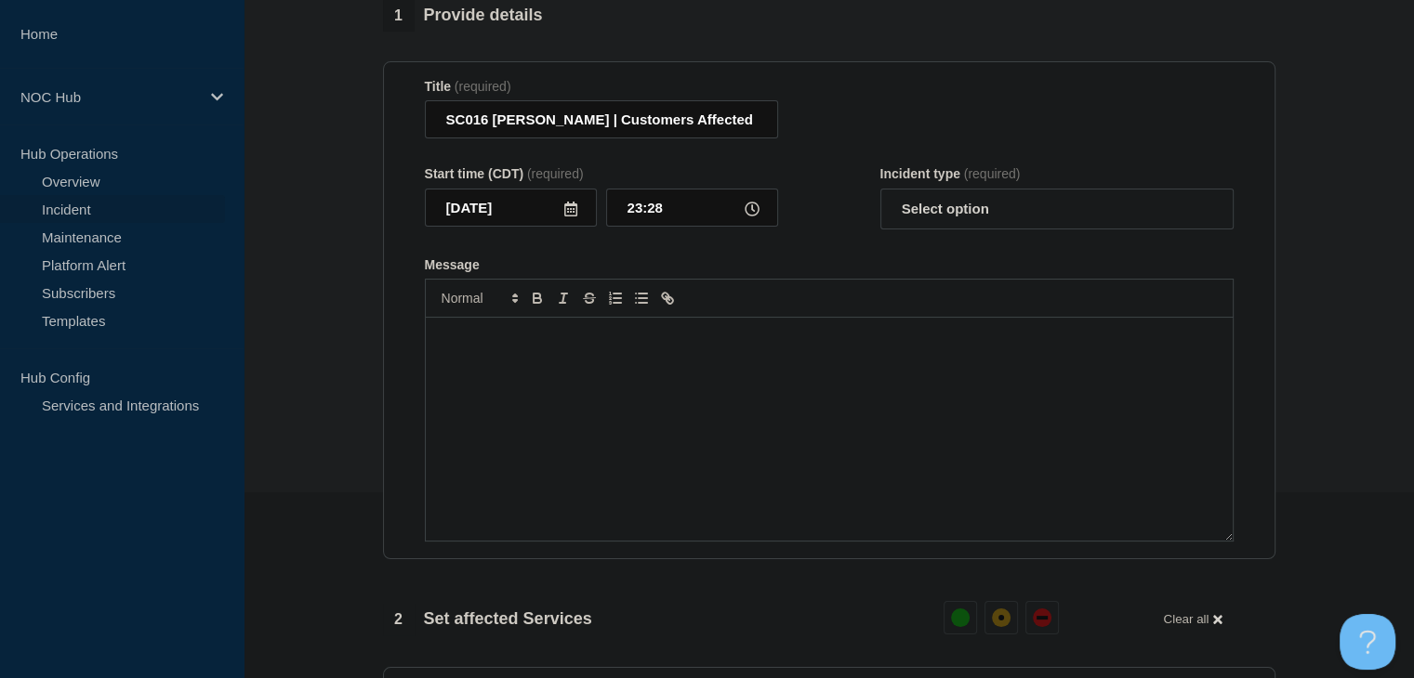
click at [599, 433] on div "Message" at bounding box center [829, 429] width 807 height 223
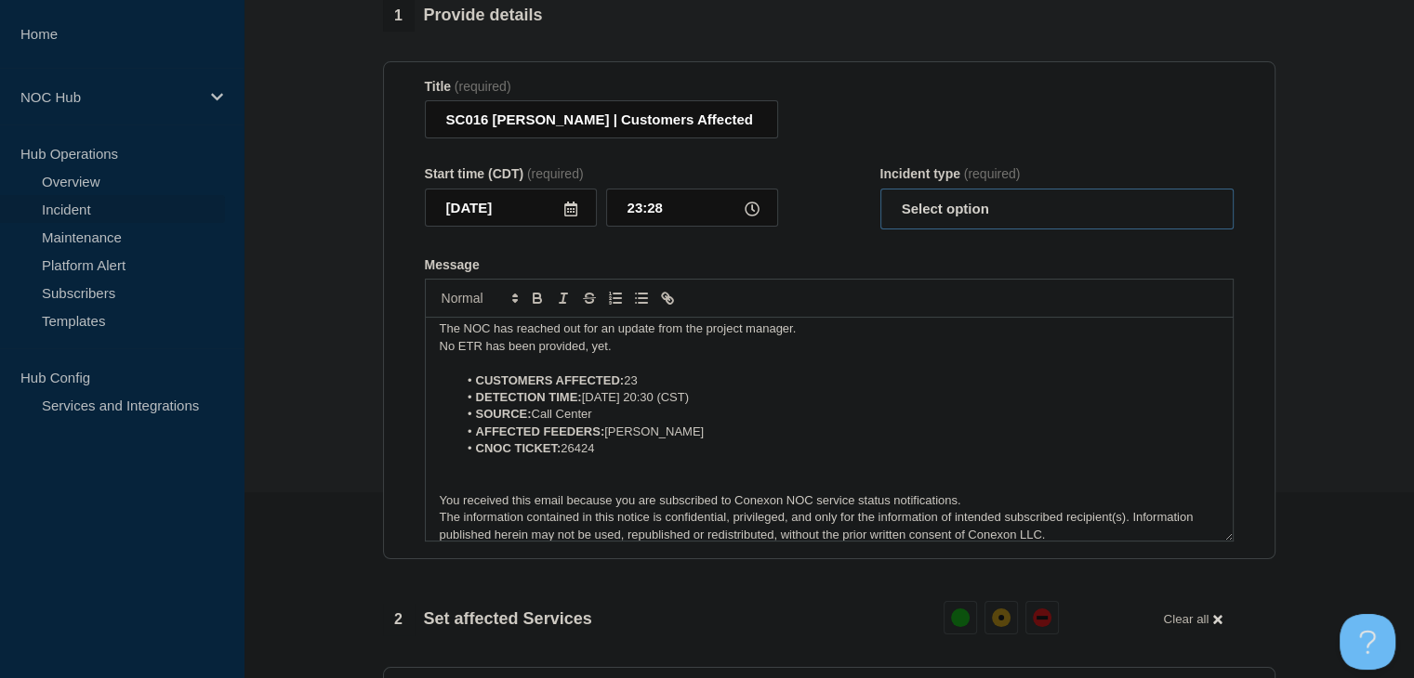
click at [1004, 230] on select "Select option Investigating Identified Monitoring Resolved" at bounding box center [1056, 209] width 353 height 41
select select "monitoring"
click at [880, 200] on select "Select option Investigating Identified Monitoring Resolved" at bounding box center [1056, 209] width 353 height 41
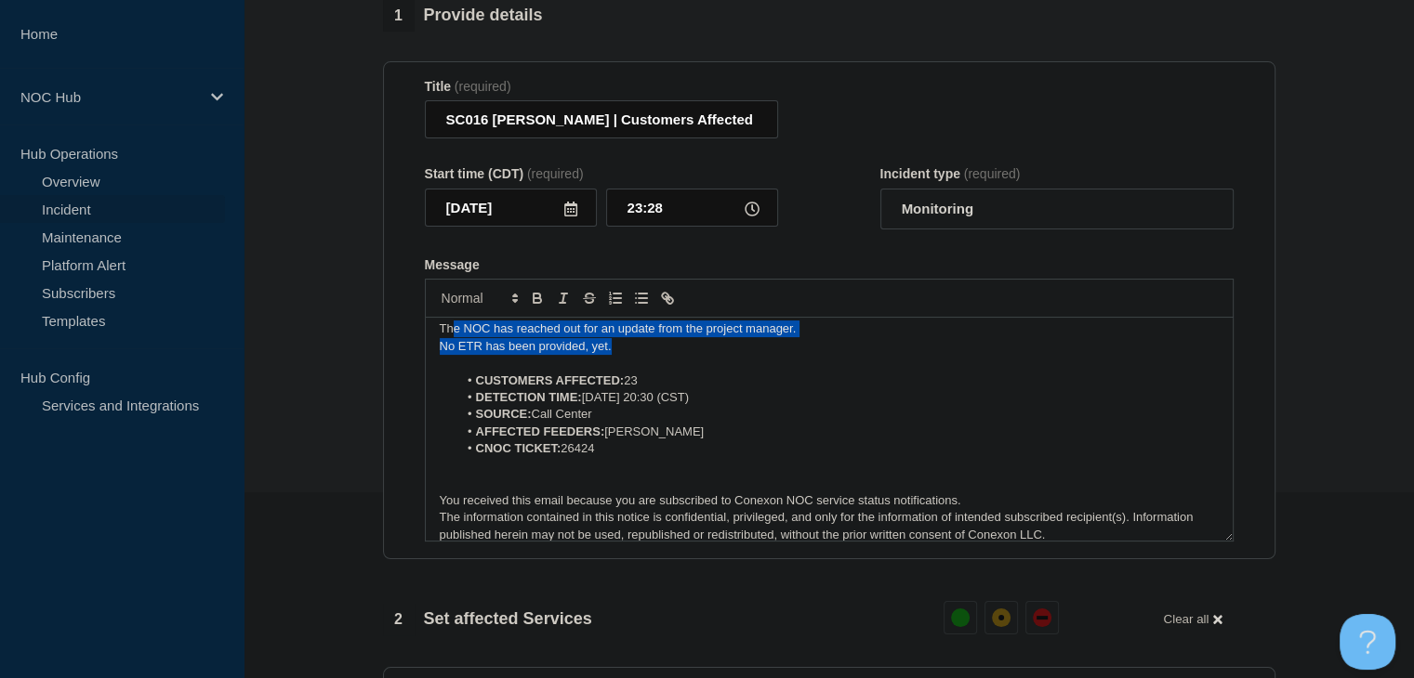
scroll to position [0, 0]
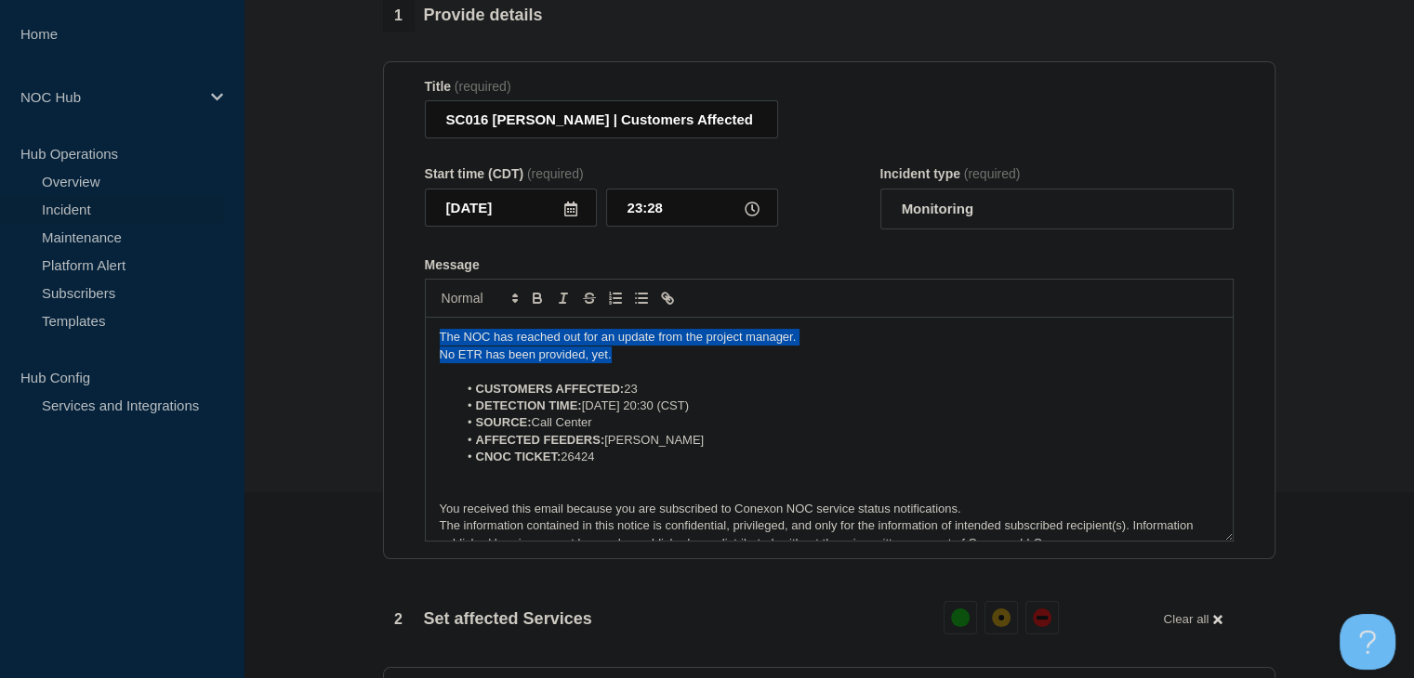
drag, startPoint x: 579, startPoint y: 350, endPoint x: 297, endPoint y: 329, distance: 282.4
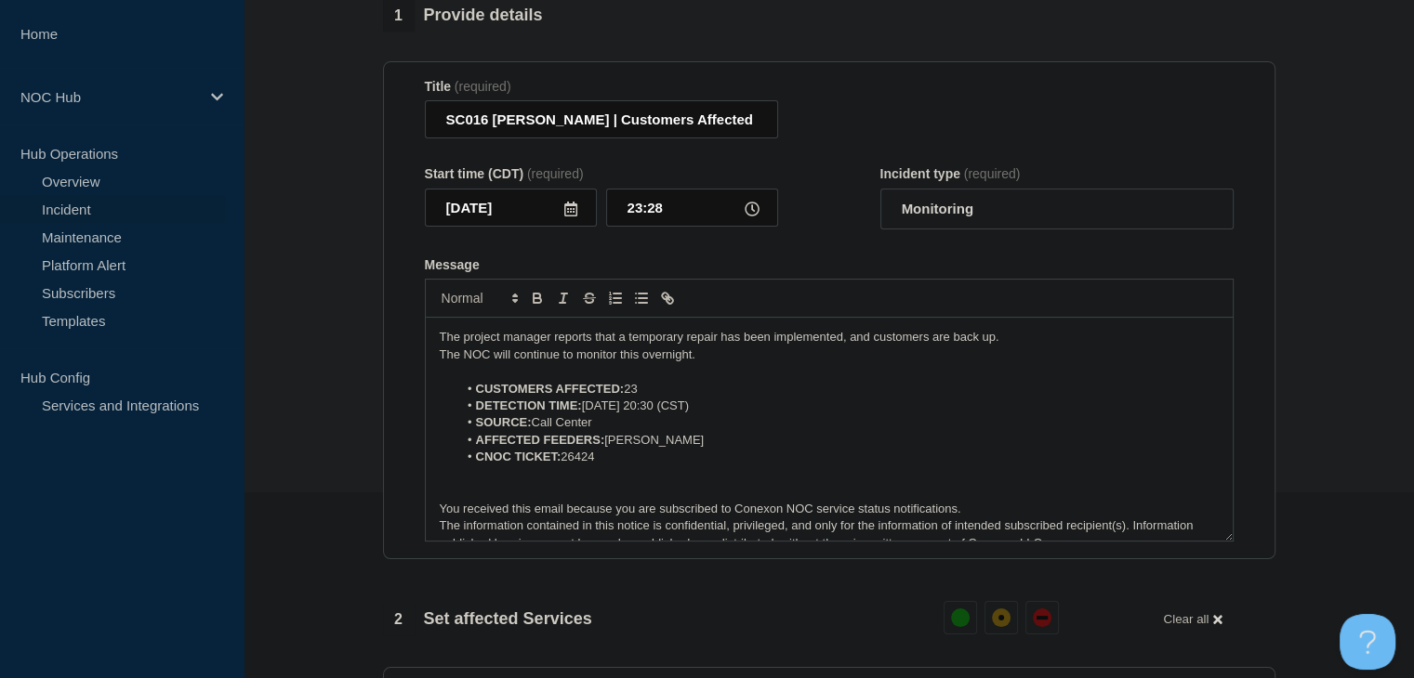
click at [643, 363] on p "The NOC will continue to monitor this overnight." at bounding box center [829, 355] width 779 height 17
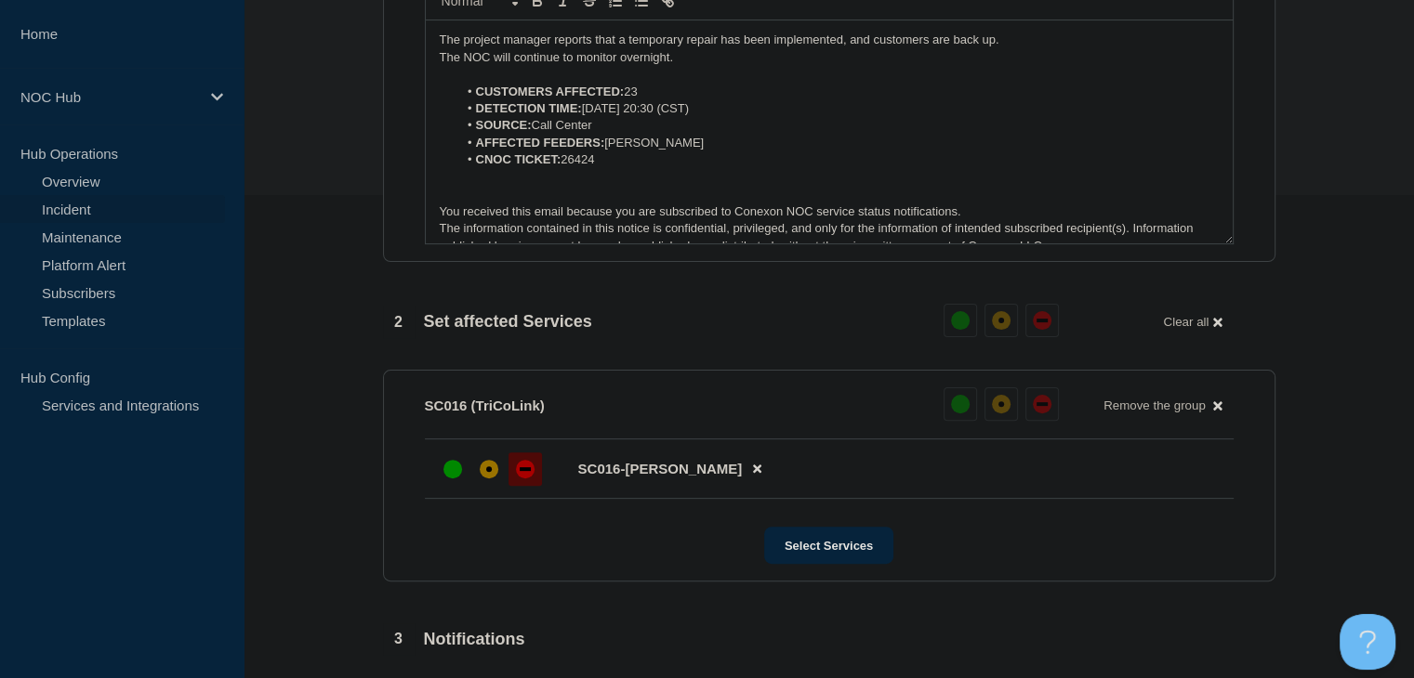
scroll to position [651, 0]
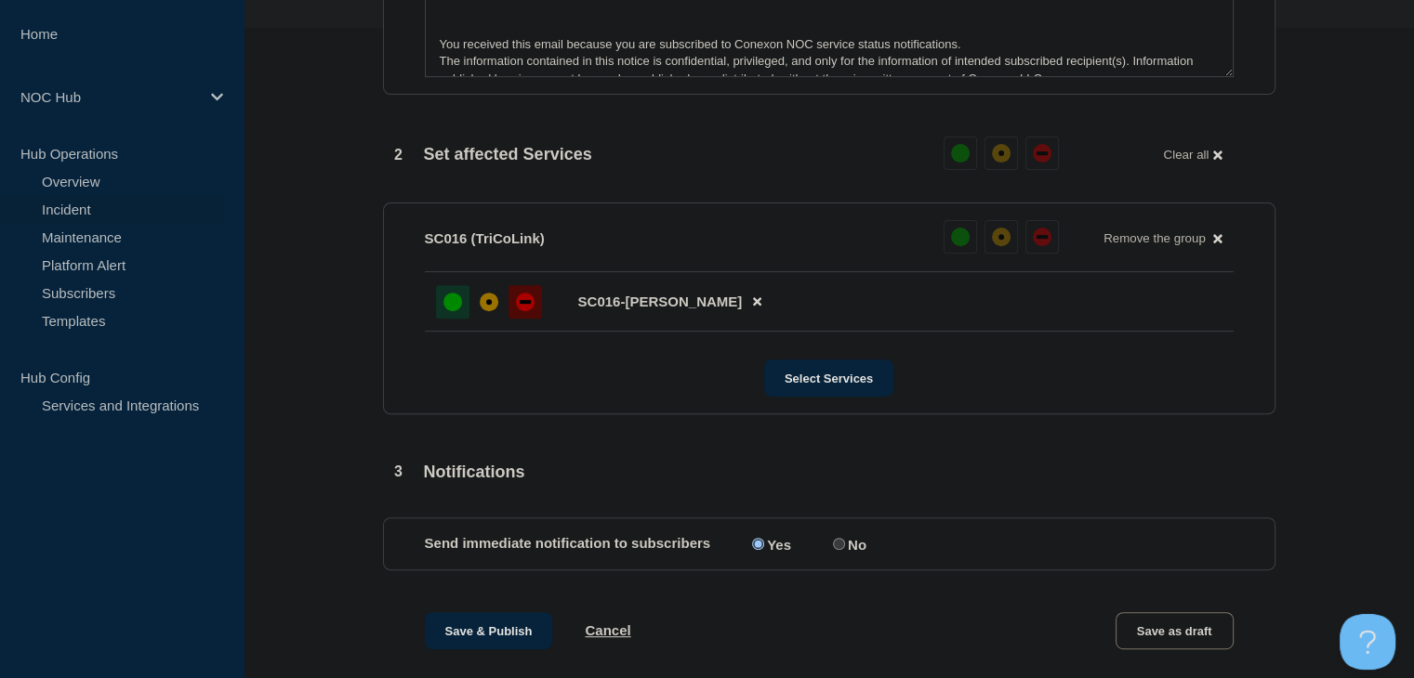
click at [447, 319] on div at bounding box center [452, 301] width 33 height 33
click at [514, 642] on button "Save & Publish" at bounding box center [489, 630] width 128 height 37
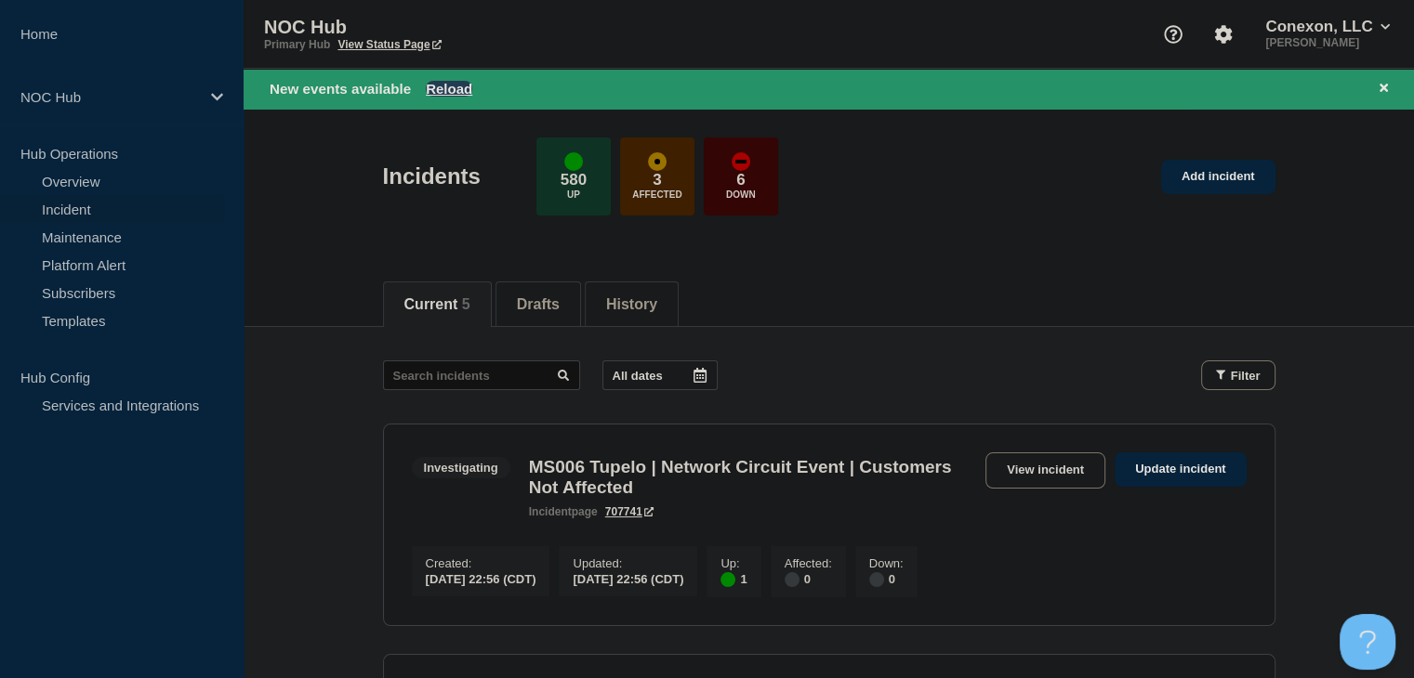
click at [459, 83] on button "Reload" at bounding box center [449, 89] width 46 height 16
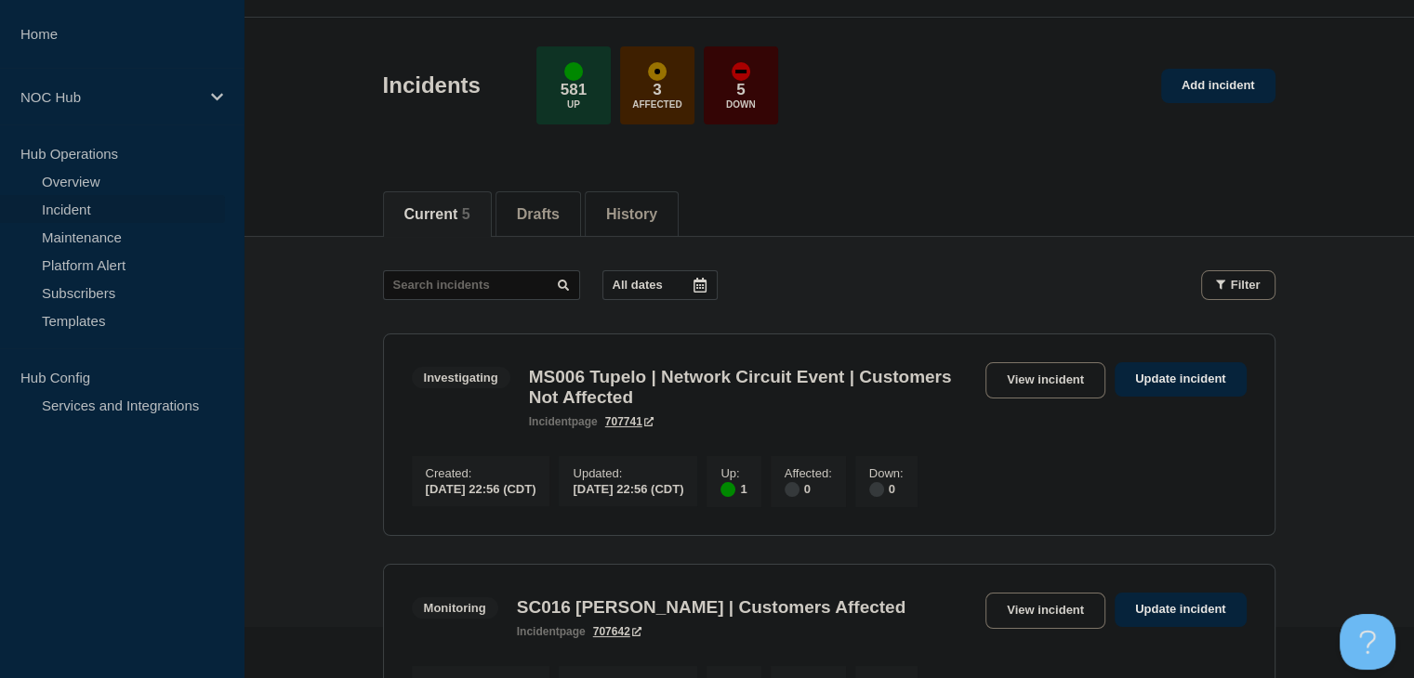
scroll to position [186, 0]
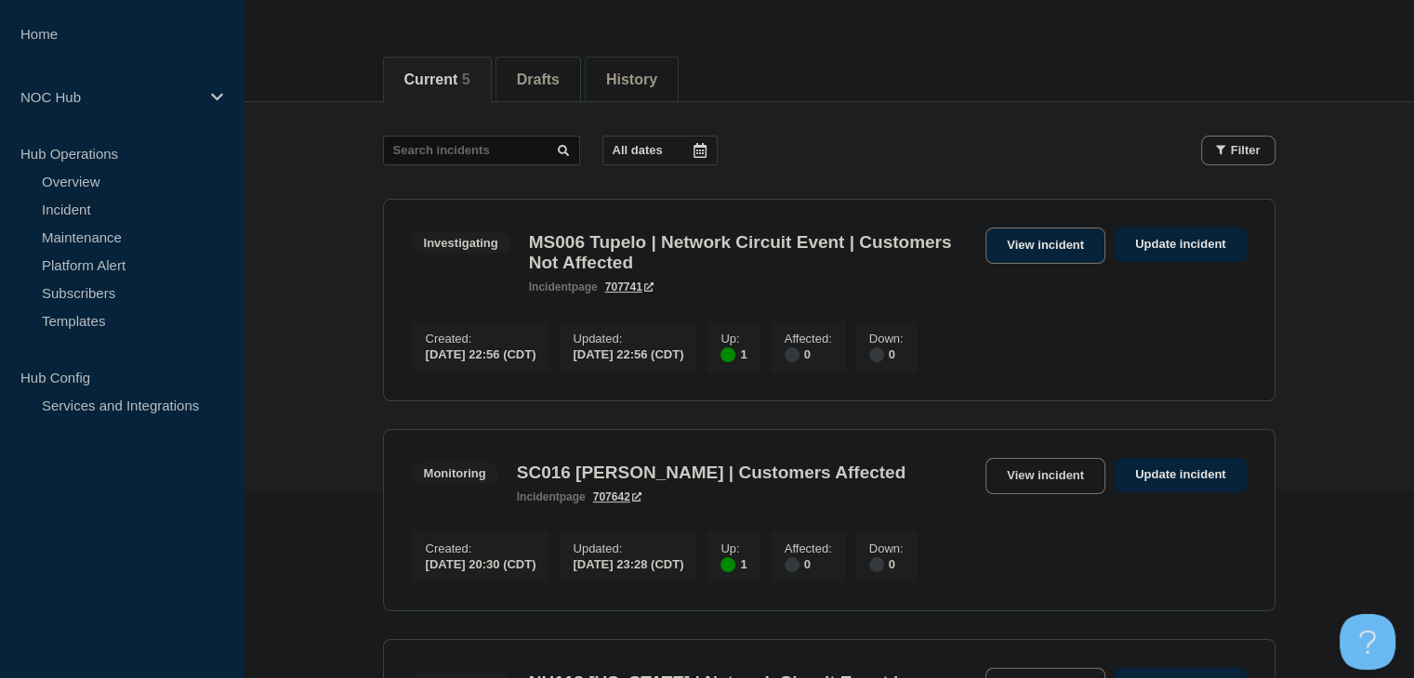
click at [1026, 261] on link "View incident" at bounding box center [1045, 246] width 120 height 36
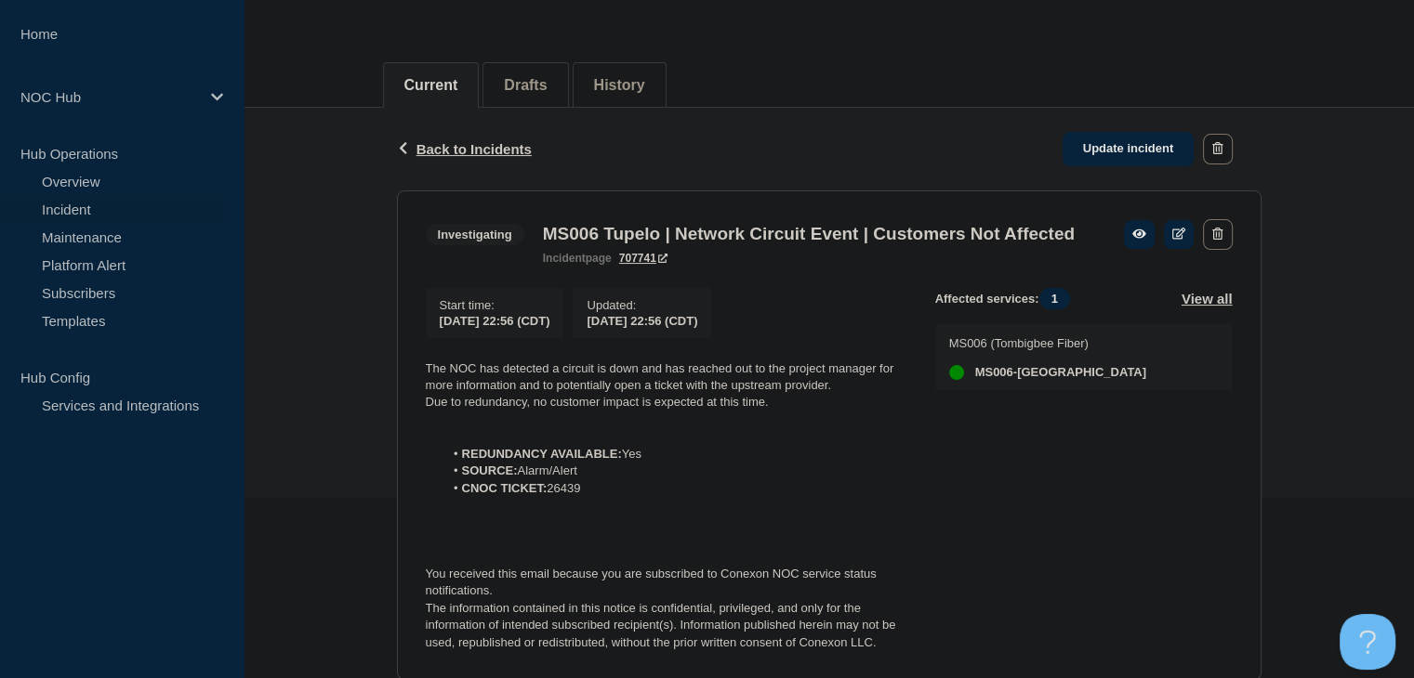
scroll to position [270, 0]
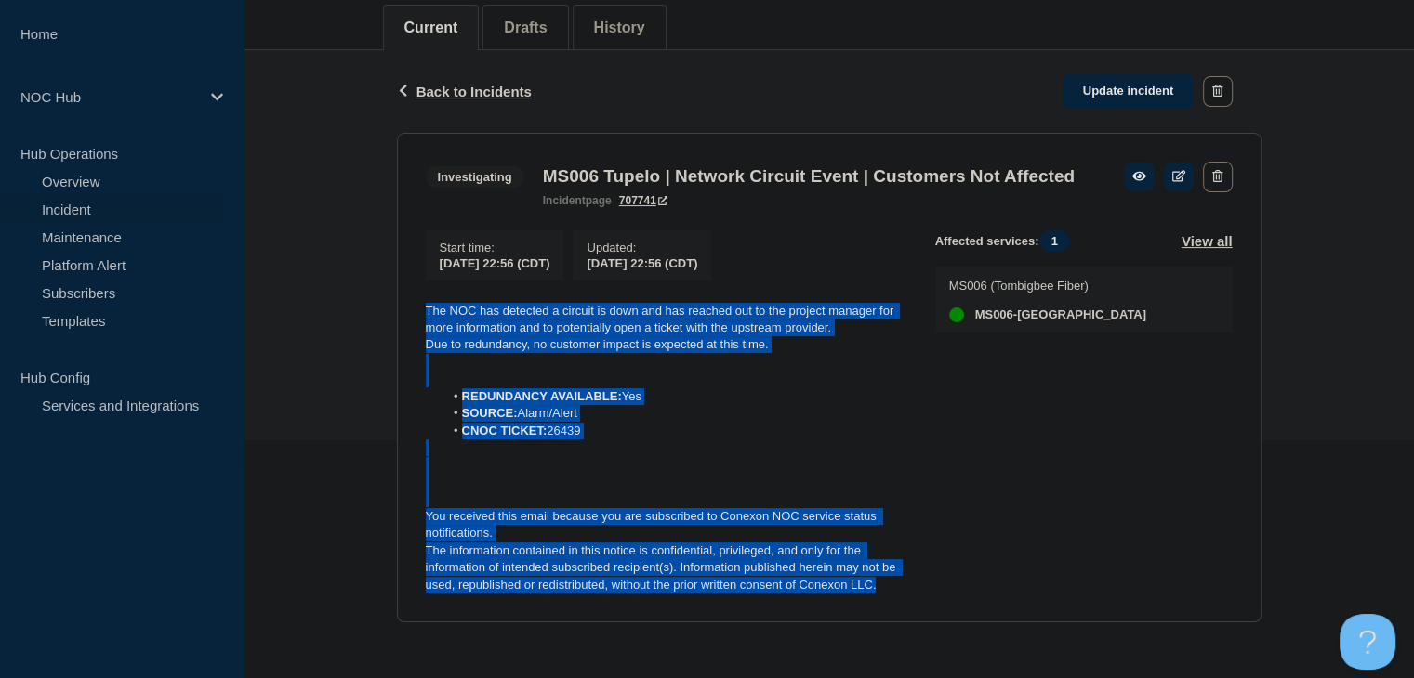
drag, startPoint x: 899, startPoint y: 590, endPoint x: 379, endPoint y: 296, distance: 596.8
click at [379, 296] on div "Back Back to Incidents Update incident Investigating MS006 Tupelo | Network Cir…" at bounding box center [829, 350] width 1170 height 601
copy div "The NOC has detected a circuit is down and has reached out to the project manag…"
click at [1070, 74] on link "Update incident" at bounding box center [1128, 91] width 132 height 34
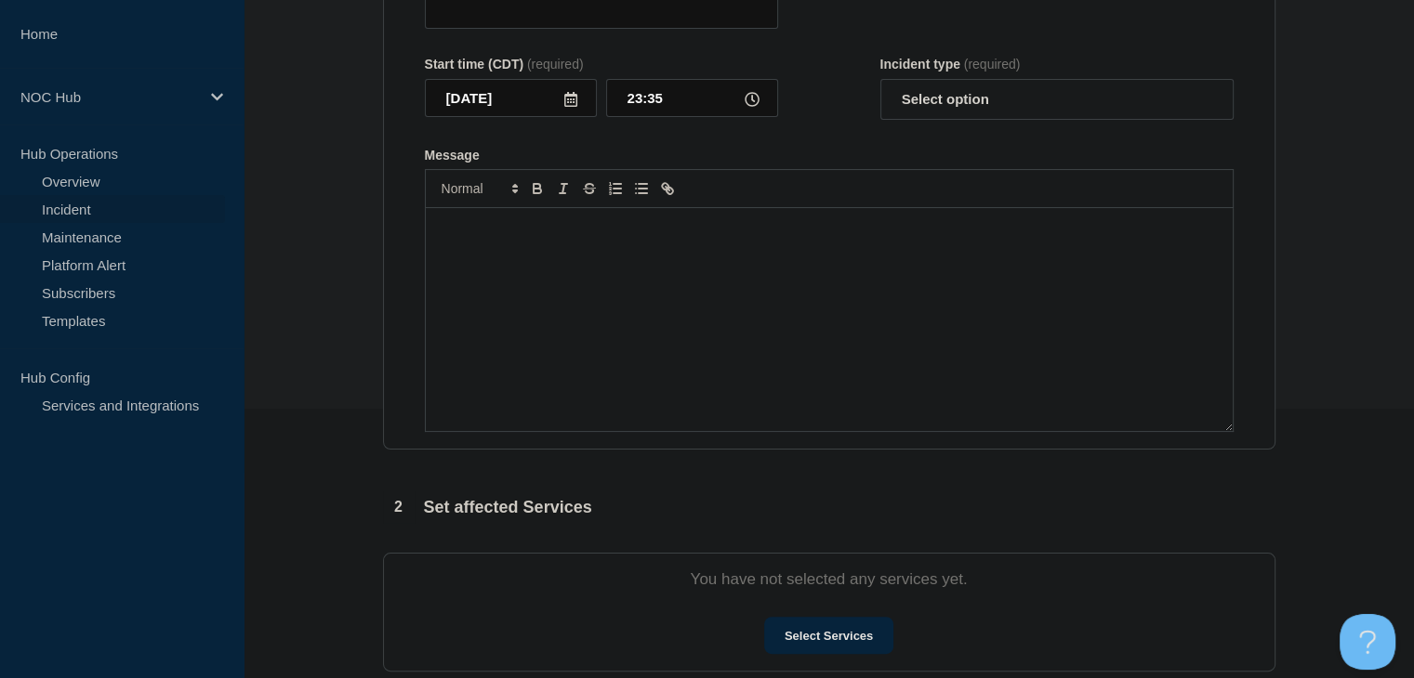
type input "MS006 Tupelo | Network Circuit Event | Customers Not Affected"
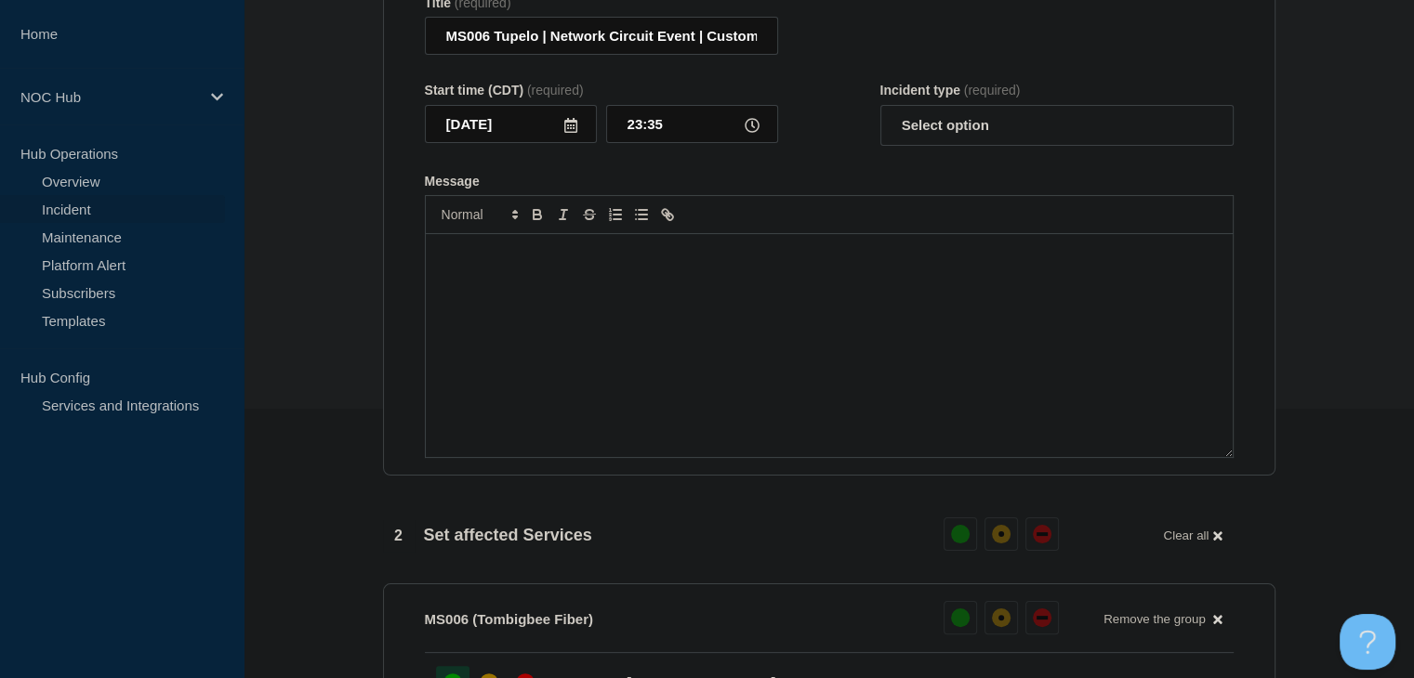
click at [614, 488] on div "1 Provide details Title (required) MS006 Tupelo | Network Circuit Event | Custo…" at bounding box center [829, 572] width 914 height 1312
click at [613, 396] on div "Message" at bounding box center [829, 345] width 807 height 223
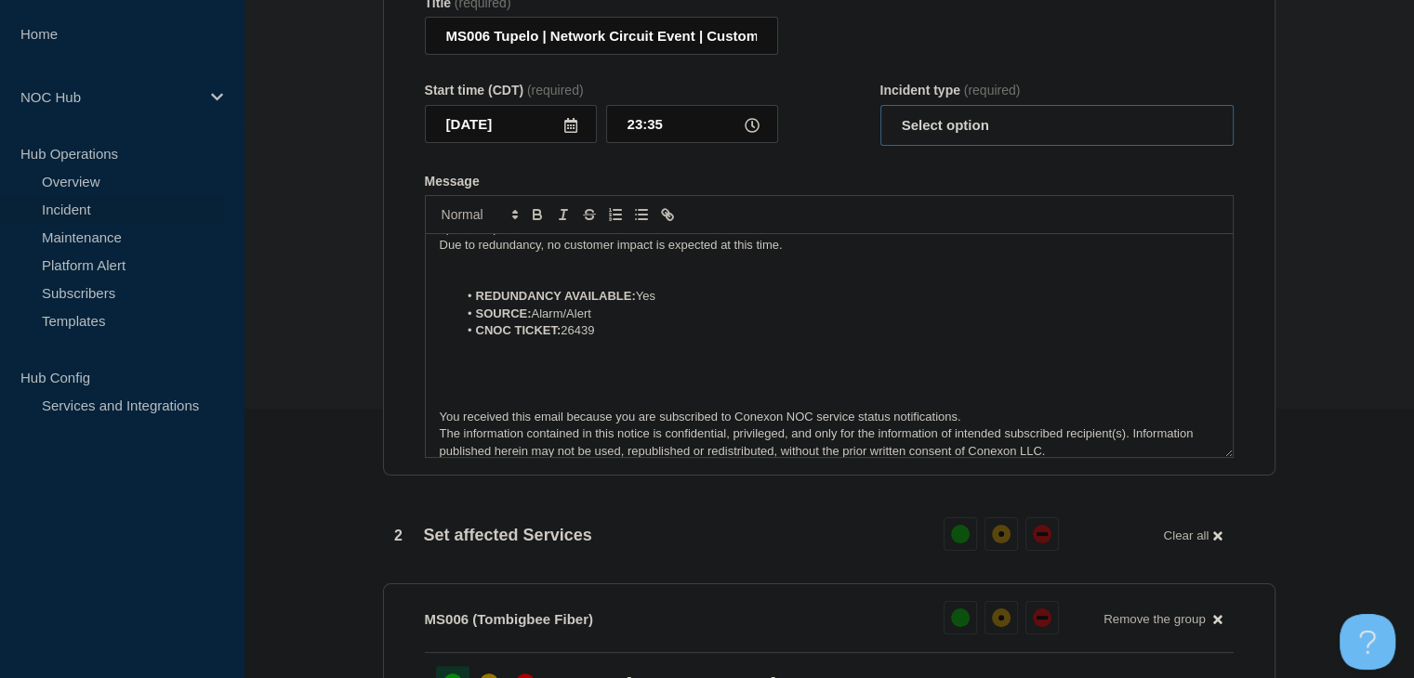
click at [1023, 127] on select "Select option Investigating Identified Monitoring Resolved" at bounding box center [1056, 125] width 353 height 41
select select "investigating"
click at [880, 115] on select "Select option Investigating Identified Monitoring Resolved" at bounding box center [1056, 125] width 353 height 41
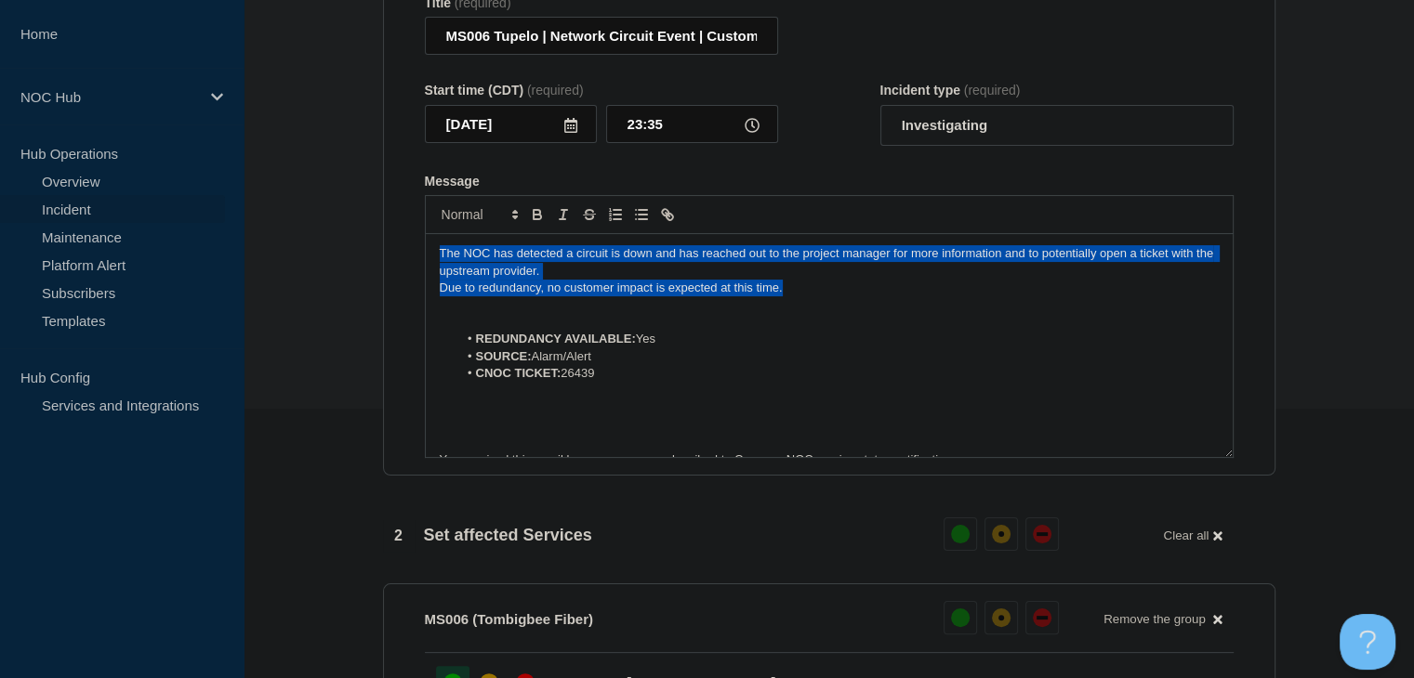
drag, startPoint x: 793, startPoint y: 299, endPoint x: 333, endPoint y: 259, distance: 461.8
click at [333, 259] on section "1 Provide details Title (required) MS006 Tupelo | Network Circuit Event | Custo…" at bounding box center [829, 572] width 1170 height 1312
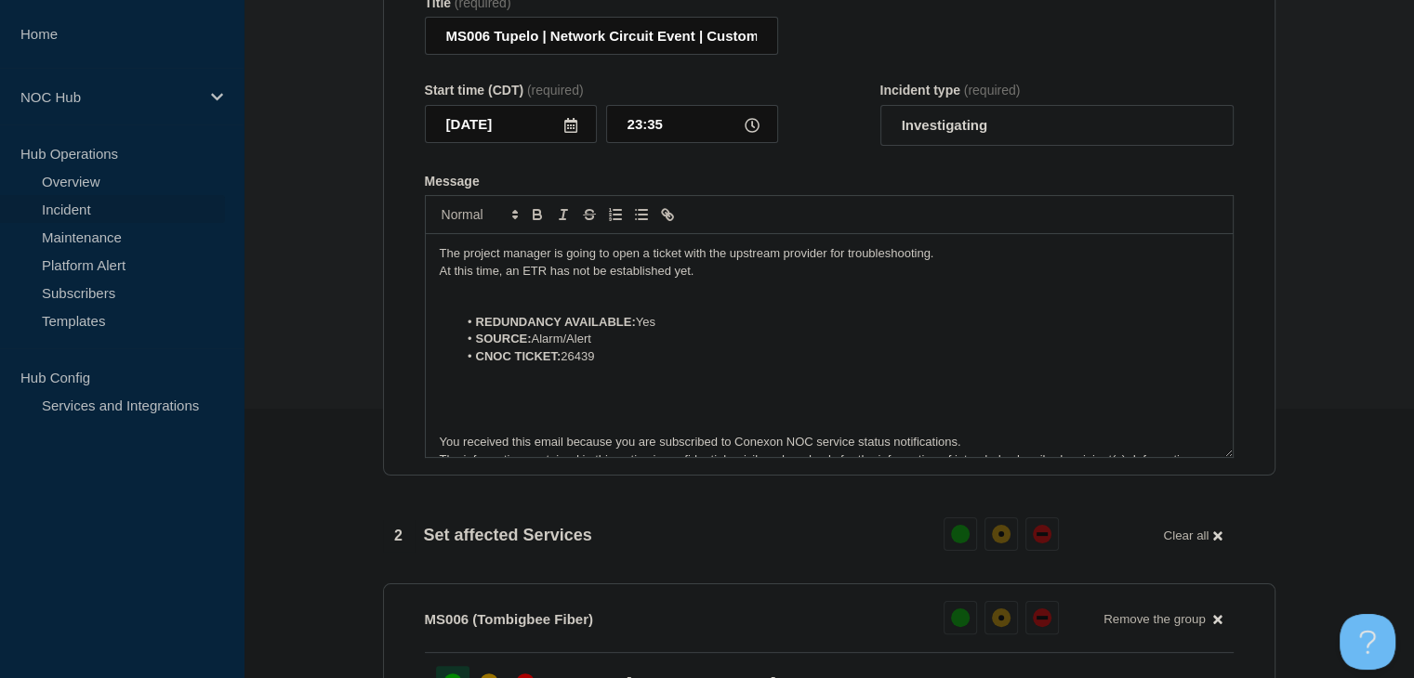
click at [450, 382] on p "Message" at bounding box center [829, 373] width 779 height 17
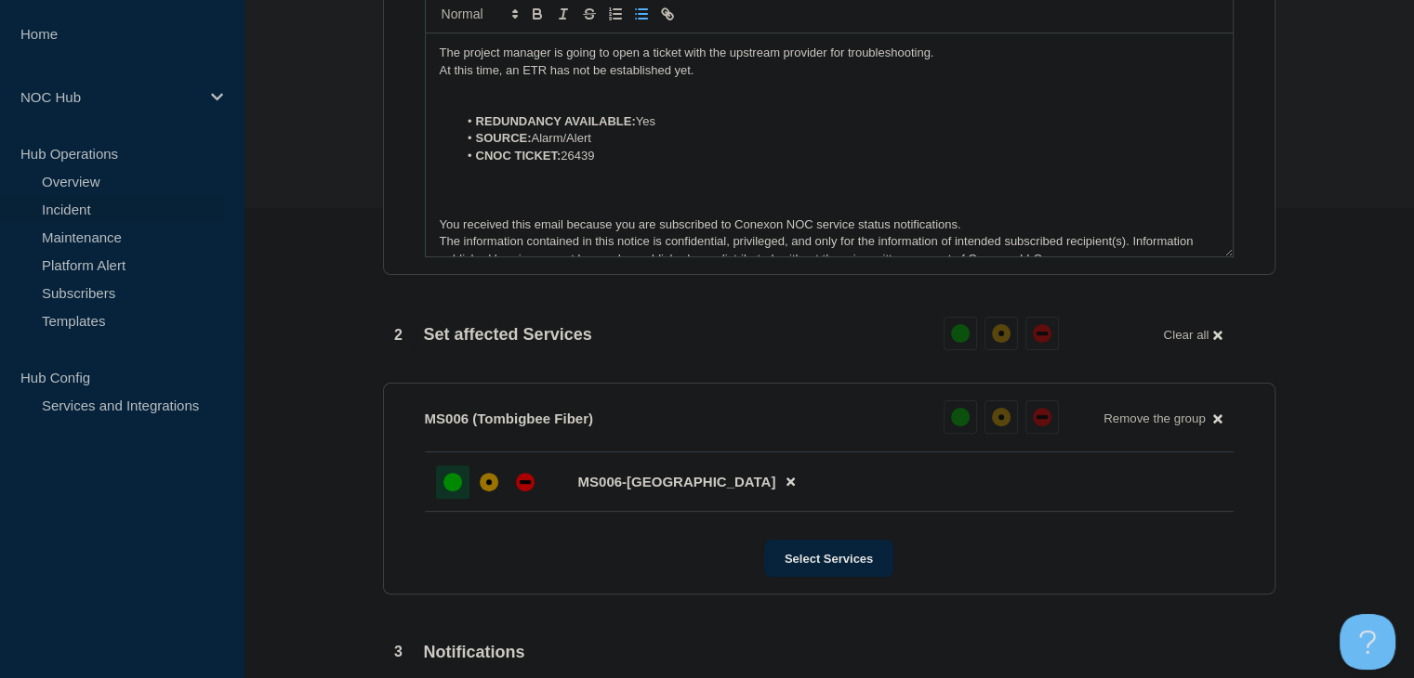
scroll to position [734, 0]
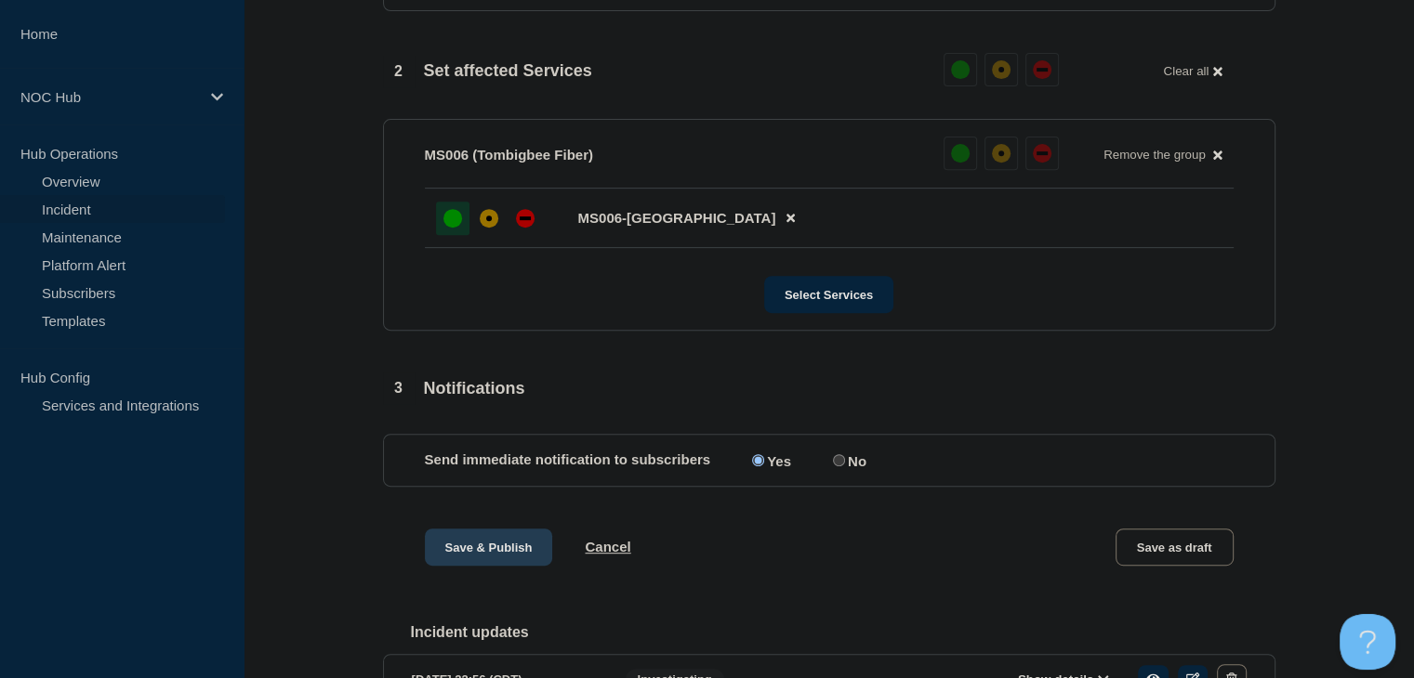
click at [483, 566] on button "Save & Publish" at bounding box center [489, 547] width 128 height 37
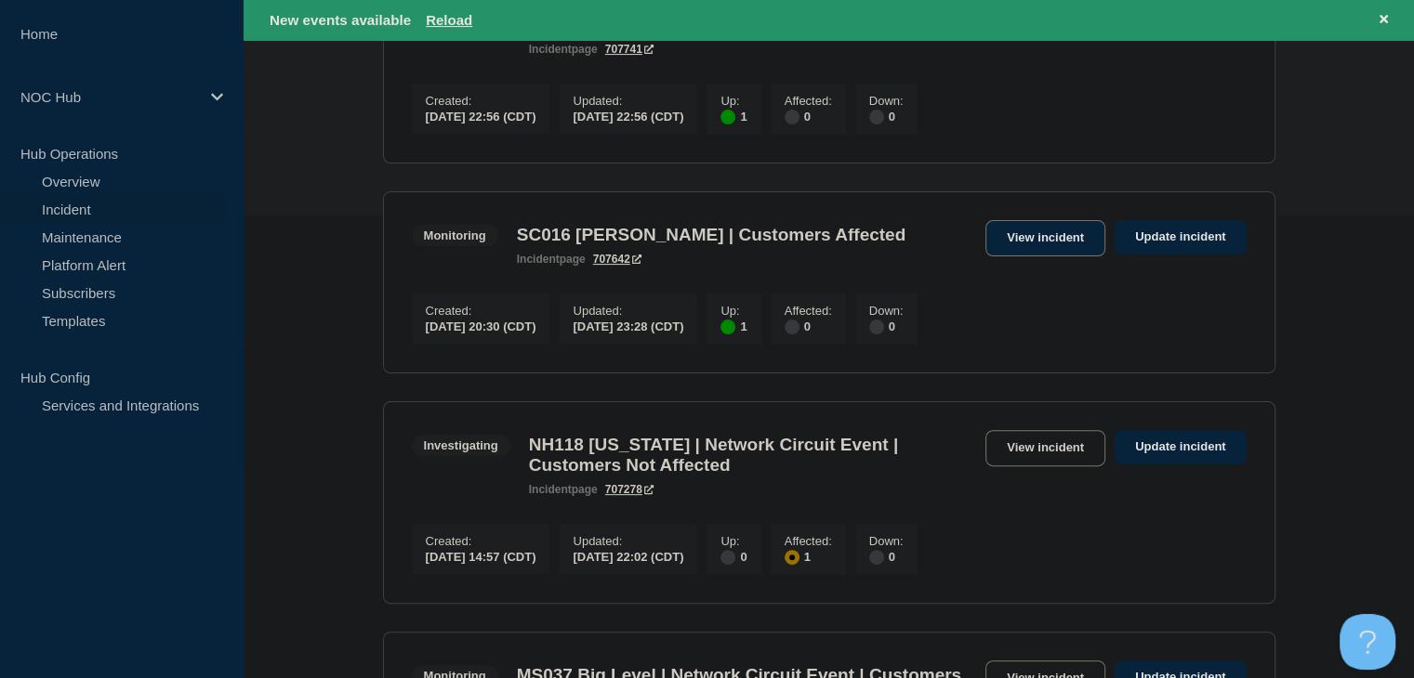
scroll to position [465, 0]
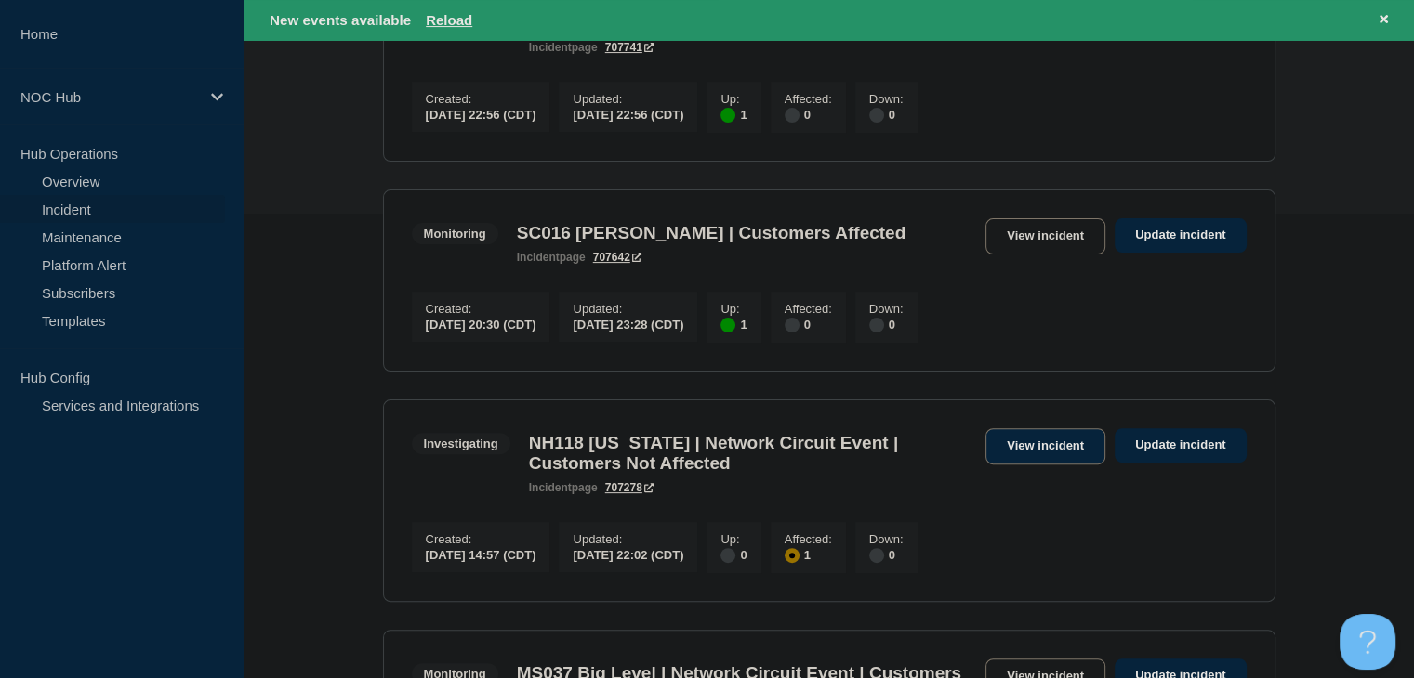
click at [1008, 456] on link "View incident" at bounding box center [1045, 446] width 120 height 36
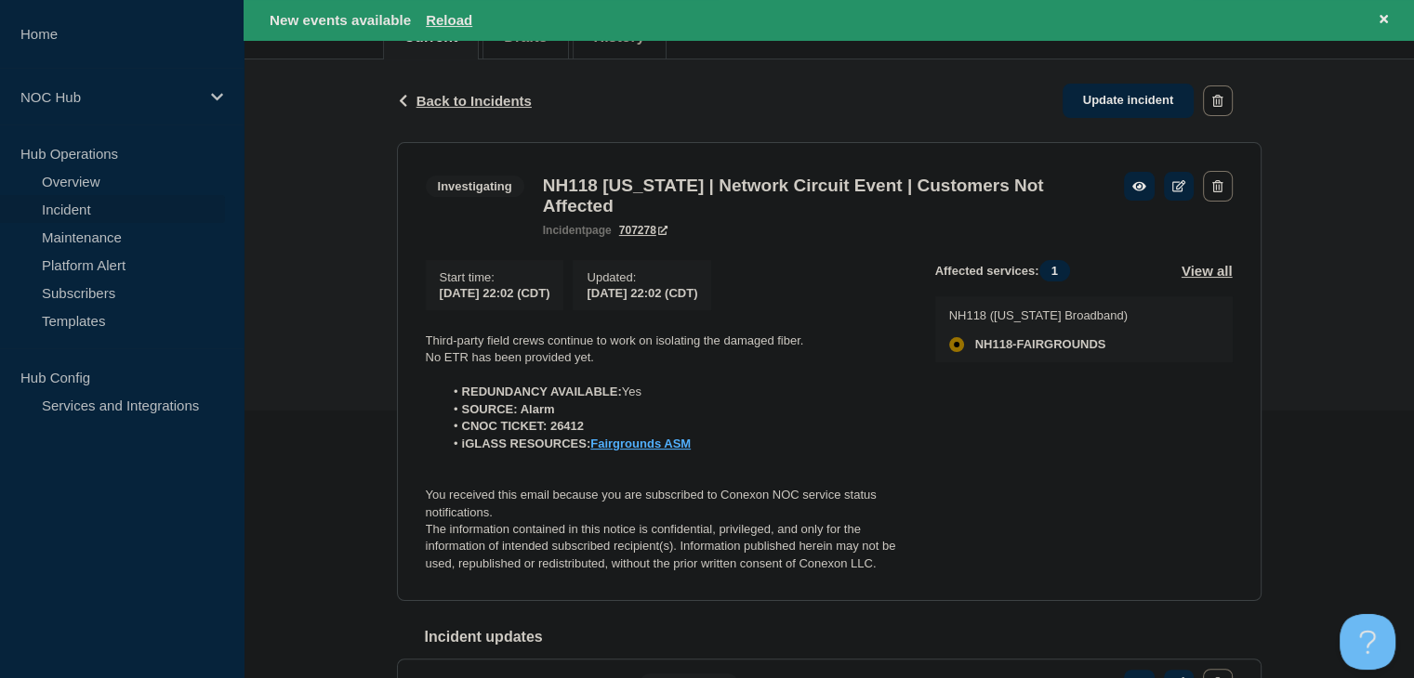
scroll to position [372, 0]
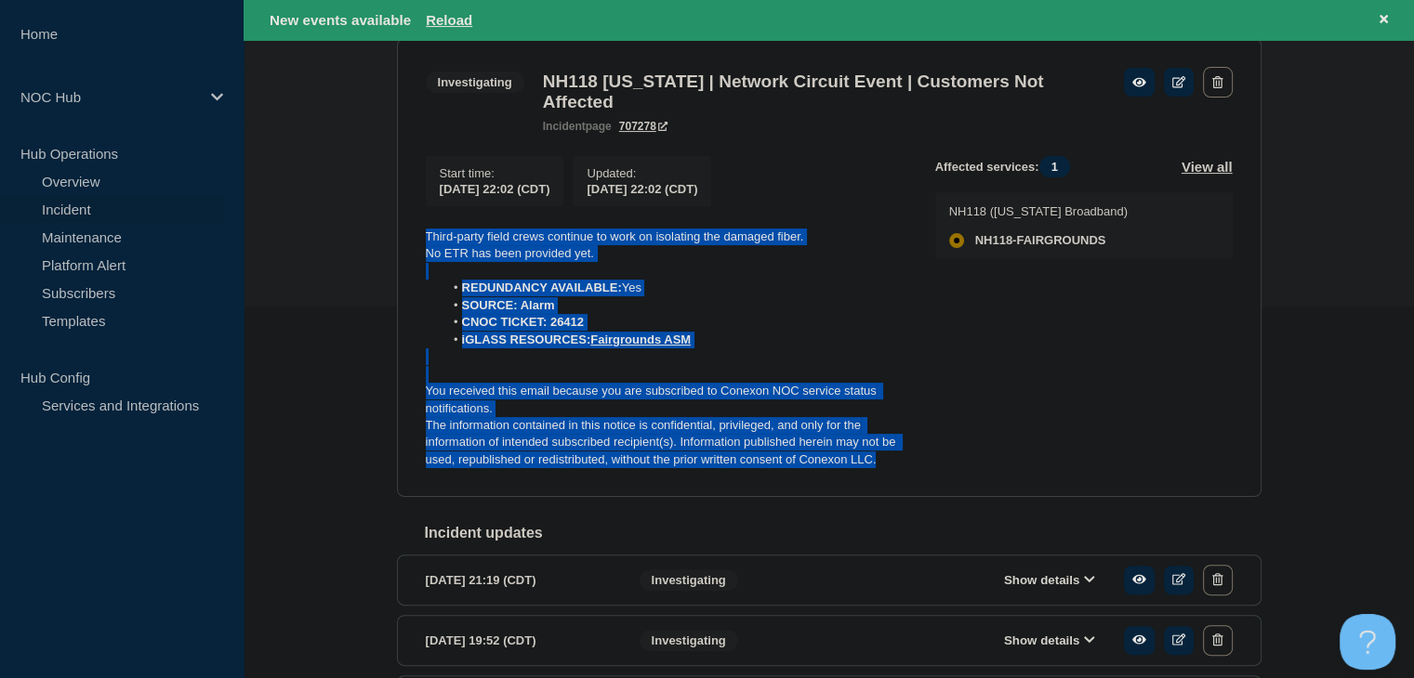
drag, startPoint x: 710, startPoint y: 445, endPoint x: 393, endPoint y: 250, distance: 372.2
click at [393, 250] on div "Back Back to Incidents Update incident Investigating NH118 [US_STATE] | Network…" at bounding box center [829, 370] width 892 height 830
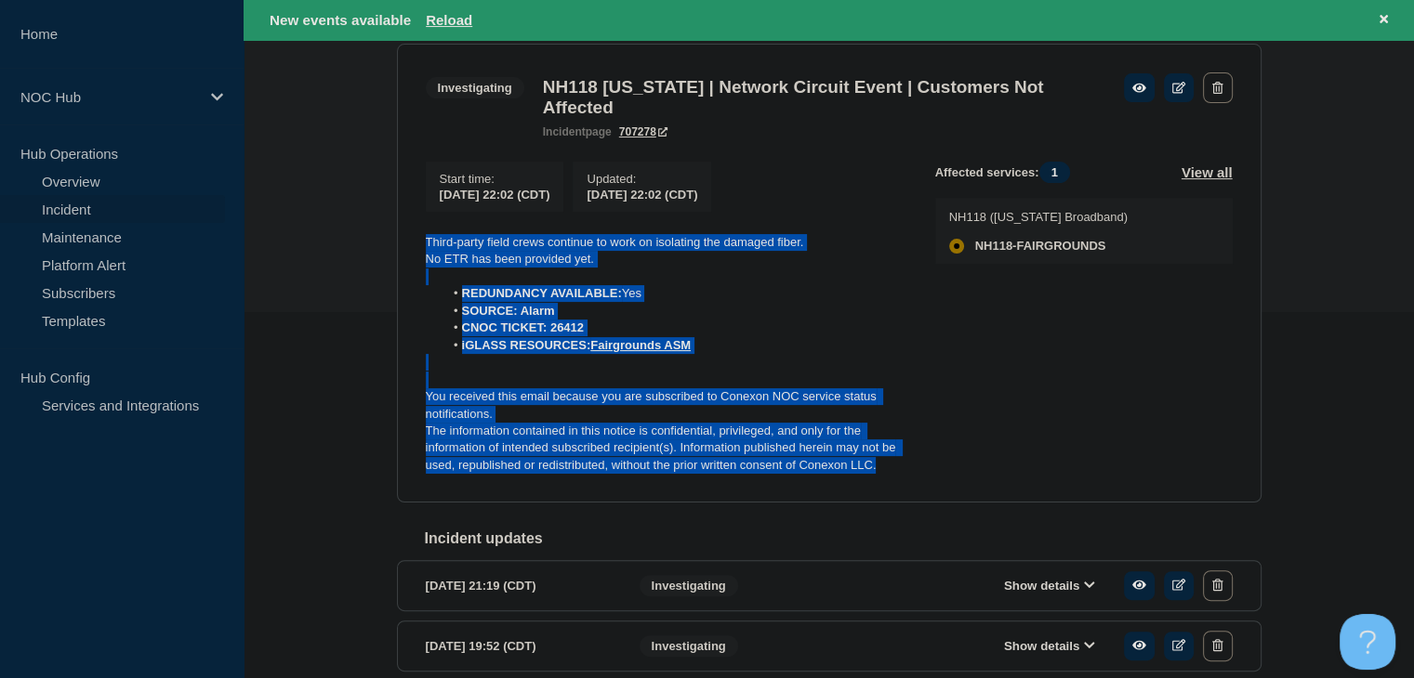
scroll to position [186, 0]
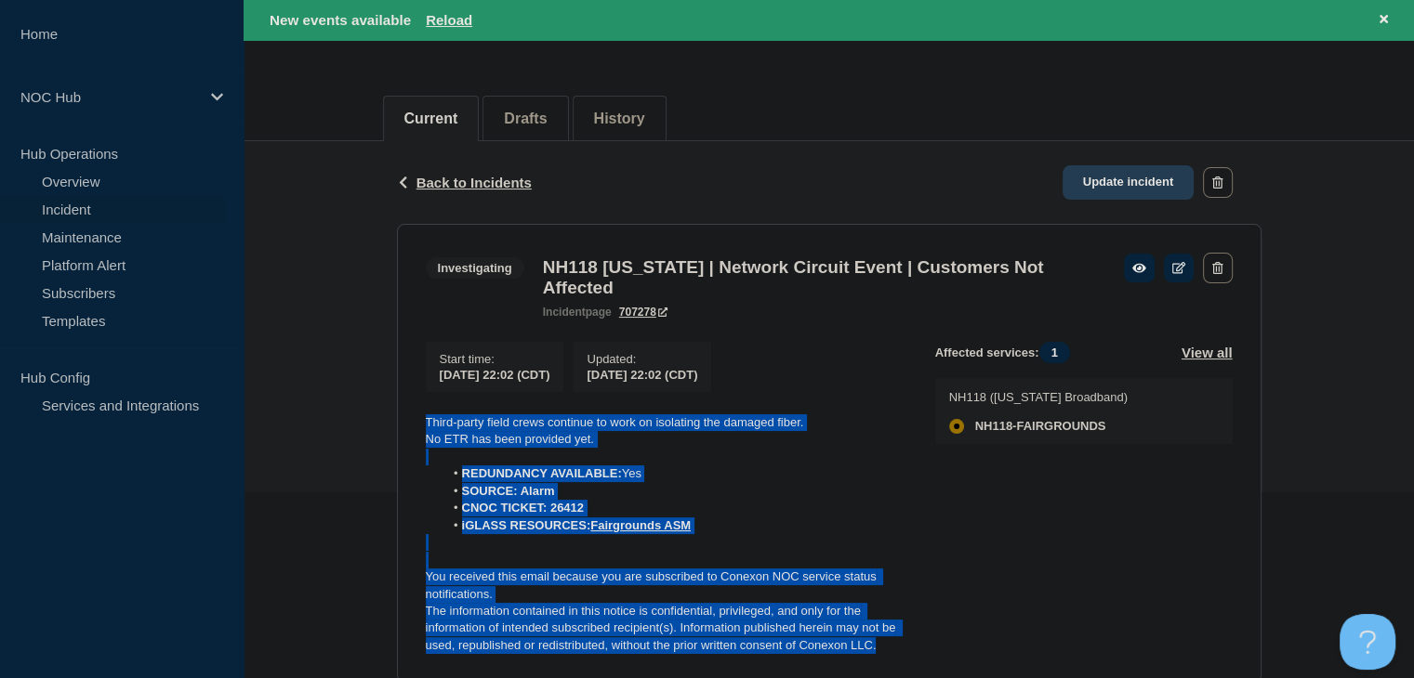
click at [1156, 183] on link "Update incident" at bounding box center [1128, 182] width 132 height 34
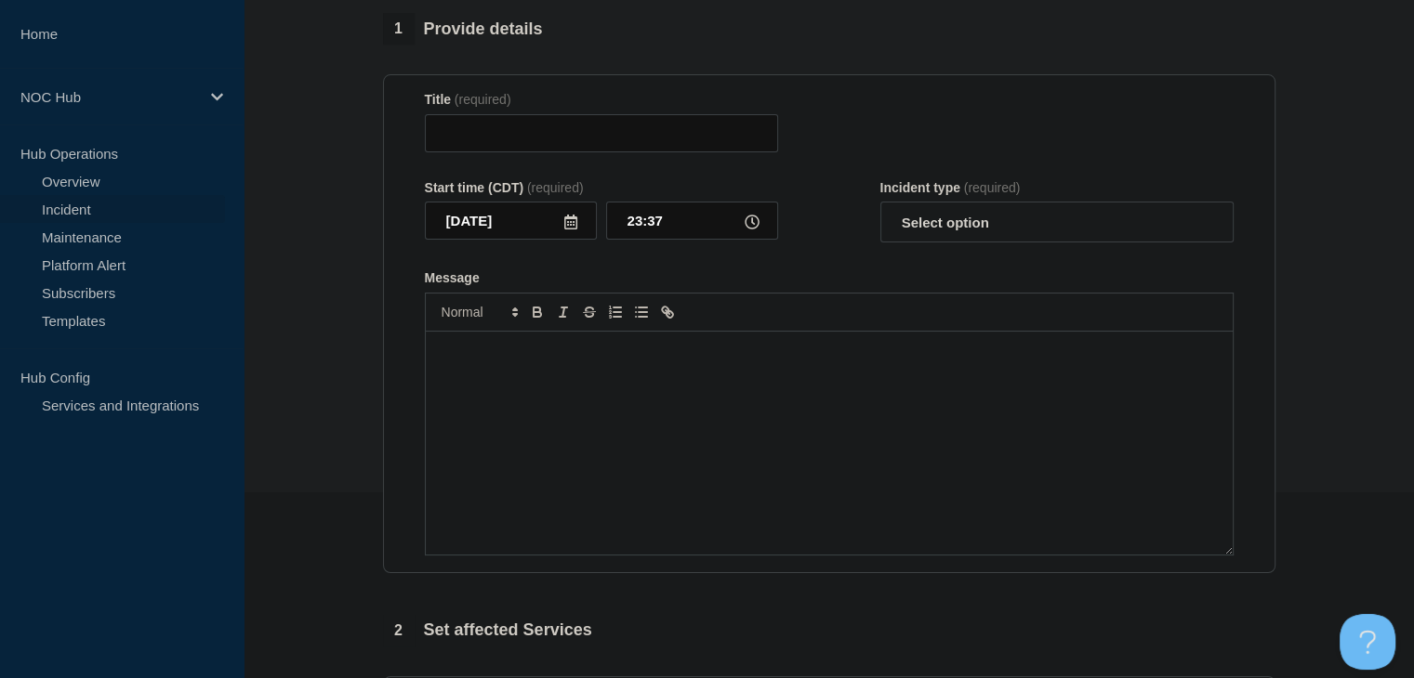
type input "NH118 [US_STATE] | Network Circuit Event | Customers Not Affected"
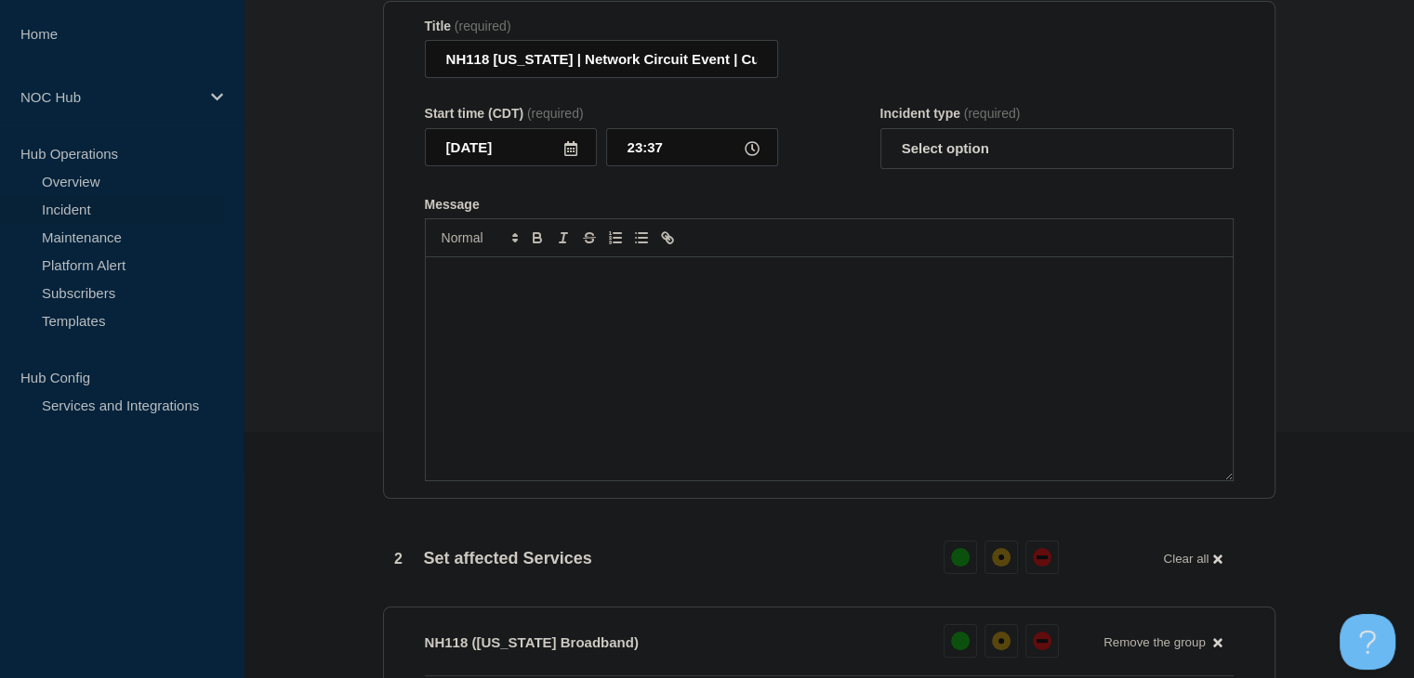
scroll to position [279, 0]
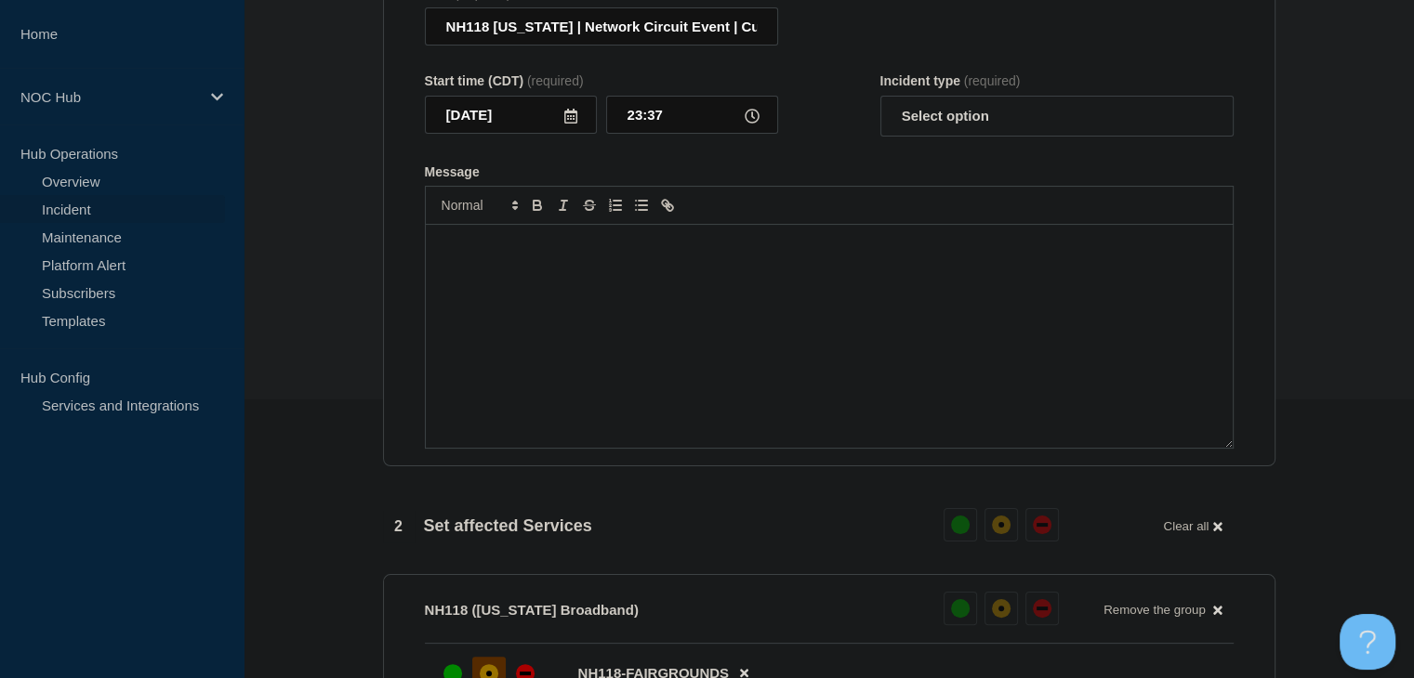
click at [844, 328] on div "Message" at bounding box center [829, 336] width 807 height 223
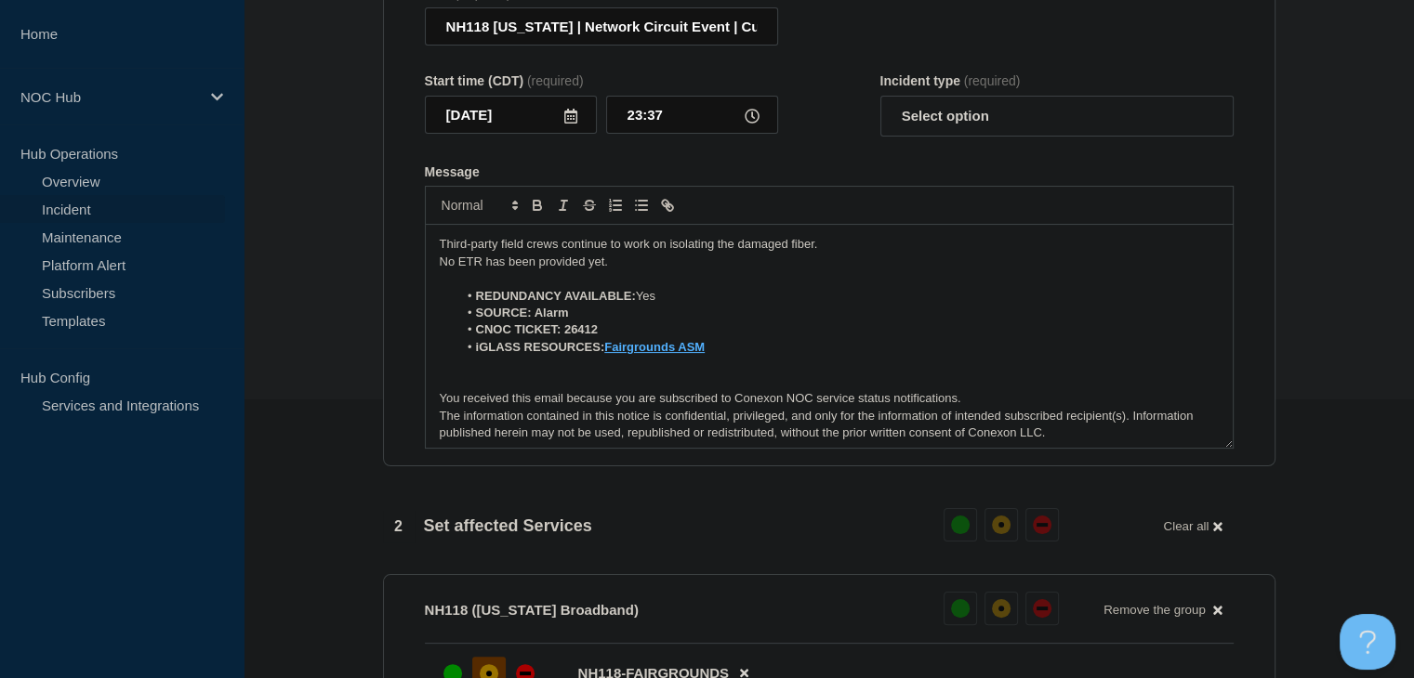
scroll to position [93, 0]
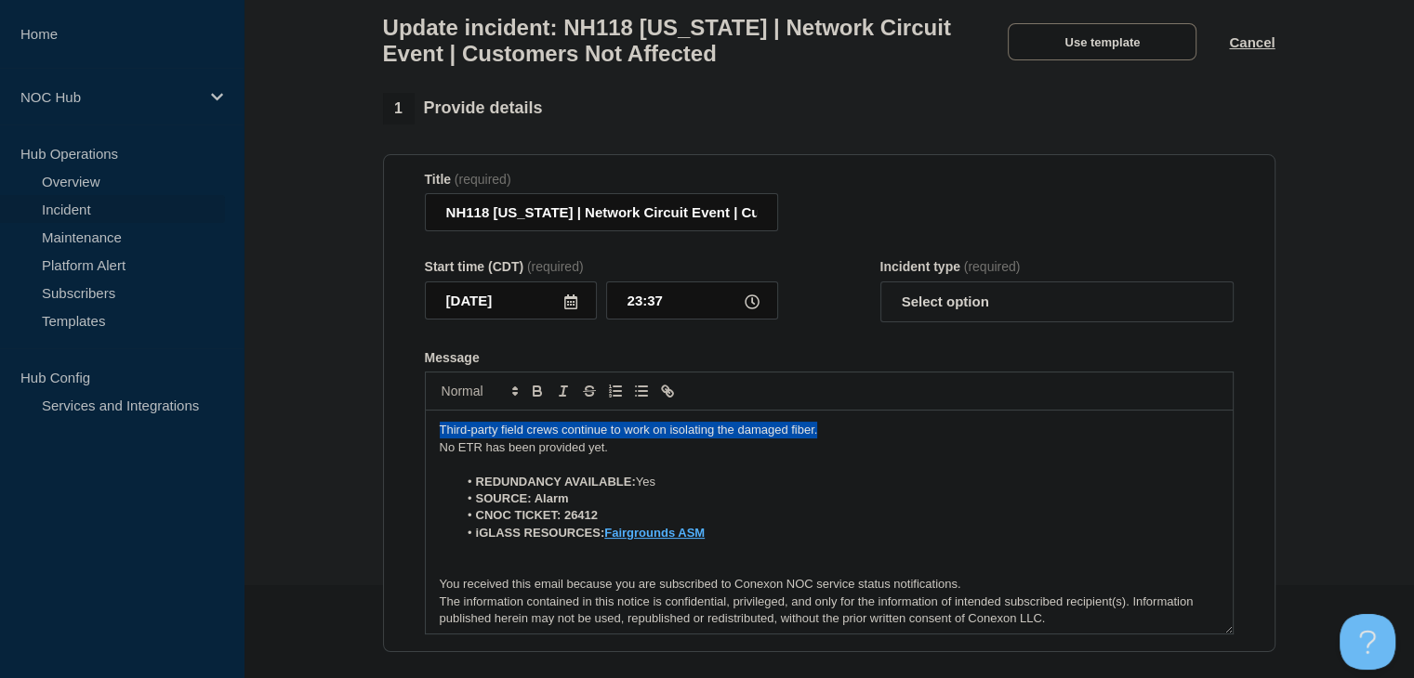
drag, startPoint x: 838, startPoint y: 440, endPoint x: 345, endPoint y: 438, distance: 493.5
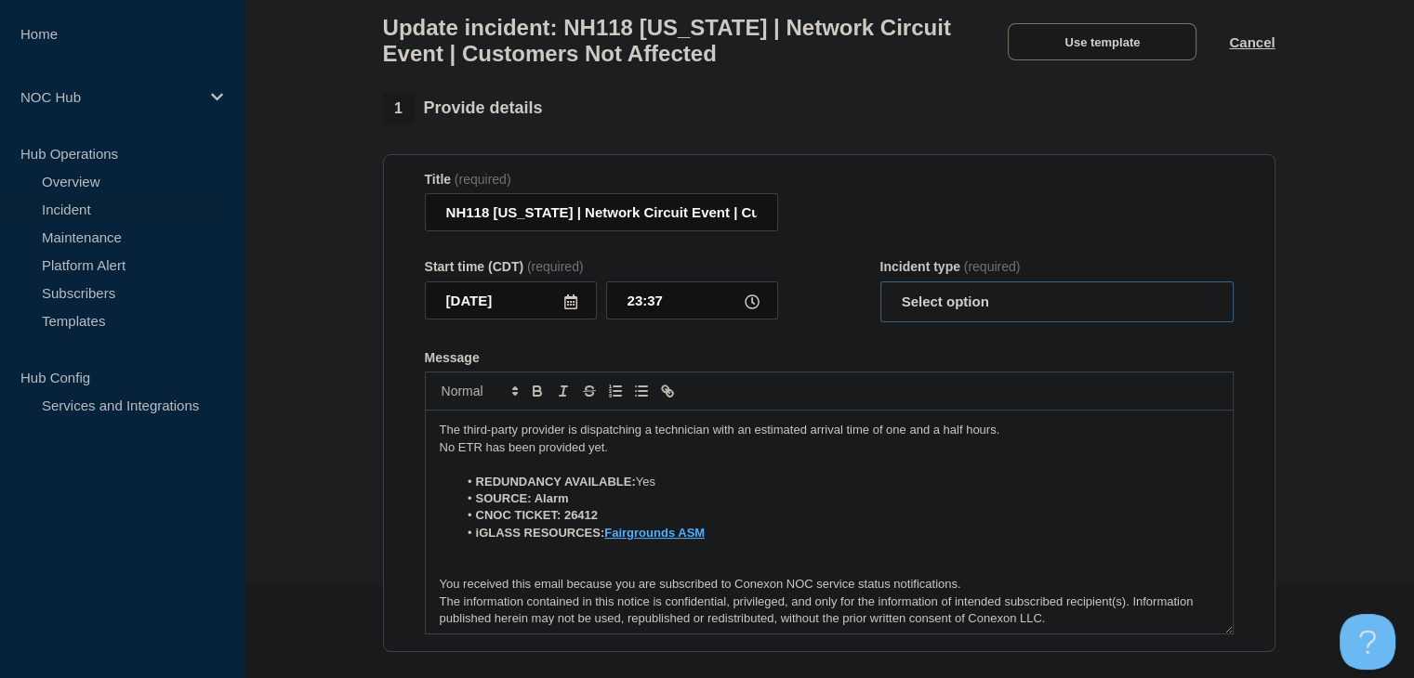
click at [935, 312] on select "Select option Investigating Identified Monitoring Resolved" at bounding box center [1056, 302] width 353 height 41
select select "investigating"
click at [880, 293] on select "Select option Investigating Identified Monitoring Resolved" at bounding box center [1056, 302] width 353 height 41
click at [829, 365] on div "Message" at bounding box center [829, 357] width 809 height 15
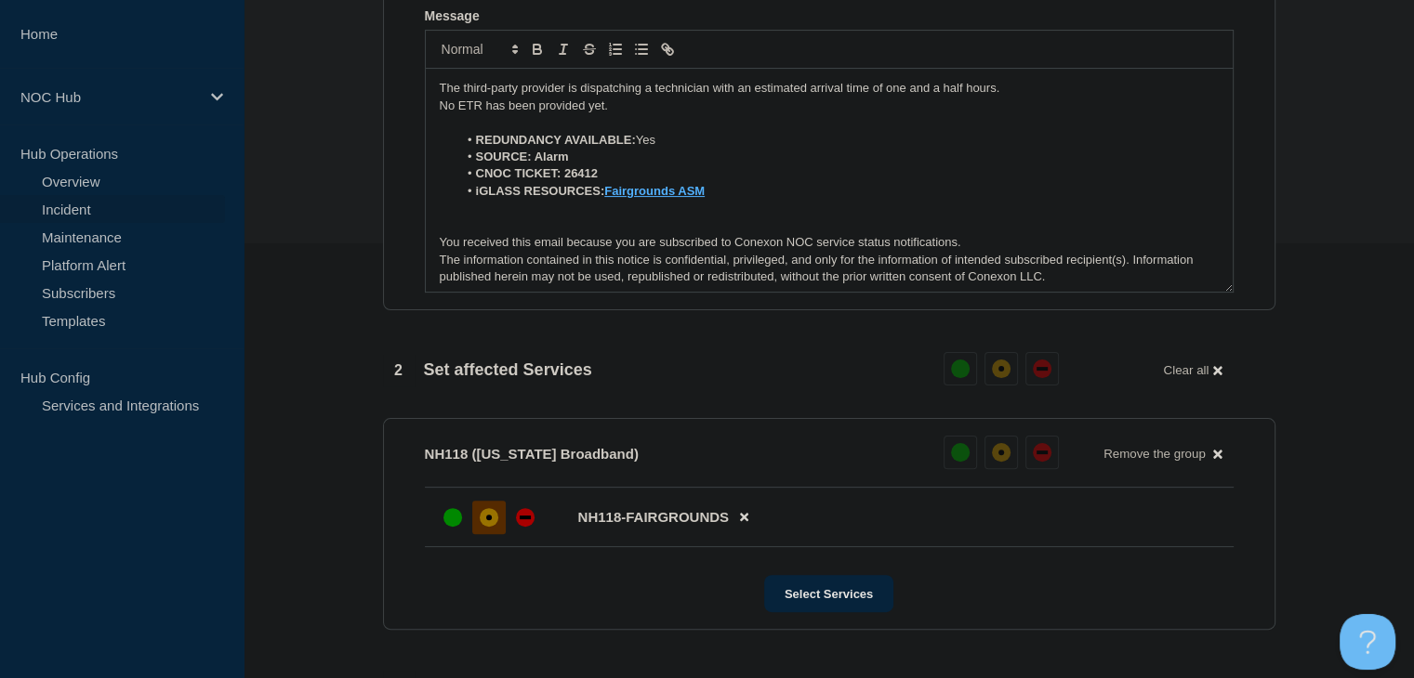
scroll to position [372, 0]
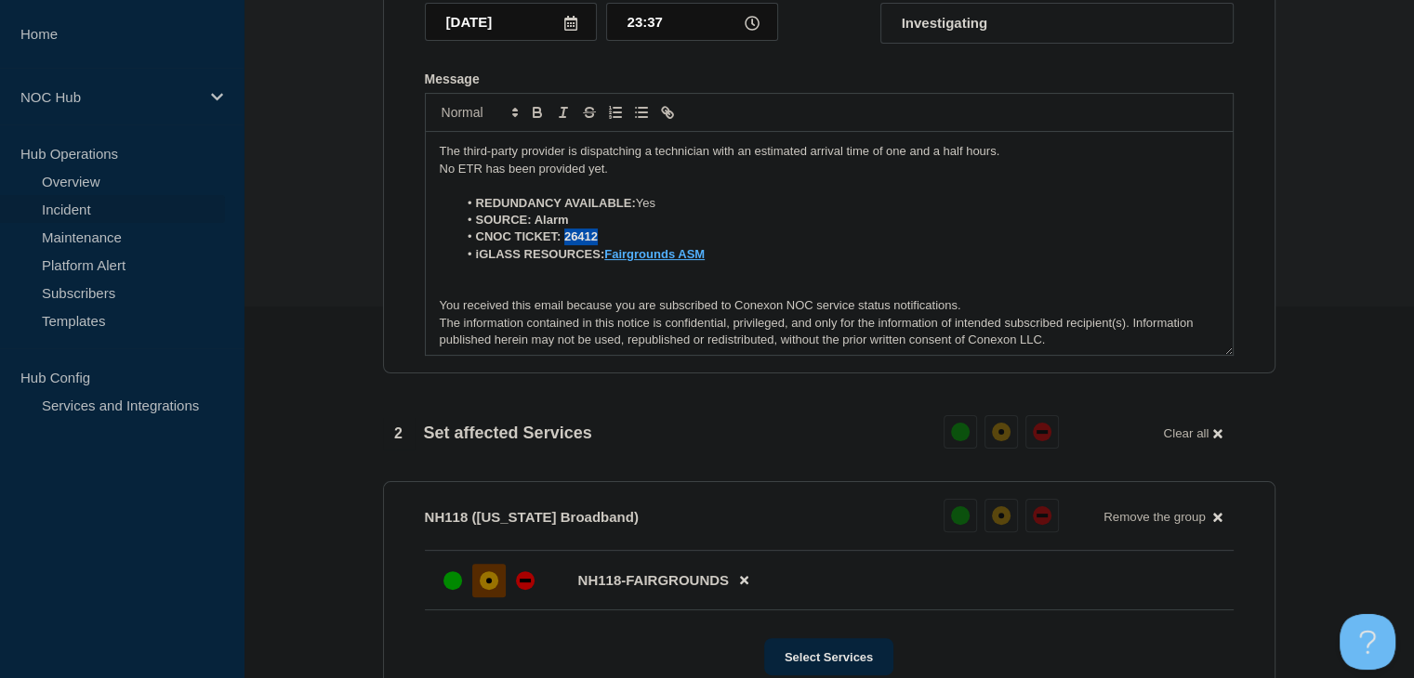
drag, startPoint x: 612, startPoint y: 247, endPoint x: 565, endPoint y: 250, distance: 47.5
click at [565, 245] on li "CNOC TICKET: 26412" at bounding box center [837, 237] width 761 height 17
click at [536, 132] on div at bounding box center [829, 112] width 809 height 39
click at [535, 121] on icon "Toggle bold text" at bounding box center [537, 112] width 17 height 17
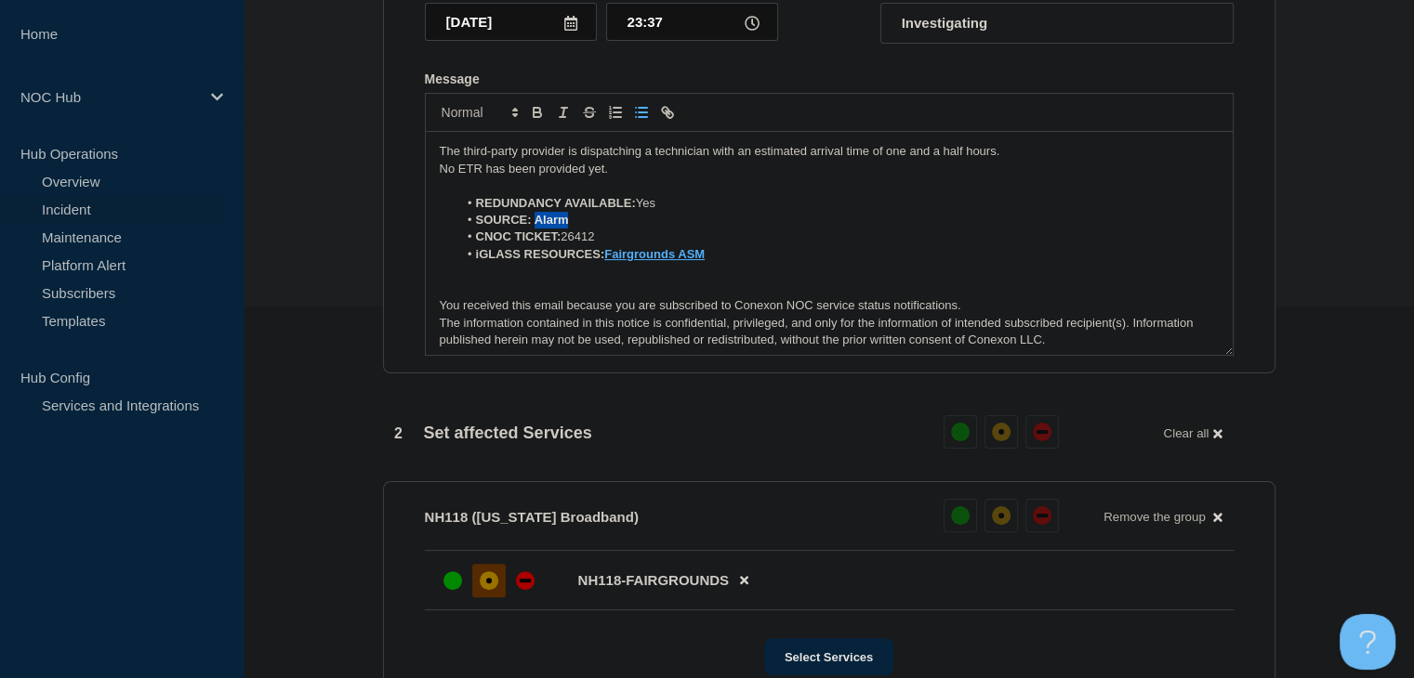
drag, startPoint x: 575, startPoint y: 237, endPoint x: 543, endPoint y: 182, distance: 63.8
click at [535, 229] on li "SOURCE: Alarm" at bounding box center [837, 220] width 761 height 17
click at [541, 120] on icon "Toggle bold text" at bounding box center [537, 112] width 17 height 17
drag, startPoint x: 717, startPoint y: 263, endPoint x: 606, endPoint y: 270, distance: 110.8
click at [606, 263] on li "iGLASS RESOURCES: Fairgrounds ASM" at bounding box center [837, 254] width 761 height 17
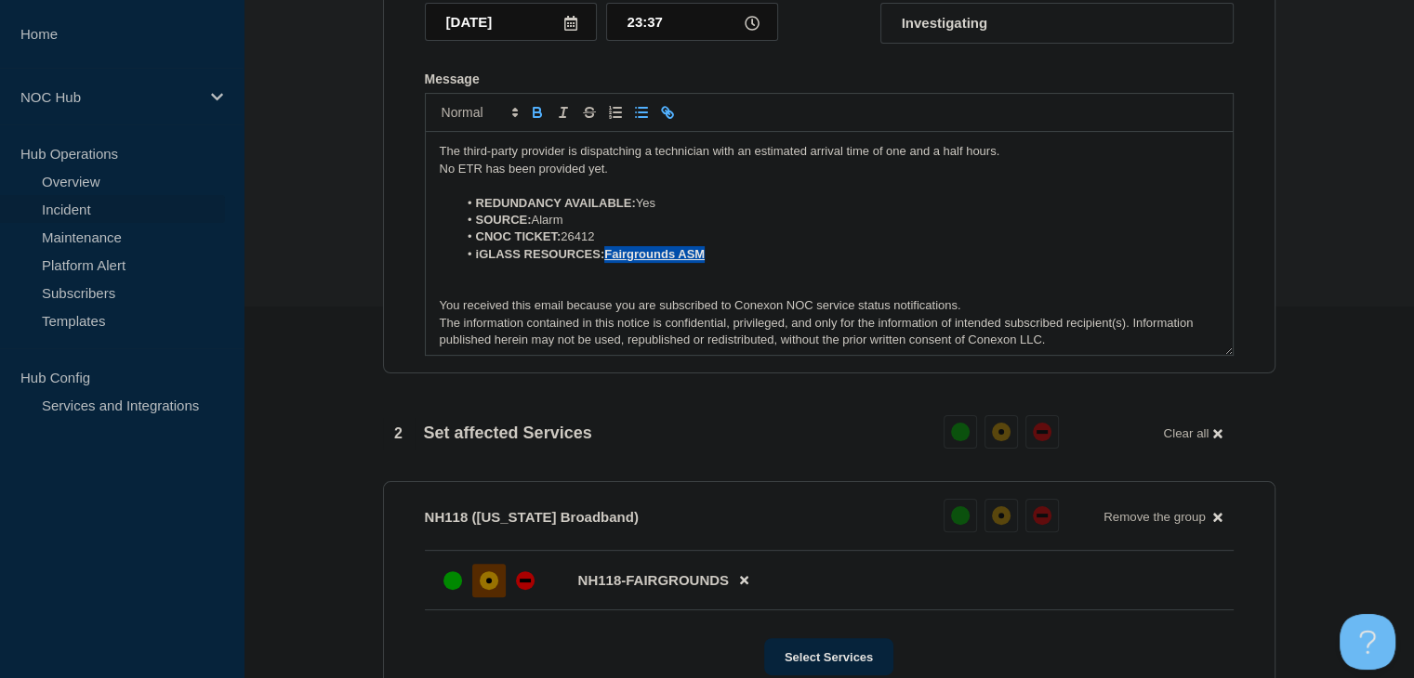
click at [533, 113] on button "Toggle bold text" at bounding box center [537, 112] width 26 height 22
click at [361, 367] on section "1 Provide details Title (required) NH118 [US_STATE] | Network Circuit Event | C…" at bounding box center [829, 561] width 1170 height 1494
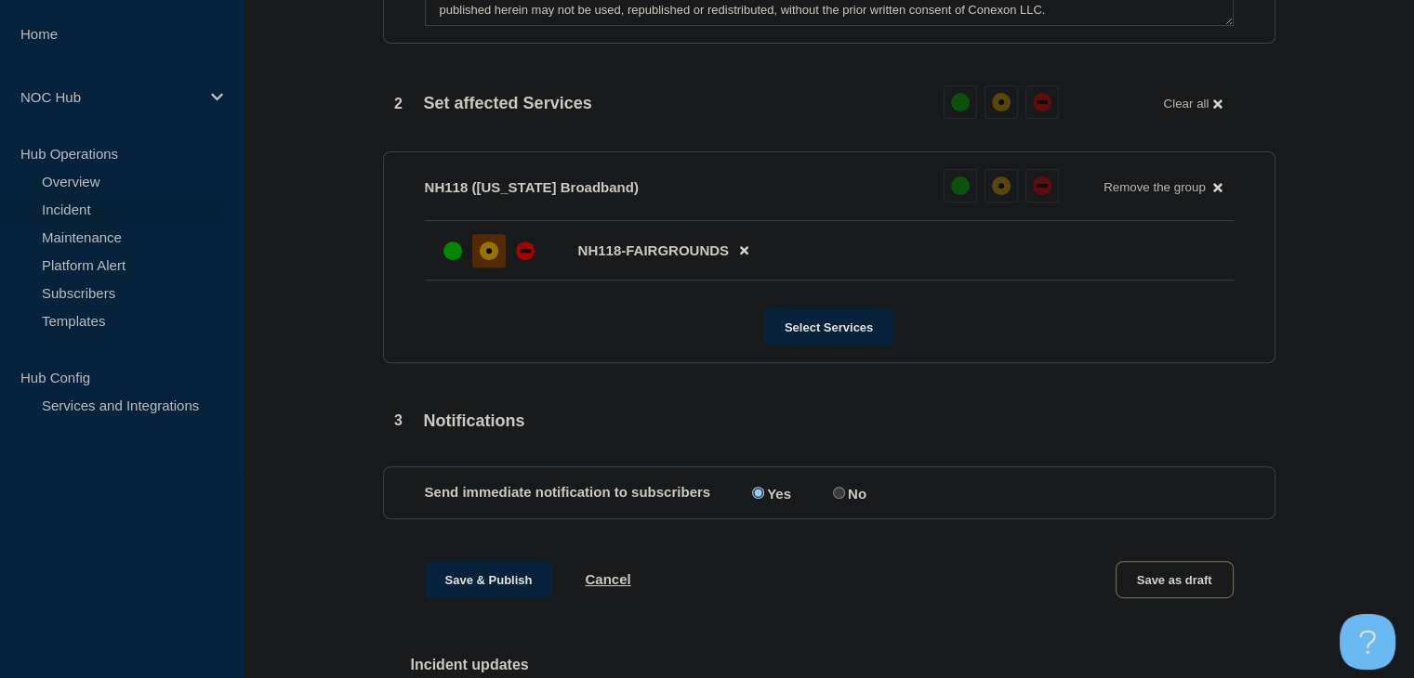
scroll to position [836, 0]
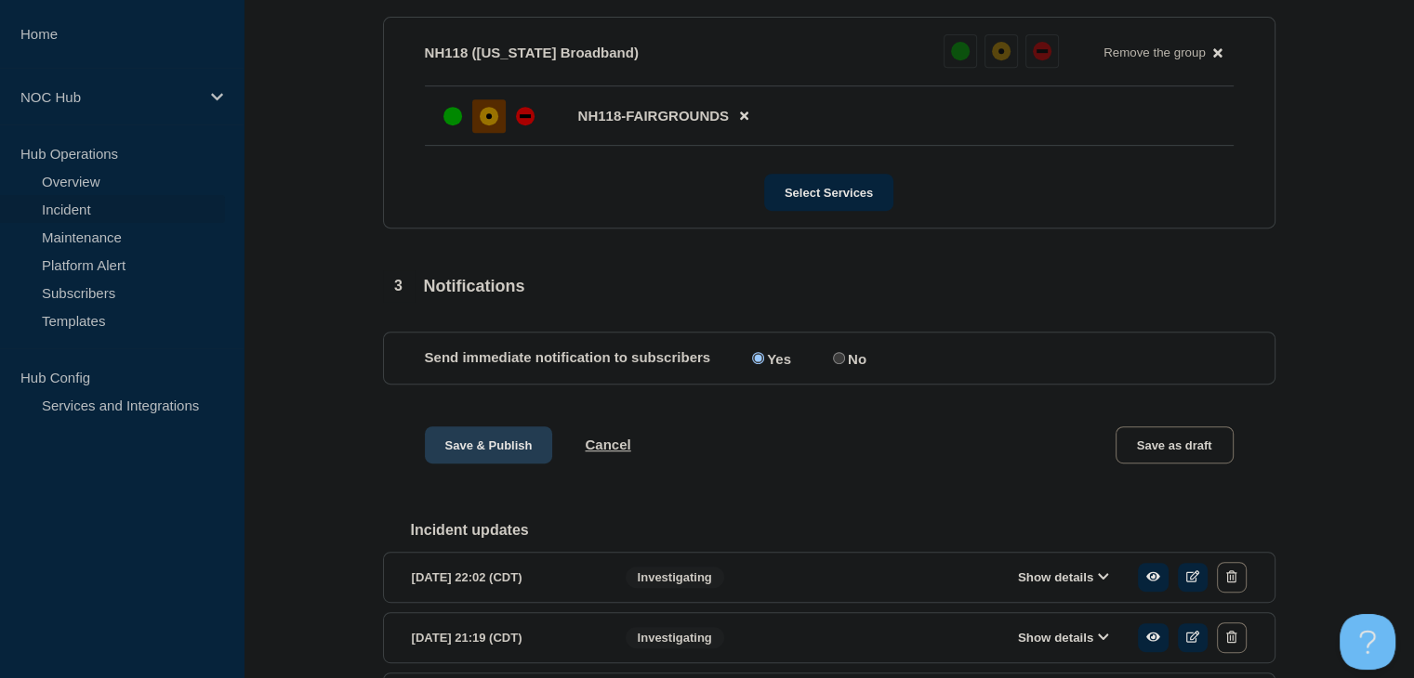
click at [511, 461] on button "Save & Publish" at bounding box center [489, 445] width 128 height 37
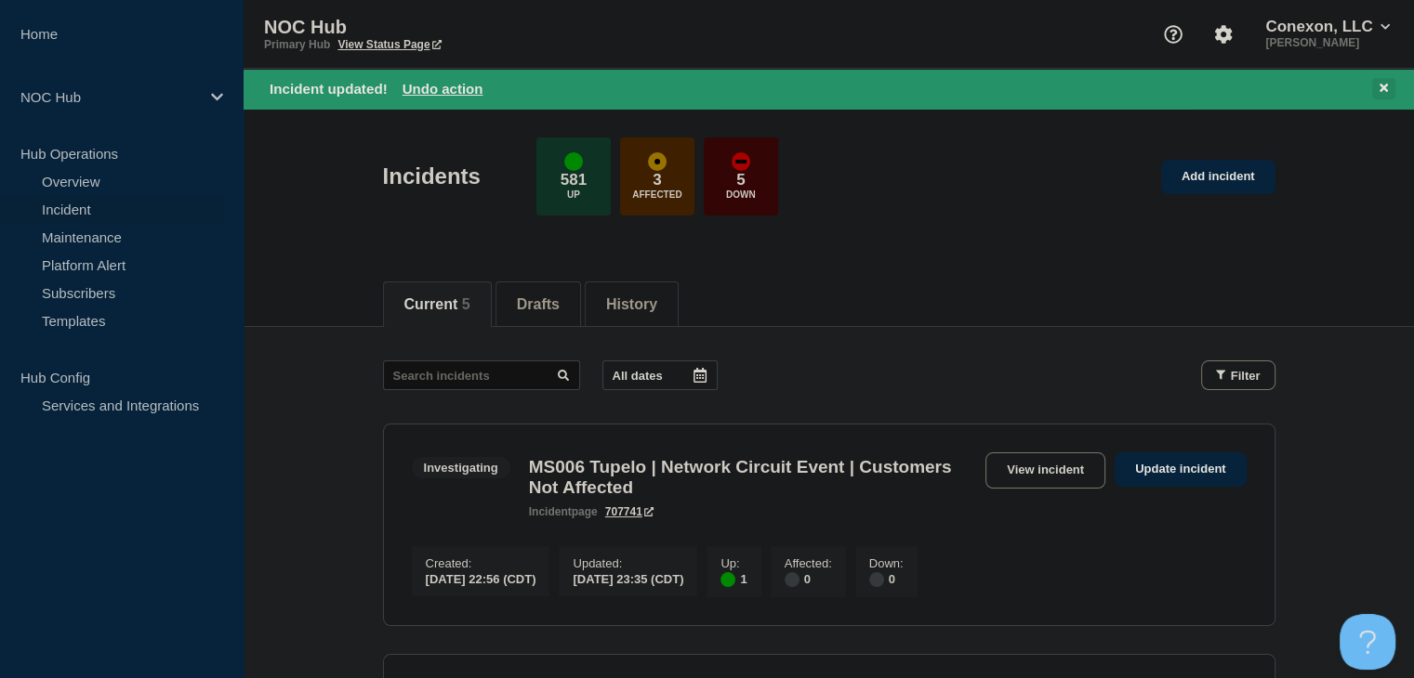
click at [1379, 84] on icon at bounding box center [1383, 88] width 8 height 8
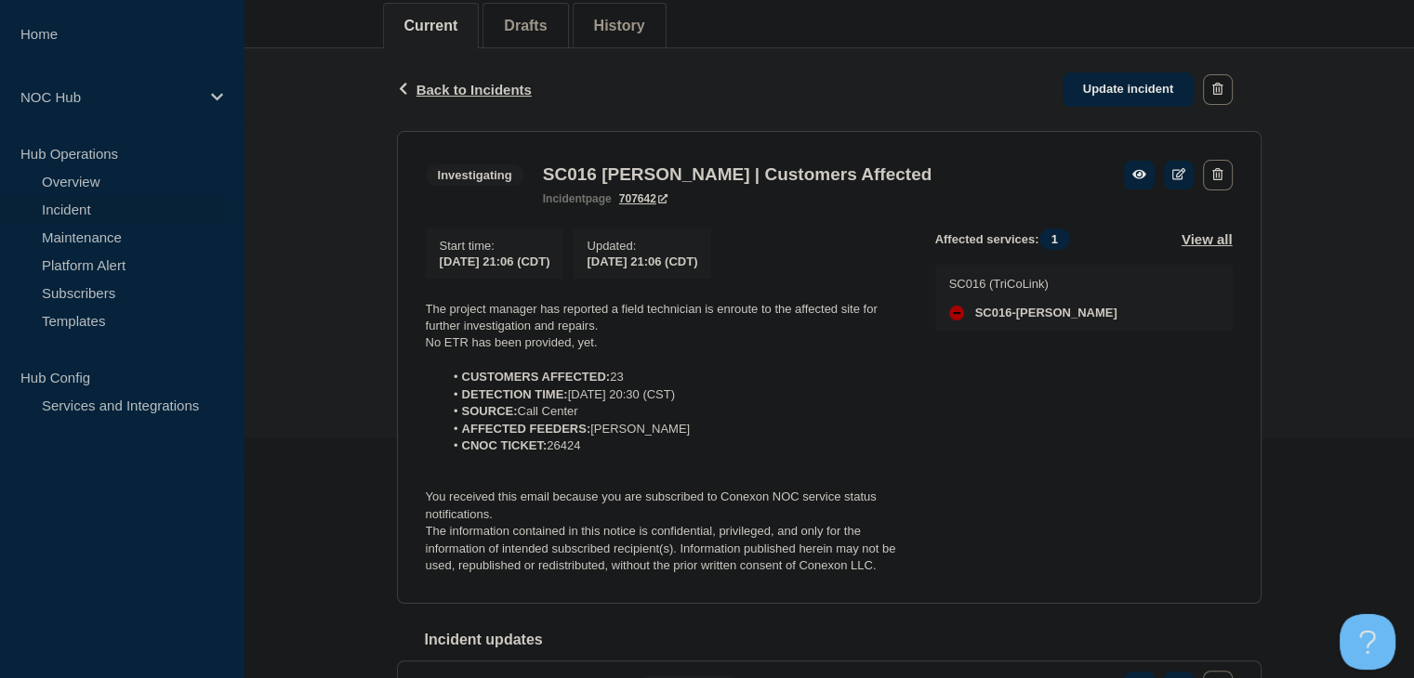
scroll to position [372, 0]
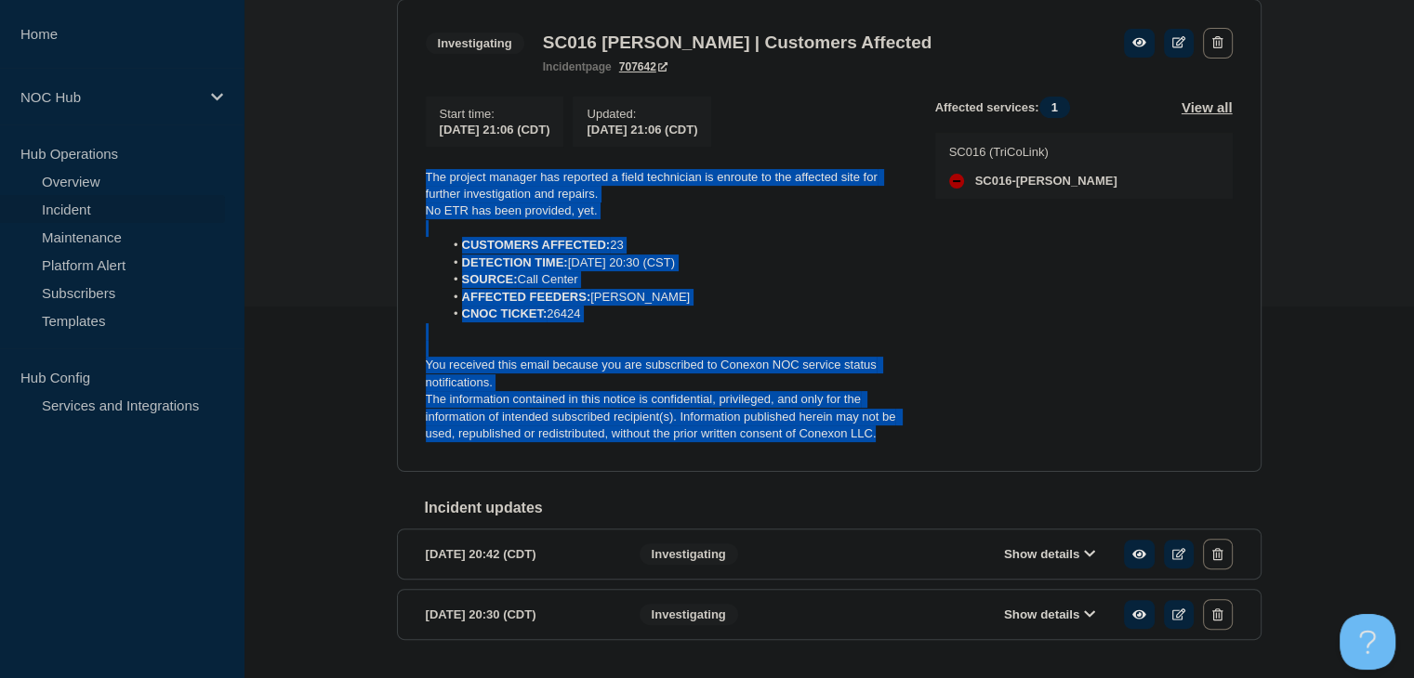
drag, startPoint x: 893, startPoint y: 445, endPoint x: 394, endPoint y: 172, distance: 569.0
click at [394, 172] on div "Back Back to Incidents Update incident Investigating SC016 Vance | Customers Af…" at bounding box center [829, 308] width 892 height 784
copy div "The project manager has reported a field technician is enroute to the affected …"
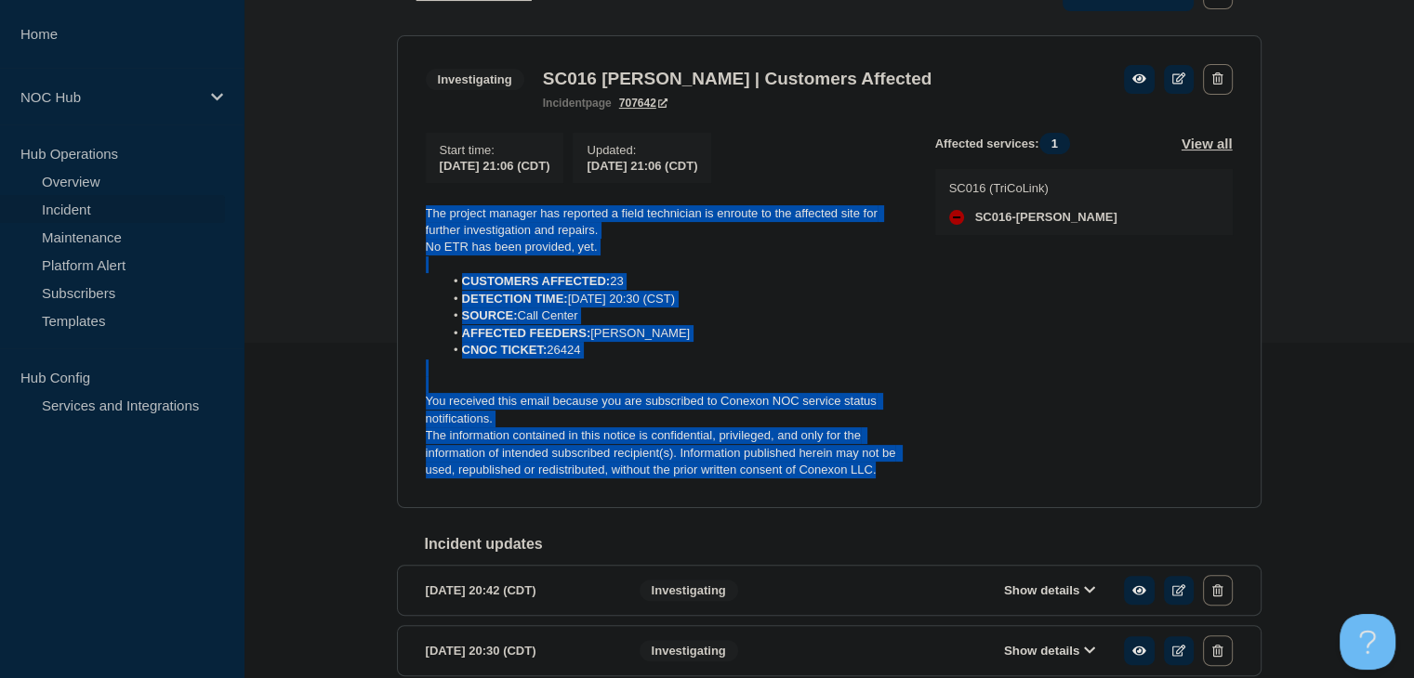
scroll to position [279, 0]
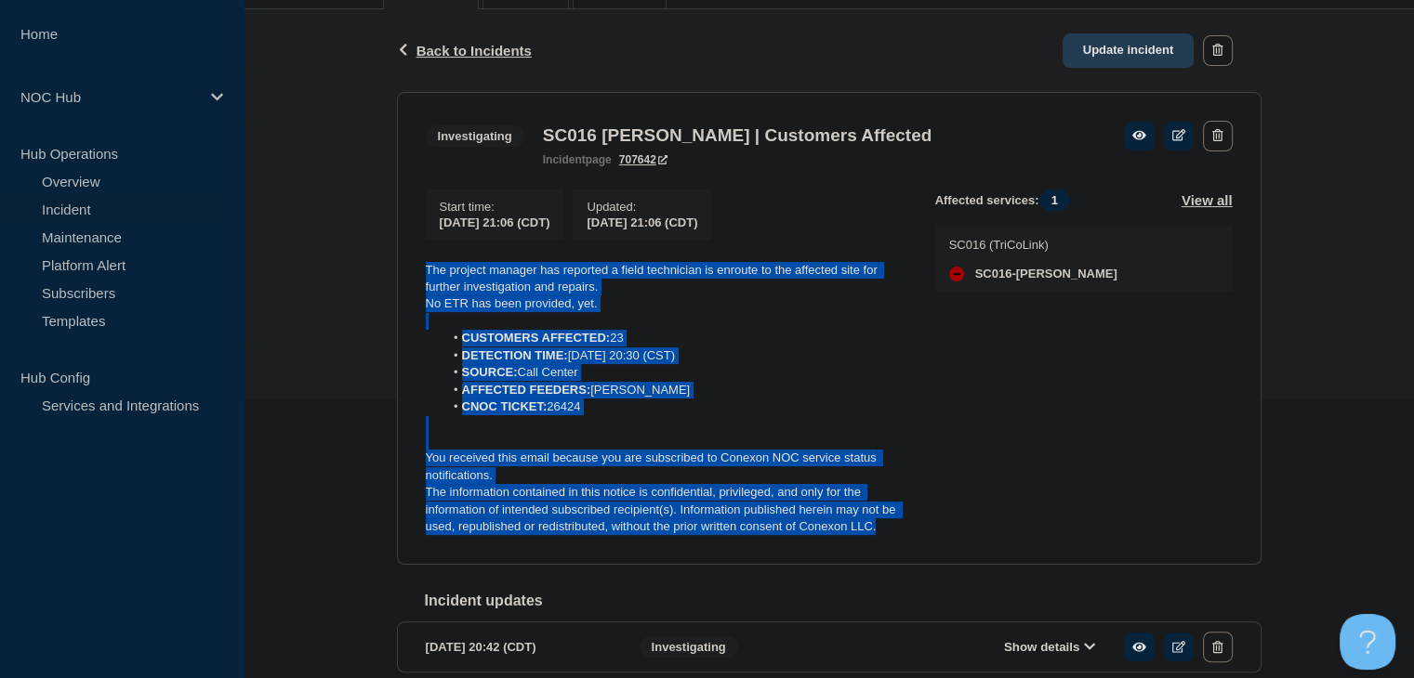
click at [1111, 52] on link "Update incident" at bounding box center [1128, 50] width 132 height 34
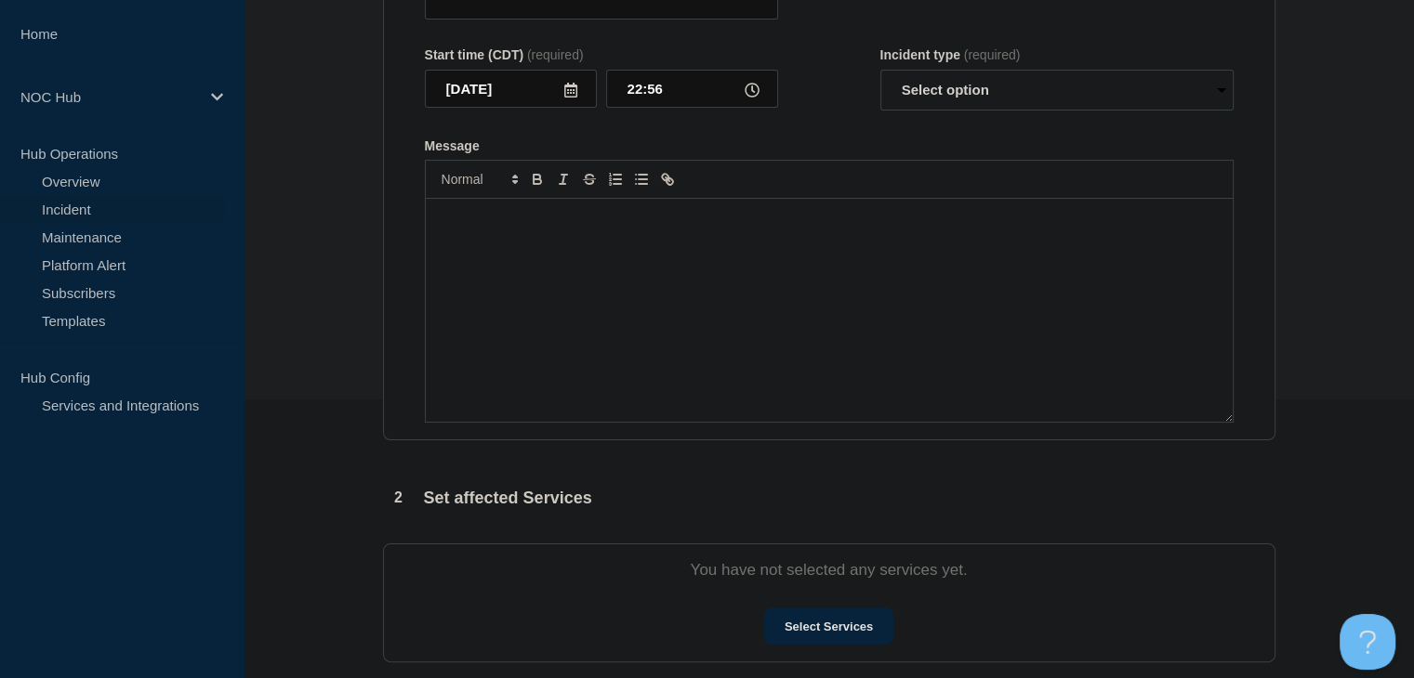
type input "SC016 [PERSON_NAME] | Customers Affected"
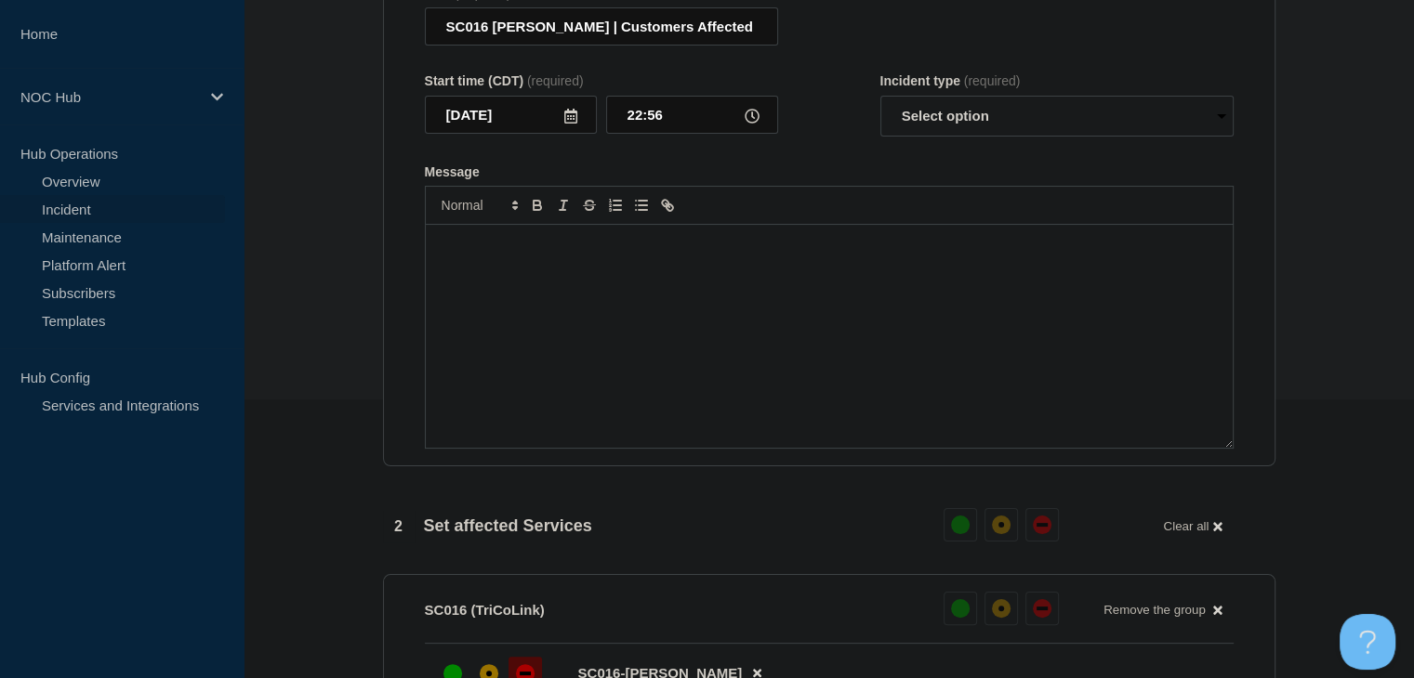
click at [619, 372] on div "Message" at bounding box center [829, 336] width 807 height 223
click at [987, 133] on select "Select option Investigating Identified Monitoring Resolved" at bounding box center [1056, 116] width 353 height 41
click at [880, 107] on select "Select option Investigating Identified Monitoring Resolved" at bounding box center [1056, 116] width 353 height 41
click at [935, 126] on select "Select option Investigating Identified Monitoring Resolved" at bounding box center [1056, 116] width 353 height 41
select select "investigating"
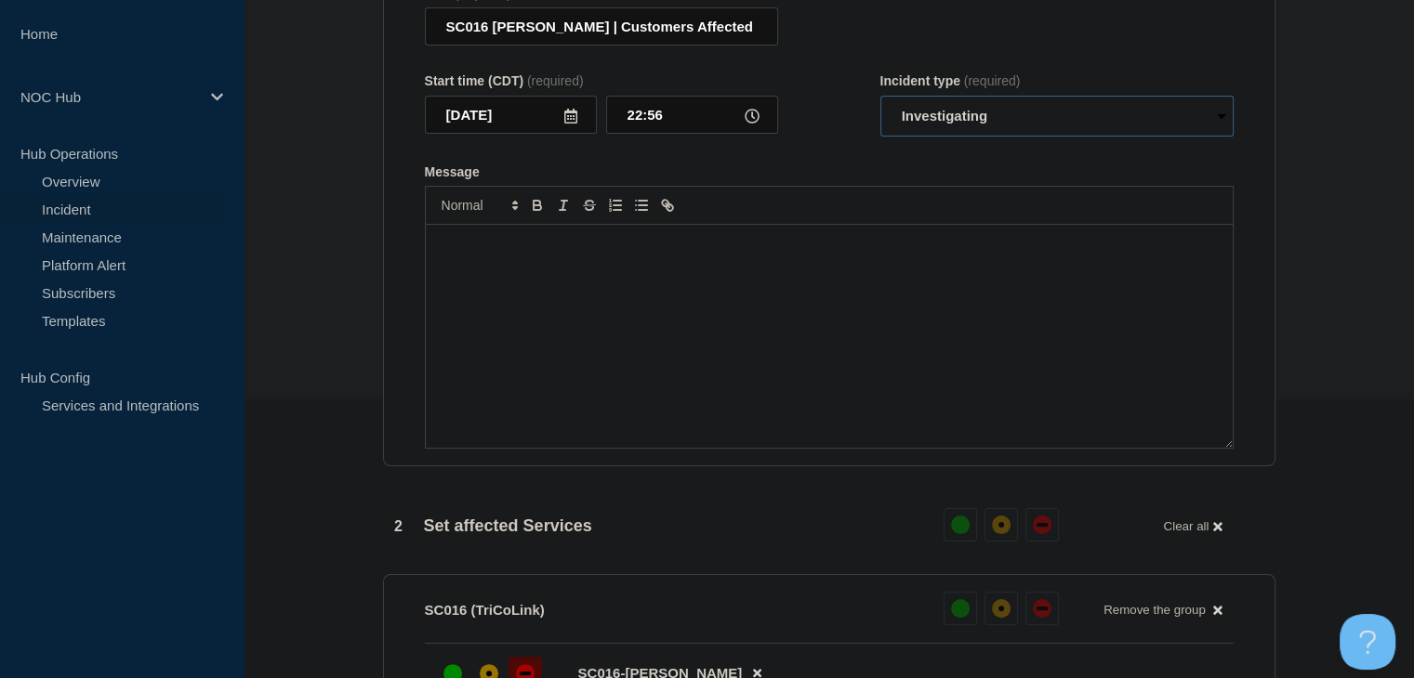
click at [880, 107] on select "Select option Investigating Identified Monitoring Resolved" at bounding box center [1056, 116] width 353 height 41
click at [859, 295] on div "Message" at bounding box center [829, 336] width 807 height 223
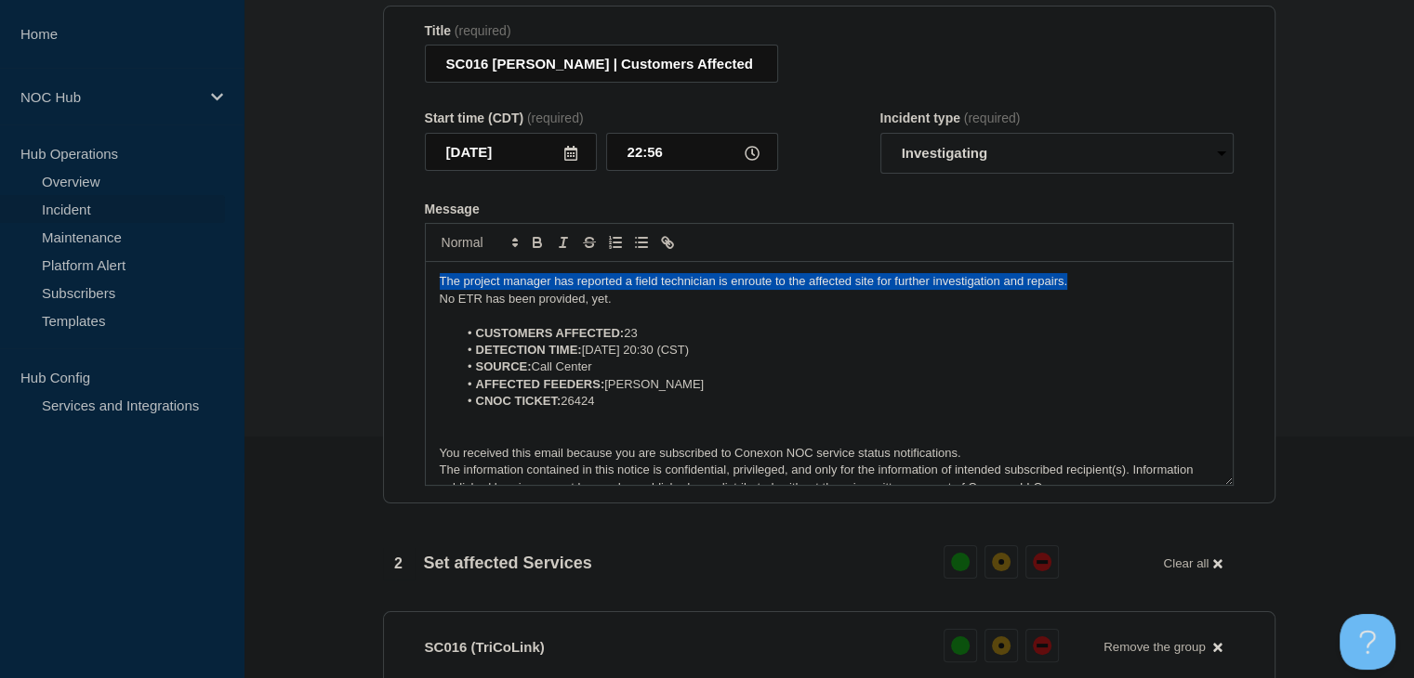
drag, startPoint x: 1097, startPoint y: 291, endPoint x: 390, endPoint y: 296, distance: 706.4
click at [390, 296] on section "Title (required) SC016 Vance | Customers Affected Start time (CDT) (required) 2…" at bounding box center [829, 255] width 892 height 499
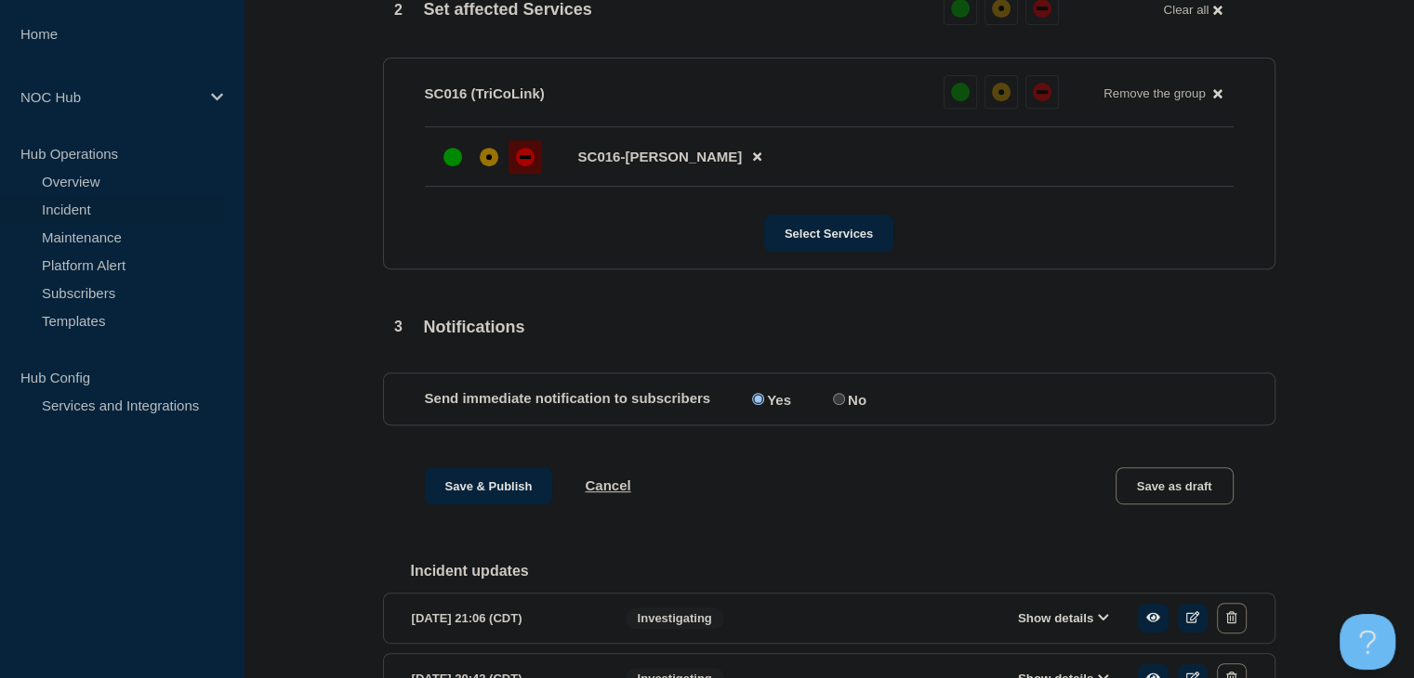
scroll to position [799, 0]
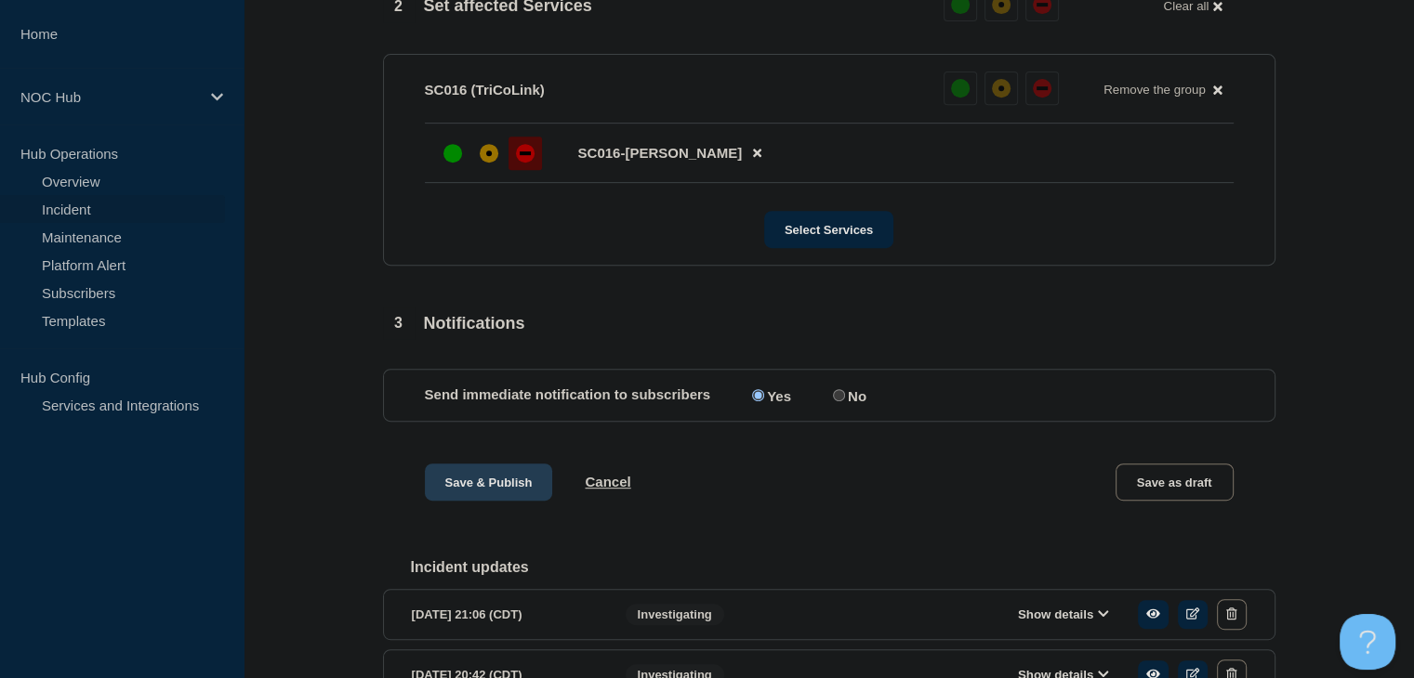
click at [455, 501] on button "Save & Publish" at bounding box center [489, 482] width 128 height 37
